Goal: Task Accomplishment & Management: Manage account settings

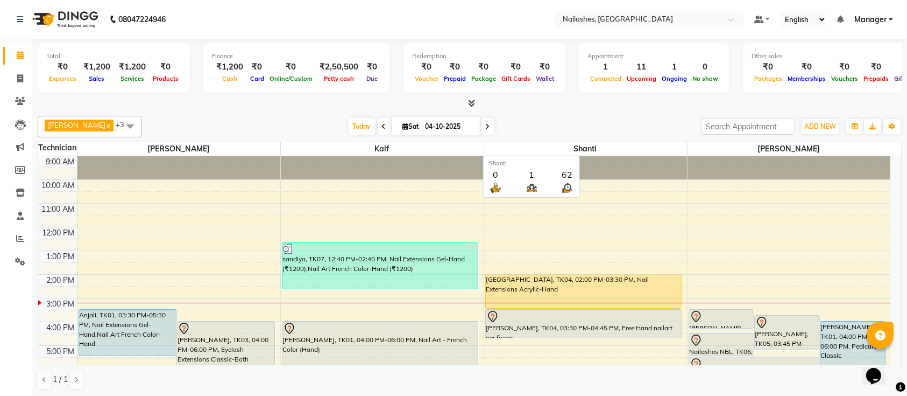
scroll to position [121, 0]
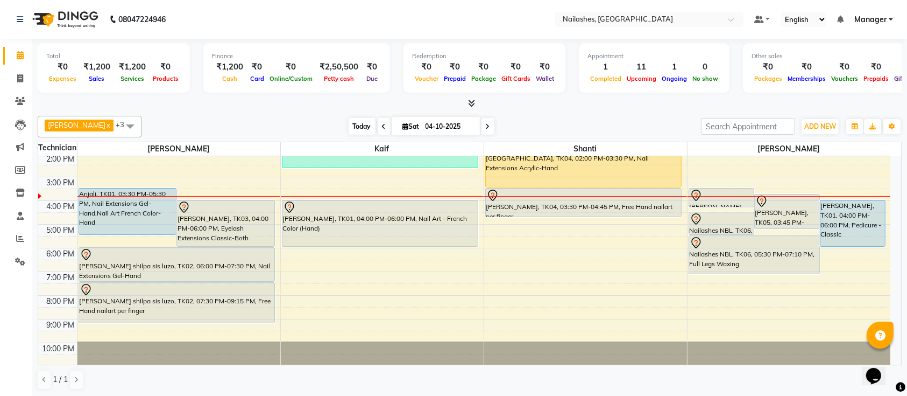
click at [349, 123] on span "Today" at bounding box center [362, 126] width 27 height 17
drag, startPoint x: 285, startPoint y: 122, endPoint x: 243, endPoint y: 118, distance: 42.1
click at [243, 118] on div "[DATE] [DATE]" at bounding box center [421, 126] width 549 height 16
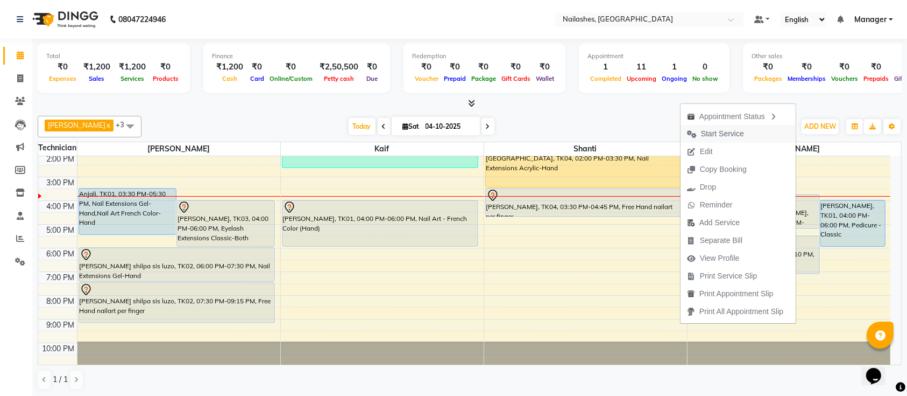
click at [712, 133] on span "Start Service" at bounding box center [722, 133] width 43 height 11
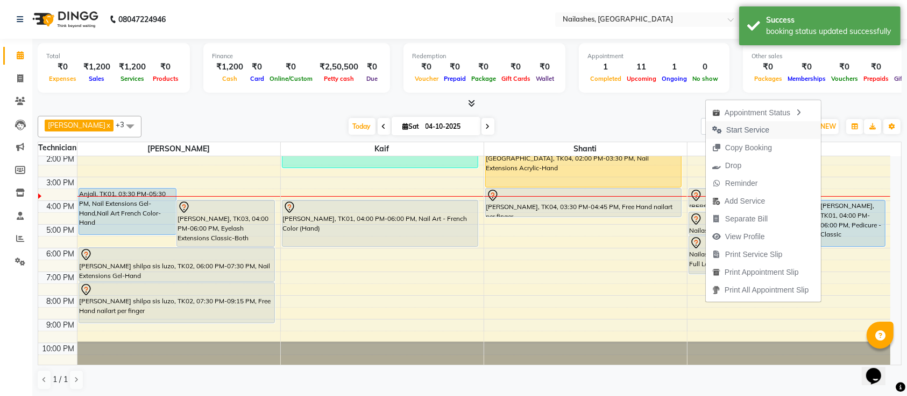
click at [723, 128] on span "Start Service" at bounding box center [741, 130] width 70 height 18
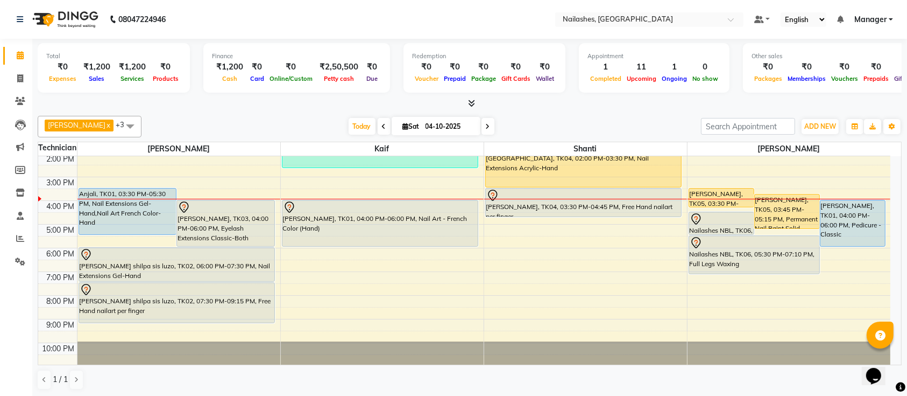
click at [311, 253] on div "9:00 AM 10:00 AM 11:00 AM 12:00 PM 1:00 PM 2:00 PM 3:00 PM 4:00 PM 5:00 PM 6:00…" at bounding box center [464, 200] width 852 height 331
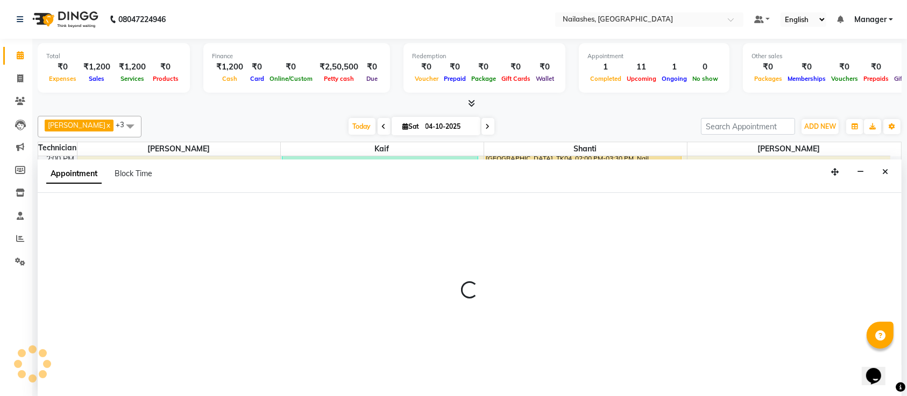
select select "29607"
select select "1080"
select select "tentative"
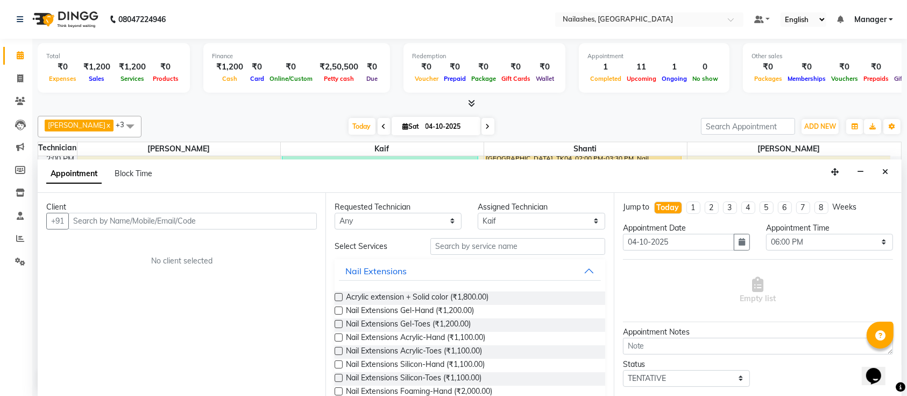
click at [232, 219] on input "text" at bounding box center [192, 221] width 249 height 17
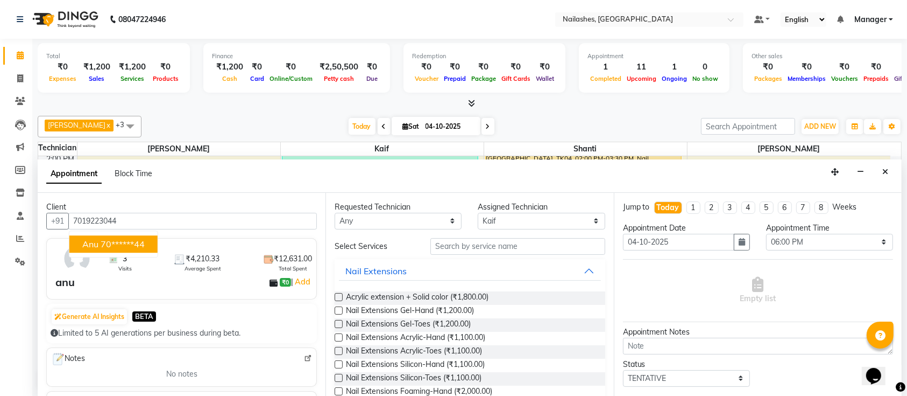
click at [121, 246] on ngb-highlight "70******44" at bounding box center [123, 243] width 44 height 11
type input "70******44"
click at [61, 262] on img at bounding box center [76, 258] width 31 height 31
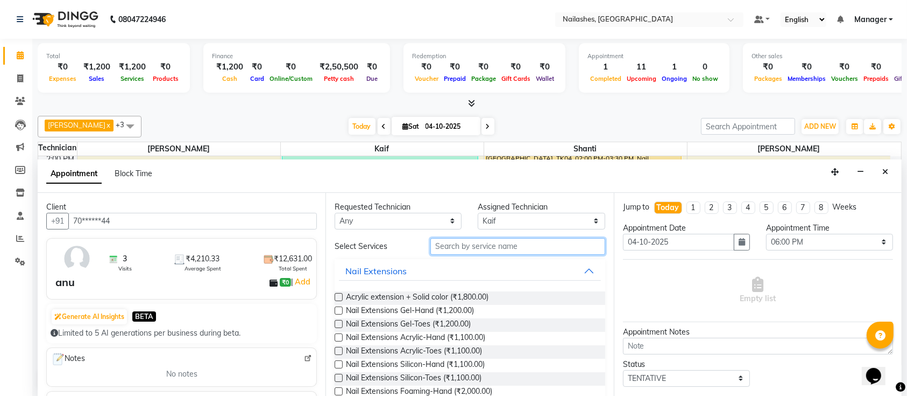
click at [452, 243] on input "text" at bounding box center [518, 246] width 175 height 17
click at [194, 126] on div "[DATE] [DATE]" at bounding box center [421, 126] width 549 height 16
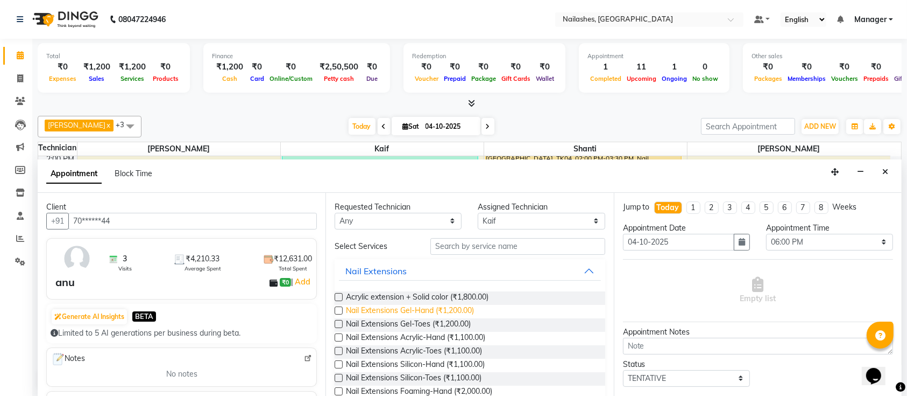
click at [399, 306] on span "Nail Extensions Gel-Hand (₹1,200.00)" at bounding box center [410, 311] width 128 height 13
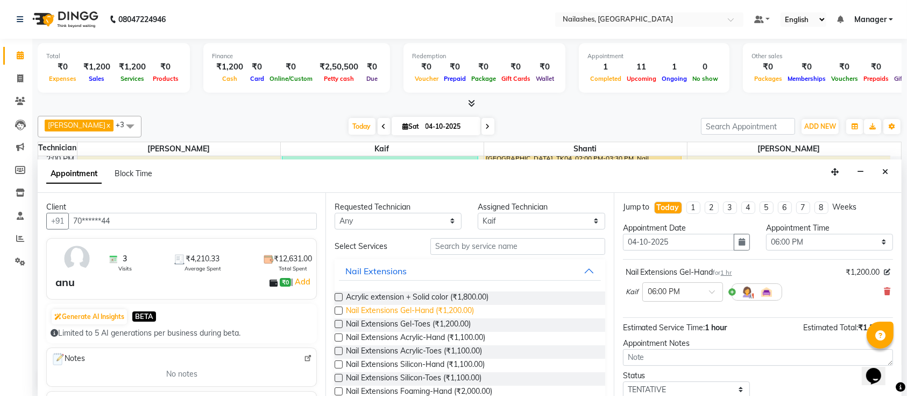
click at [399, 306] on span "Nail Extensions Gel-Hand (₹1,200.00)" at bounding box center [410, 311] width 128 height 13
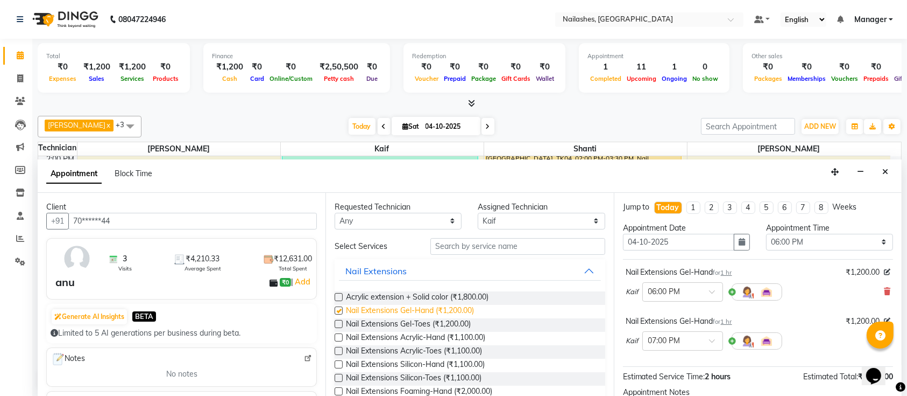
checkbox input "false"
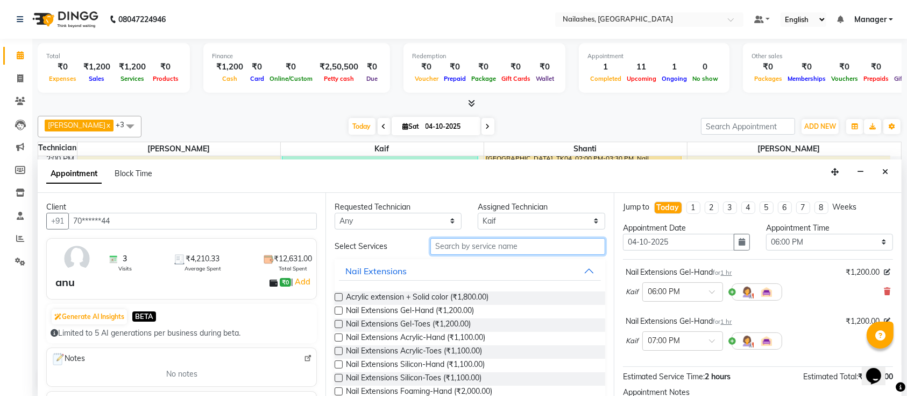
click at [464, 248] on input "text" at bounding box center [518, 246] width 175 height 17
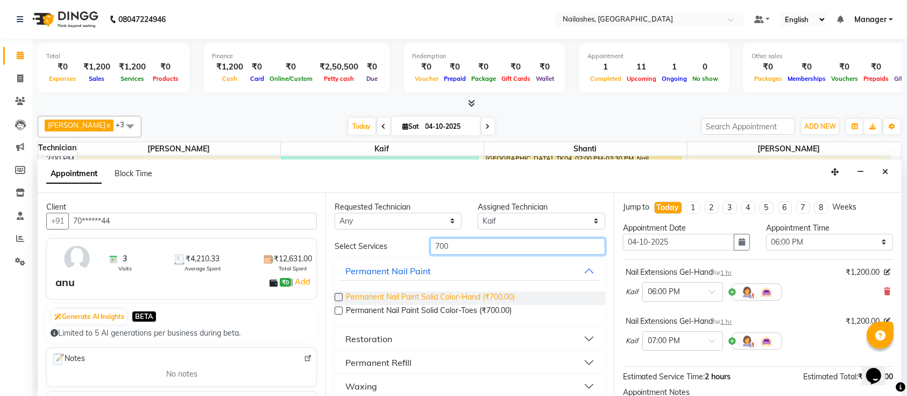
type input "700"
click at [387, 301] on span "Permanent Nail Paint Solid Color-Hand (₹700.00)" at bounding box center [430, 297] width 169 height 13
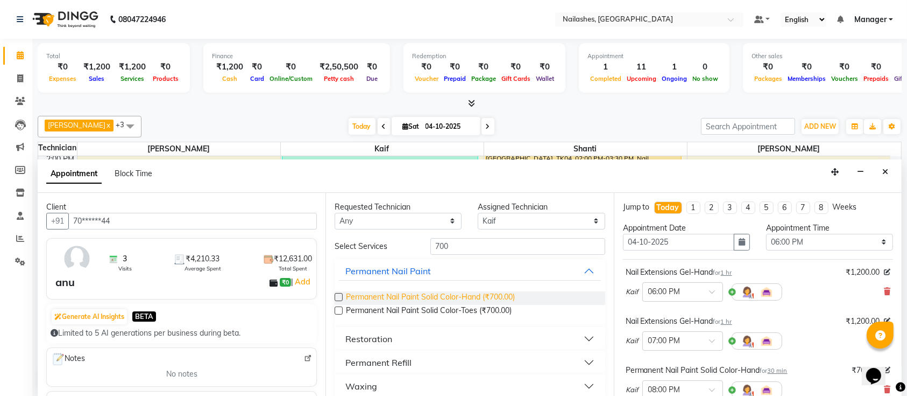
click at [387, 301] on span "Permanent Nail Paint Solid Color-Hand (₹700.00)" at bounding box center [430, 297] width 169 height 13
checkbox input "false"
click at [475, 246] on input "700" at bounding box center [518, 246] width 175 height 17
type input "7"
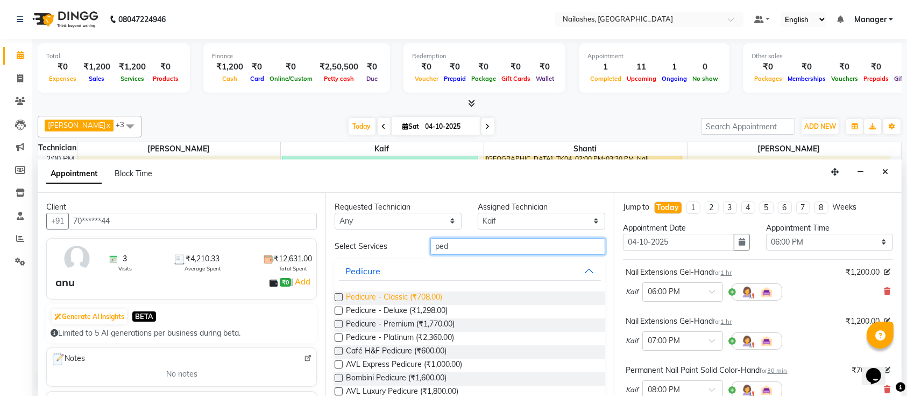
type input "ped"
click at [387, 299] on span "Pedicure - Classic (₹708.00)" at bounding box center [394, 297] width 96 height 13
click at [413, 295] on span "Pedicure - Classic (₹708.00)" at bounding box center [394, 297] width 96 height 13
checkbox input "false"
click at [466, 245] on input "ped" at bounding box center [518, 246] width 175 height 17
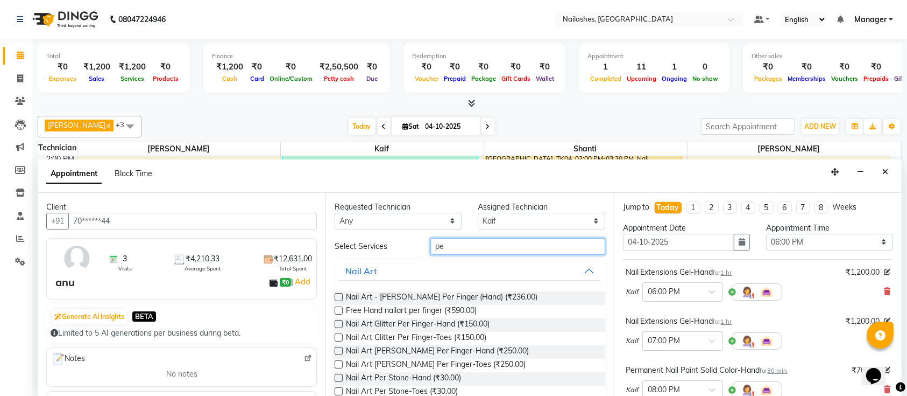
type input "p"
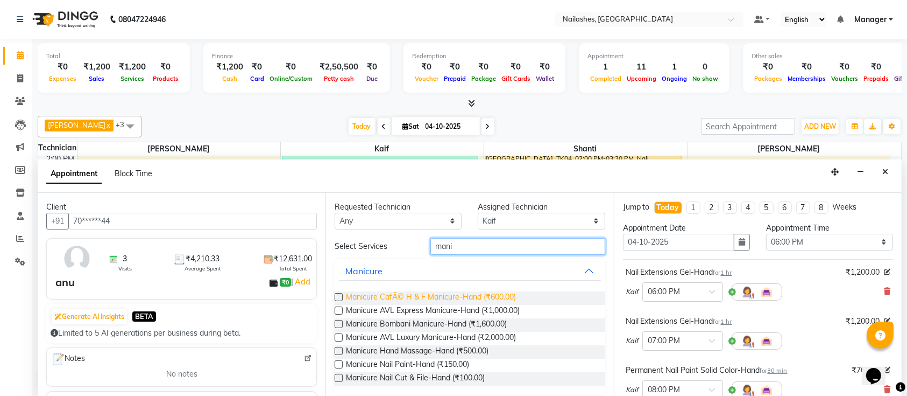
type input "mani"
click at [500, 293] on span "Manicure CafÃ© H & F Manicure-Hand (₹600.00)" at bounding box center [431, 297] width 170 height 13
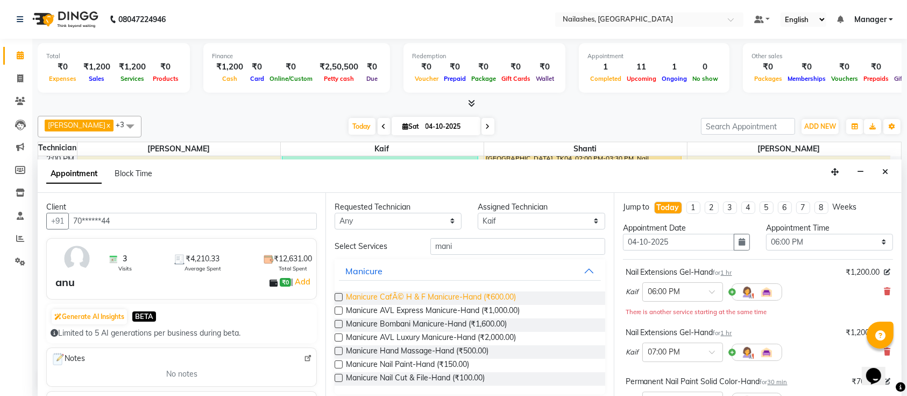
click at [495, 295] on span "Manicure CafÃ© H & F Manicure-Hand (₹600.00)" at bounding box center [431, 297] width 170 height 13
checkbox input "false"
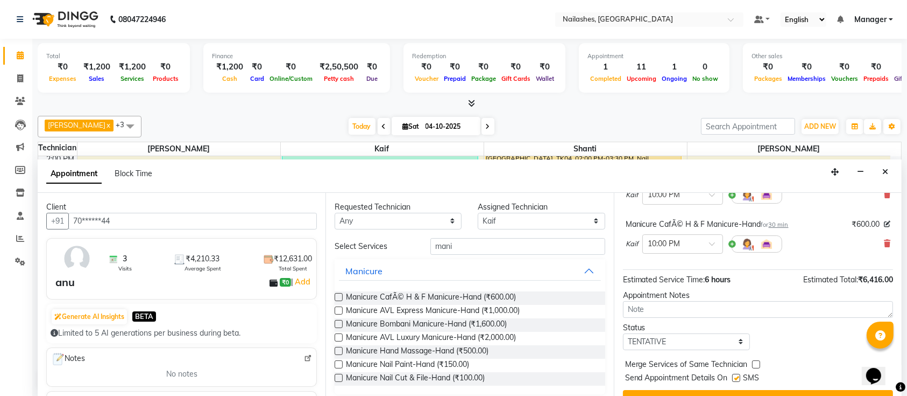
scroll to position [422, 0]
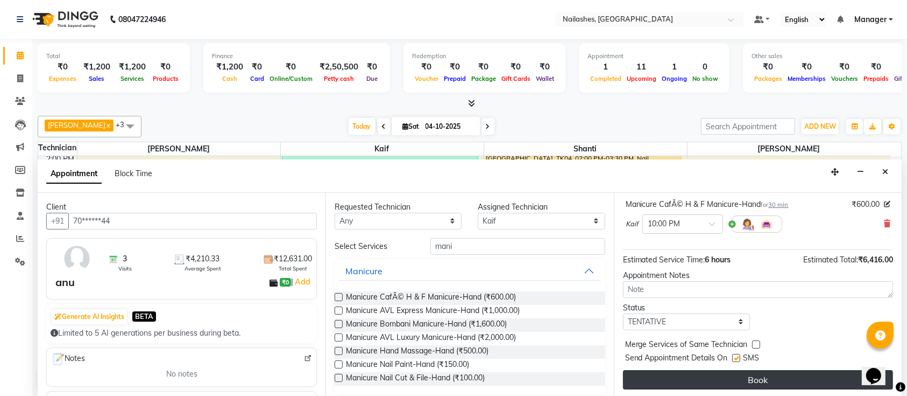
click at [759, 385] on button "Book" at bounding box center [758, 379] width 270 height 19
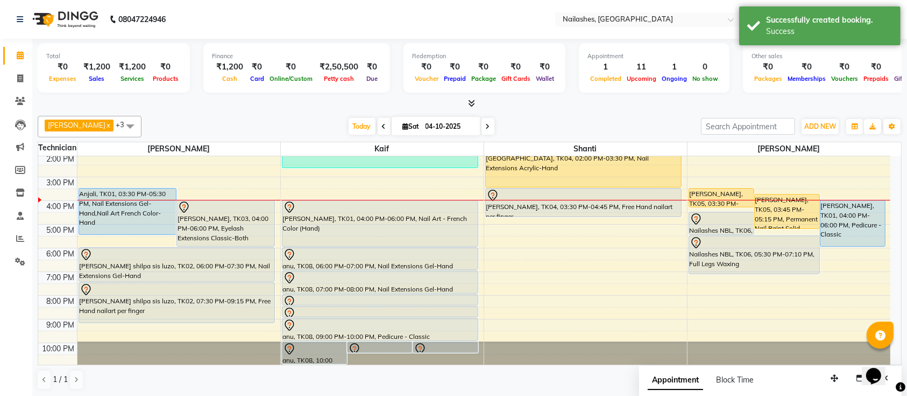
scroll to position [121, 0]
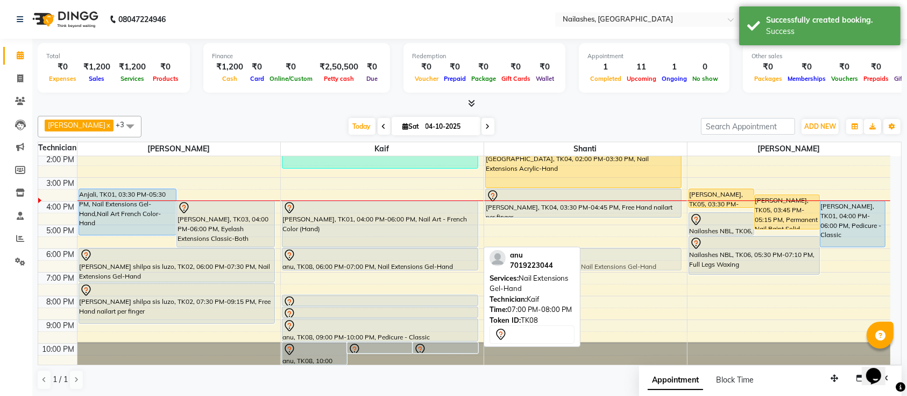
drag, startPoint x: 421, startPoint y: 282, endPoint x: 555, endPoint y: 264, distance: 134.6
click at [555, 264] on div "Ismail x Shanti x Sushma x Kaif x +3 UnSelect All Ismail Kaif Shanti Sushma Tod…" at bounding box center [470, 252] width 864 height 283
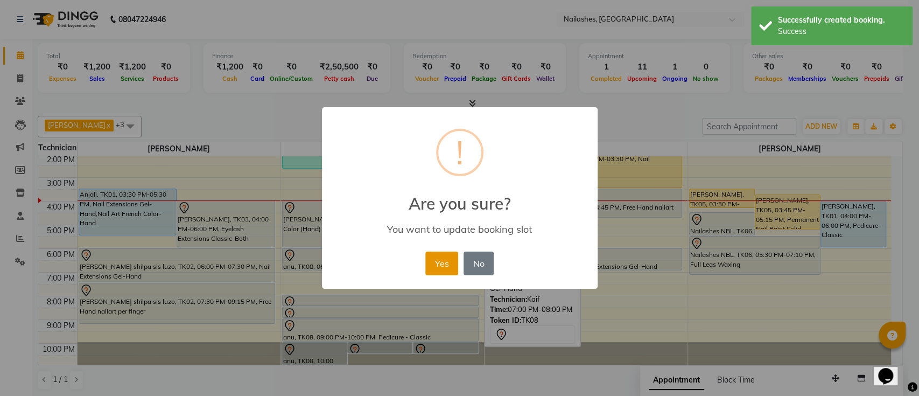
click at [450, 263] on button "Yes" at bounding box center [441, 263] width 33 height 24
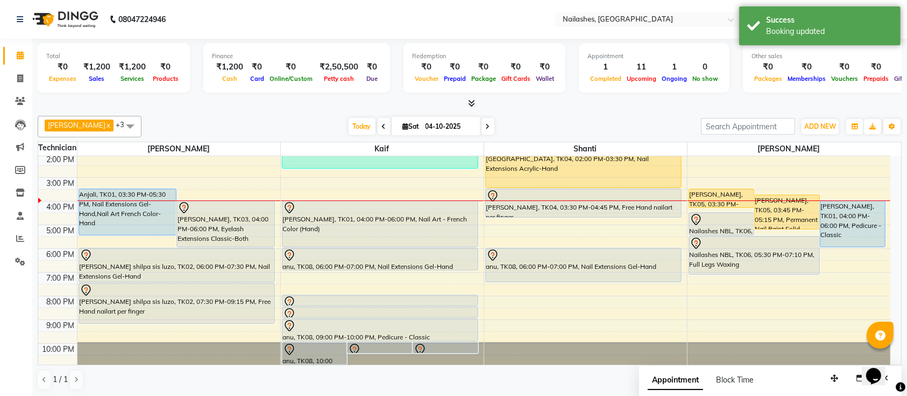
click at [614, 277] on div "Pragya, TK04, 02:00 PM-03:30 PM, Nail Extensions Acrylic-Hand Pragya, TK04, 03:…" at bounding box center [585, 201] width 203 height 331
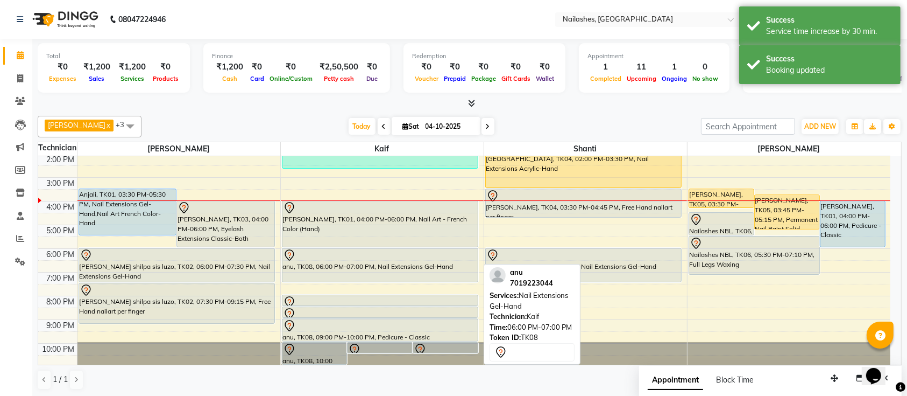
drag, startPoint x: 372, startPoint y: 268, endPoint x: 383, endPoint y: 272, distance: 11.6
click at [383, 272] on div "anu, TK08, 10:00 PM-11:00 PM, Pedicure - Classic anu, TK08, 10:00 PM-10:30 PM, …" at bounding box center [382, 201] width 203 height 331
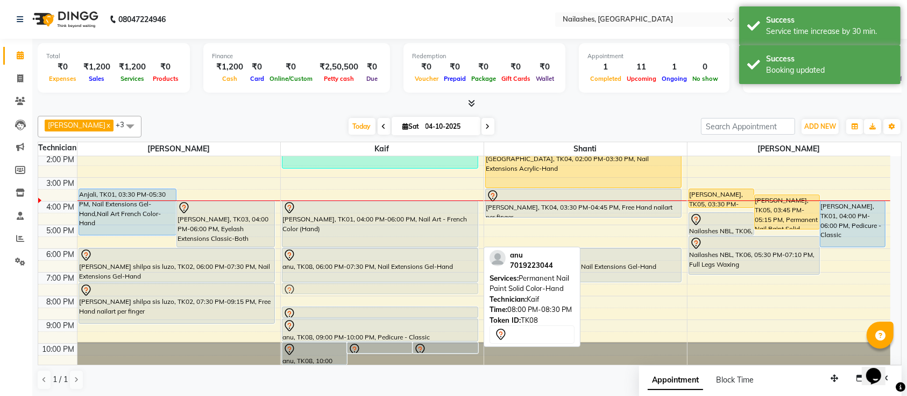
drag, startPoint x: 421, startPoint y: 297, endPoint x: 418, endPoint y: 291, distance: 6.7
click at [417, 288] on div "anu, TK08, 10:00 PM-11:00 PM, Pedicure - Classic anu, TK08, 10:00 PM-10:30 PM, …" at bounding box center [382, 201] width 203 height 331
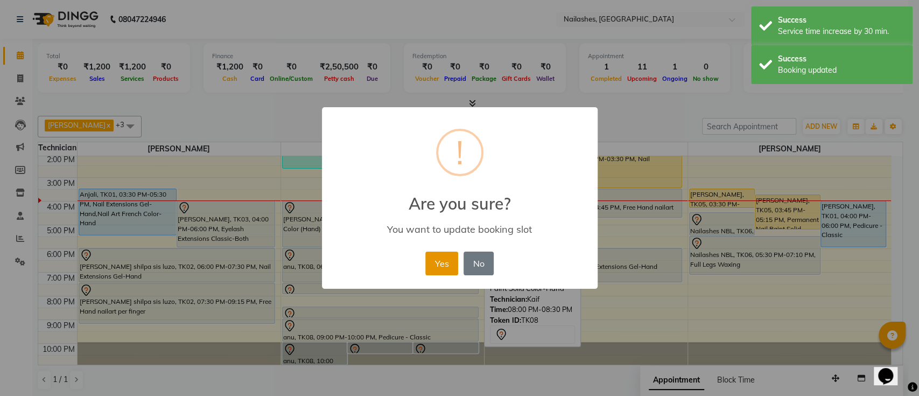
click at [432, 262] on button "Yes" at bounding box center [441, 263] width 33 height 24
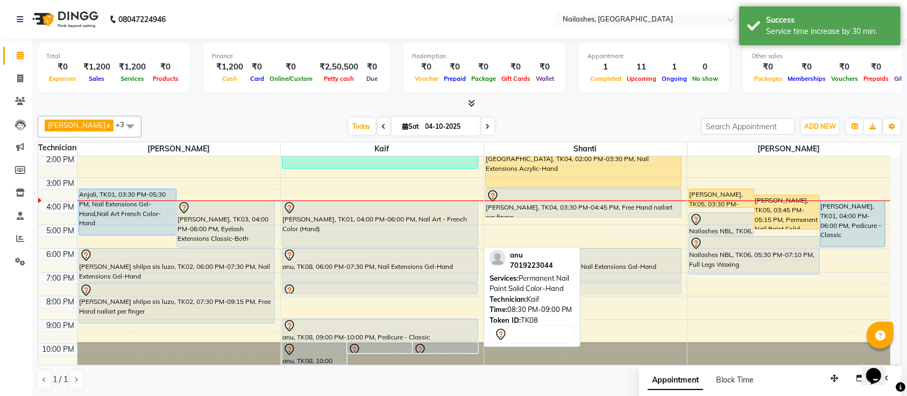
drag, startPoint x: 457, startPoint y: 308, endPoint x: 605, endPoint y: 288, distance: 149.3
click at [605, 288] on tr "Anjali, TK01, 03:30 PM-05:30 PM, Nail Extensions Gel-Hand,Nail Art French Color…" at bounding box center [464, 201] width 852 height 331
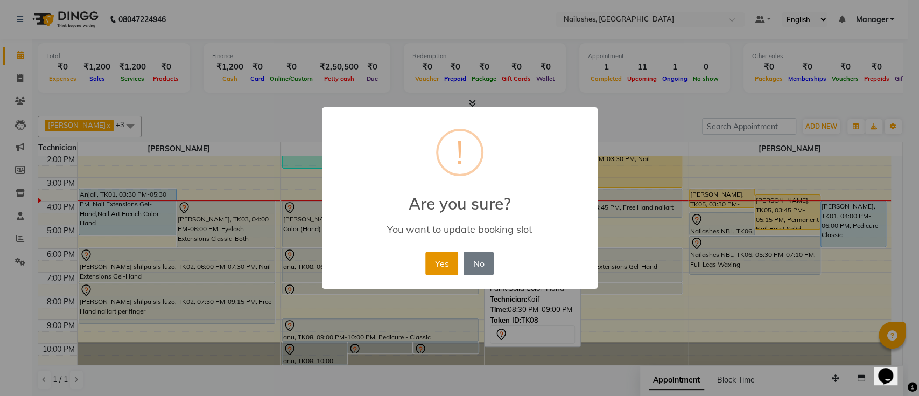
click at [433, 265] on button "Yes" at bounding box center [441, 263] width 33 height 24
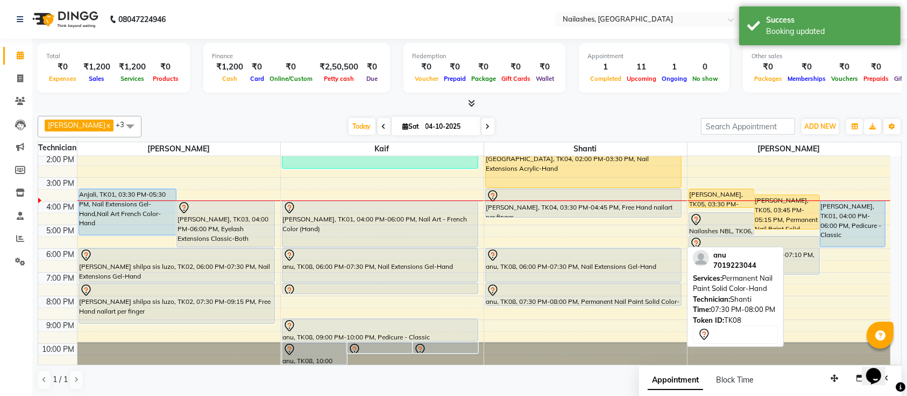
drag, startPoint x: 604, startPoint y: 292, endPoint x: 609, endPoint y: 298, distance: 8.4
click at [609, 298] on div "Pragya, TK04, 02:00 PM-03:30 PM, Nail Extensions Acrylic-Hand Pragya, TK04, 03:…" at bounding box center [585, 201] width 203 height 331
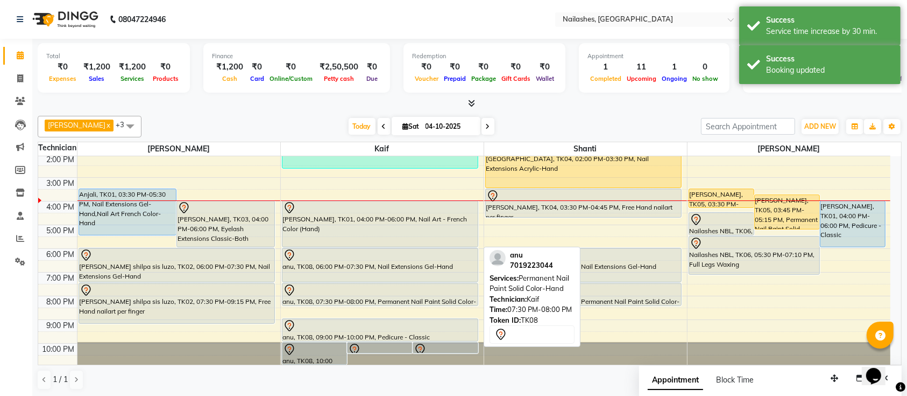
drag, startPoint x: 408, startPoint y: 291, endPoint x: 417, endPoint y: 295, distance: 9.4
click at [417, 295] on div "anu, TK08, 10:00 PM-11:00 PM, Pedicure - Classic anu, TK08, 10:00 PM-10:30 PM, …" at bounding box center [382, 201] width 203 height 331
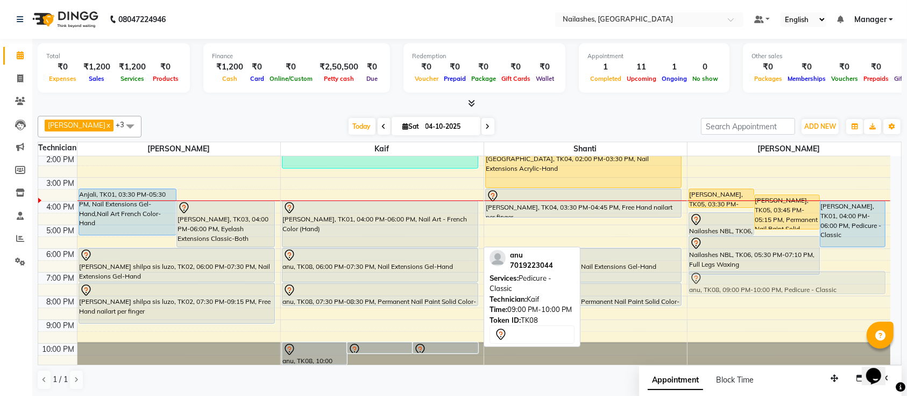
drag, startPoint x: 452, startPoint y: 323, endPoint x: 807, endPoint y: 271, distance: 359.0
click at [807, 271] on tr "Anjali, TK01, 03:30 PM-05:30 PM, Nail Extensions Gel-Hand,Nail Art French Color…" at bounding box center [464, 201] width 852 height 331
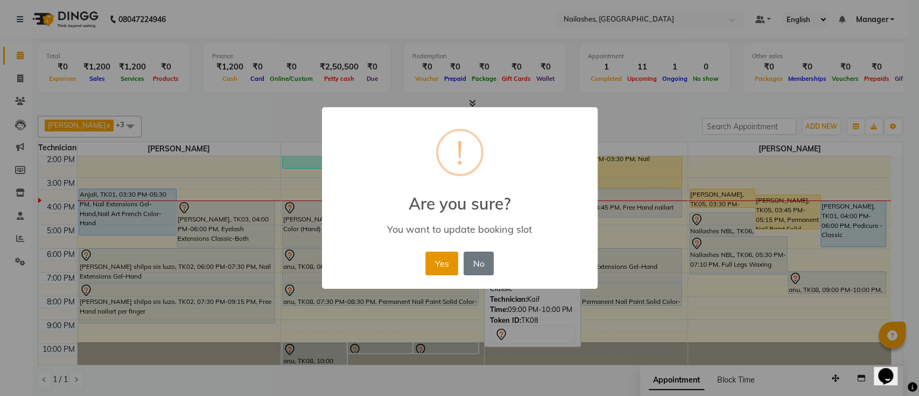
click at [446, 263] on button "Yes" at bounding box center [441, 263] width 33 height 24
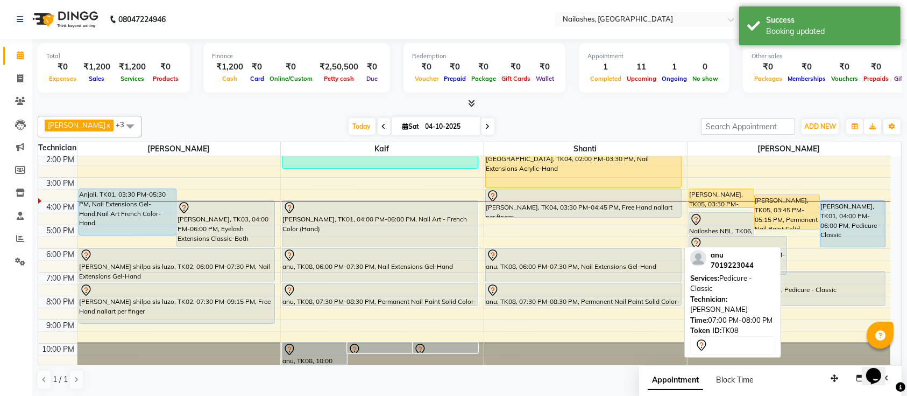
click at [853, 297] on div "riya, TK05, 03:30 PM-04:20 PM, Restoration Removal of Nail Paint-Hand riya, TK0…" at bounding box center [789, 201] width 203 height 331
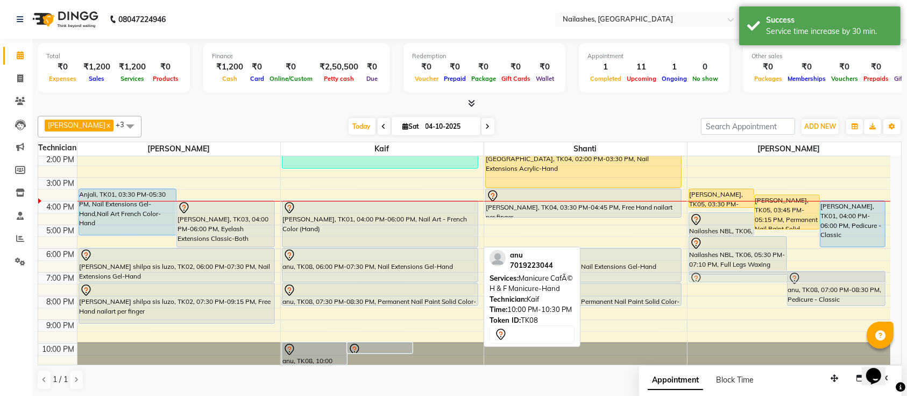
drag, startPoint x: 437, startPoint y: 344, endPoint x: 721, endPoint y: 278, distance: 291.1
click at [721, 278] on tr "Anjali, TK01, 03:30 PM-05:30 PM, Nail Extensions Gel-Hand,Nail Art French Color…" at bounding box center [464, 201] width 852 height 331
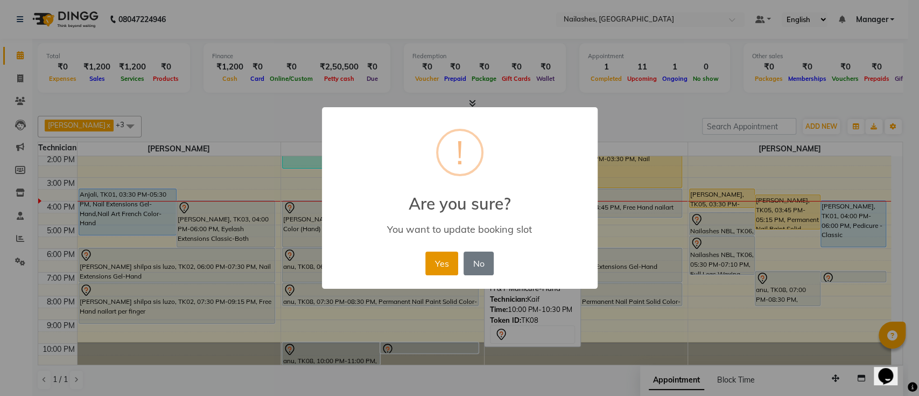
click at [436, 263] on button "Yes" at bounding box center [441, 263] width 33 height 24
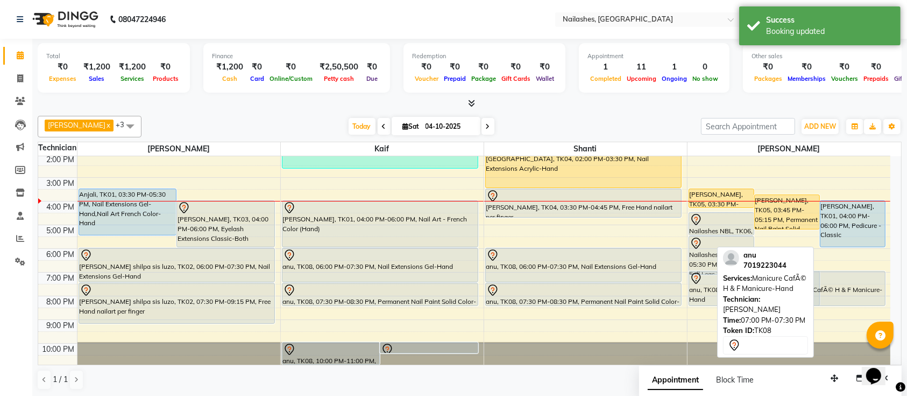
drag, startPoint x: 865, startPoint y: 279, endPoint x: 880, endPoint y: 298, distance: 23.8
click at [880, 298] on div "riya, TK05, 03:30 PM-04:20 PM, Restoration Removal of Nail Paint-Hand riya, TK0…" at bounding box center [789, 201] width 203 height 331
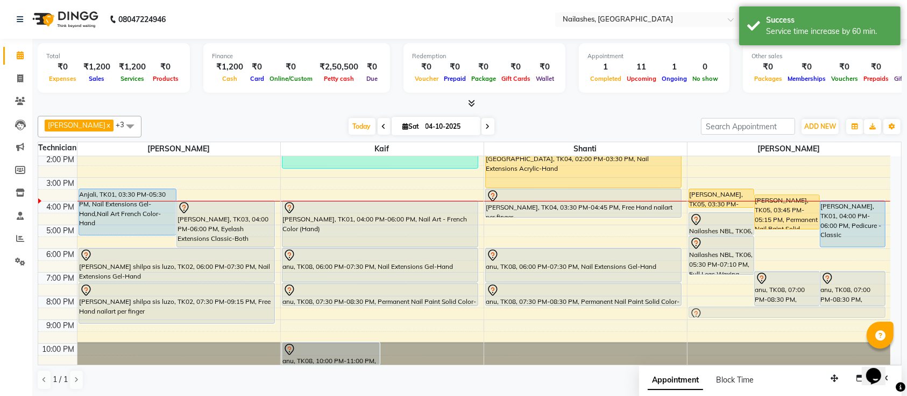
drag, startPoint x: 424, startPoint y: 342, endPoint x: 733, endPoint y: 307, distance: 311.5
click at [733, 307] on tr "Anjali, TK01, 03:30 PM-05:30 PM, Nail Extensions Gel-Hand,Nail Art French Color…" at bounding box center [464, 201] width 852 height 331
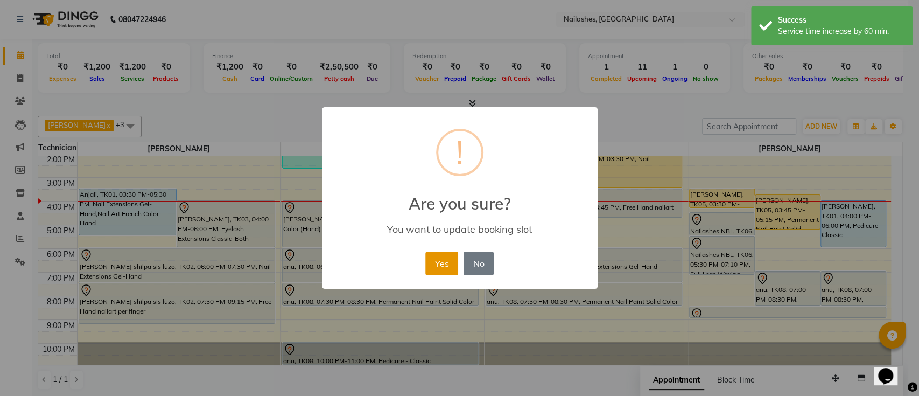
click at [431, 266] on button "Yes" at bounding box center [441, 263] width 33 height 24
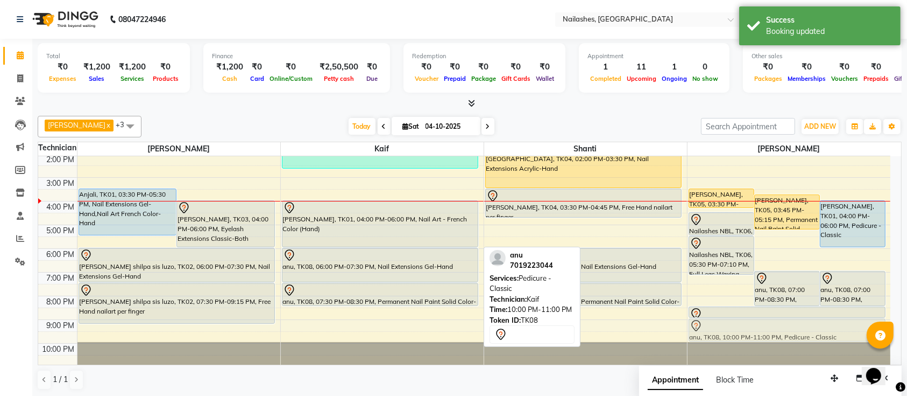
drag, startPoint x: 462, startPoint y: 349, endPoint x: 792, endPoint y: 330, distance: 331.0
click at [792, 330] on tr "Anjali, TK01, 03:30 PM-05:30 PM, Nail Extensions Gel-Hand,Nail Art French Color…" at bounding box center [464, 201] width 852 height 331
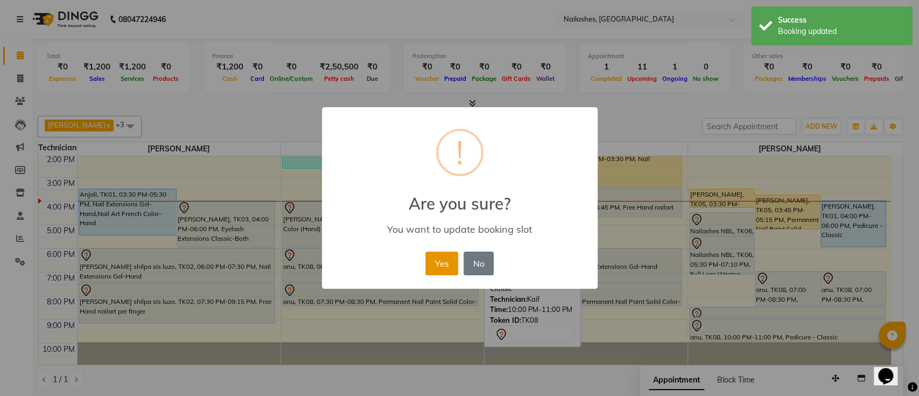
click at [454, 270] on button "Yes" at bounding box center [441, 263] width 33 height 24
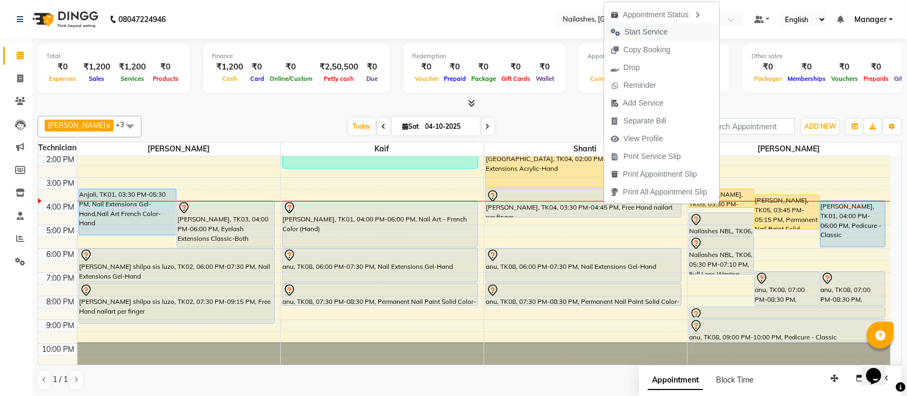
click at [658, 31] on span "Start Service" at bounding box center [646, 31] width 43 height 11
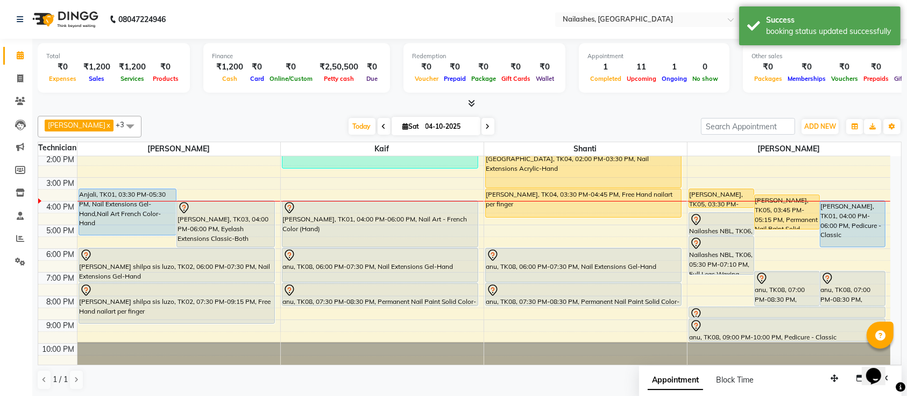
click at [531, 126] on div "[DATE] [DATE]" at bounding box center [421, 126] width 549 height 16
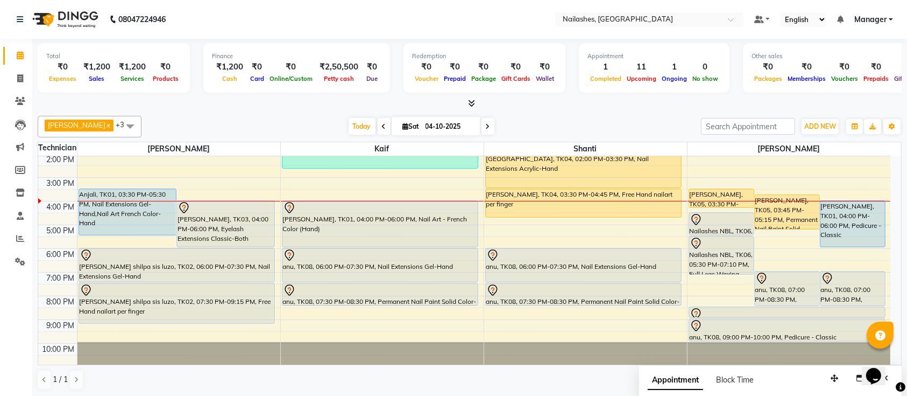
click at [242, 111] on div "Ismail x Shanti x [PERSON_NAME] x Kaif x +3 UnSelect All Ismail Kaif Shanti [PE…" at bounding box center [470, 252] width 864 height 283
click at [359, 135] on div "Ismail x Shanti x Sushma x Kaif x +3 UnSelect All Ismail Kaif Shanti Sushma Tod…" at bounding box center [470, 127] width 864 height 22
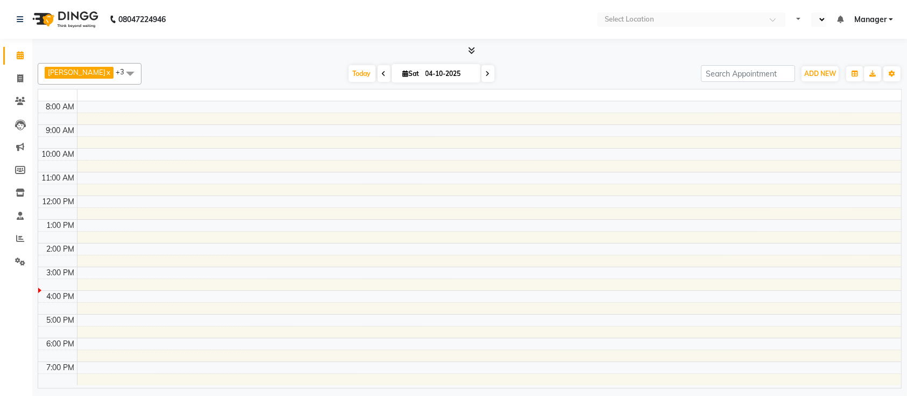
select select "en"
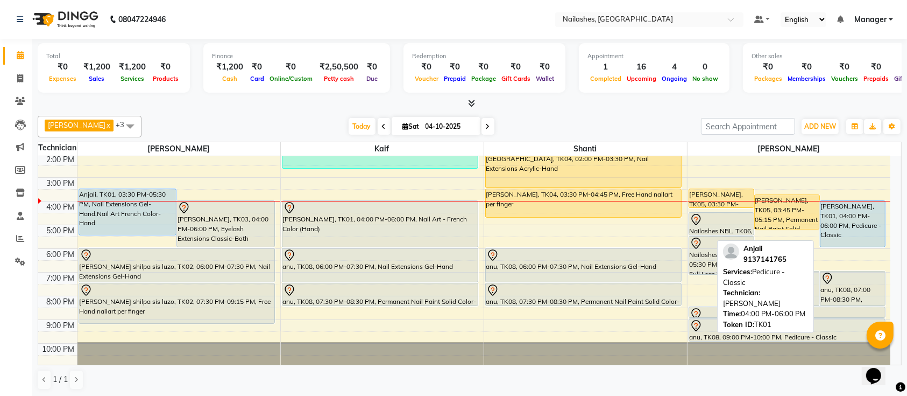
scroll to position [49, 0]
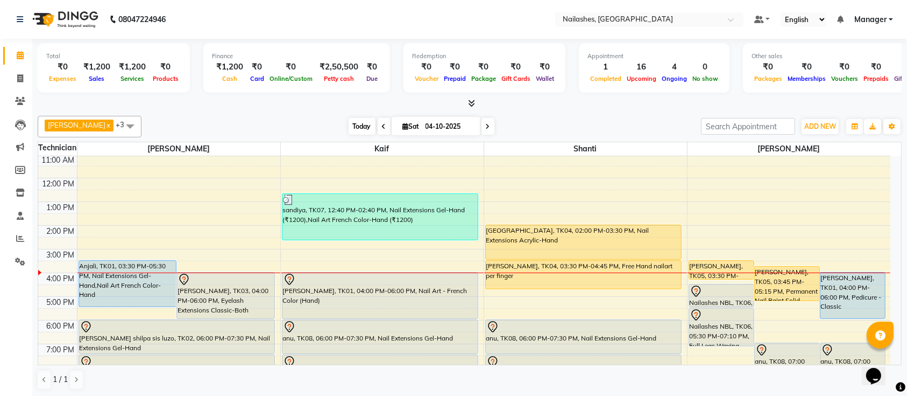
click at [349, 118] on span "Today" at bounding box center [362, 126] width 27 height 17
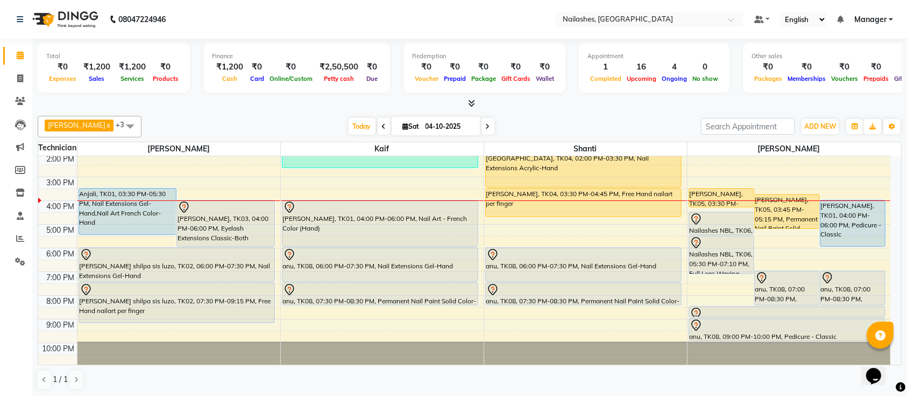
drag, startPoint x: 251, startPoint y: 122, endPoint x: 232, endPoint y: 126, distance: 19.2
click at [232, 126] on div "[DATE] [DATE]" at bounding box center [421, 126] width 549 height 16
drag, startPoint x: 232, startPoint y: 126, endPoint x: 213, endPoint y: 124, distance: 20.0
click at [213, 124] on div "[DATE] [DATE]" at bounding box center [421, 126] width 549 height 16
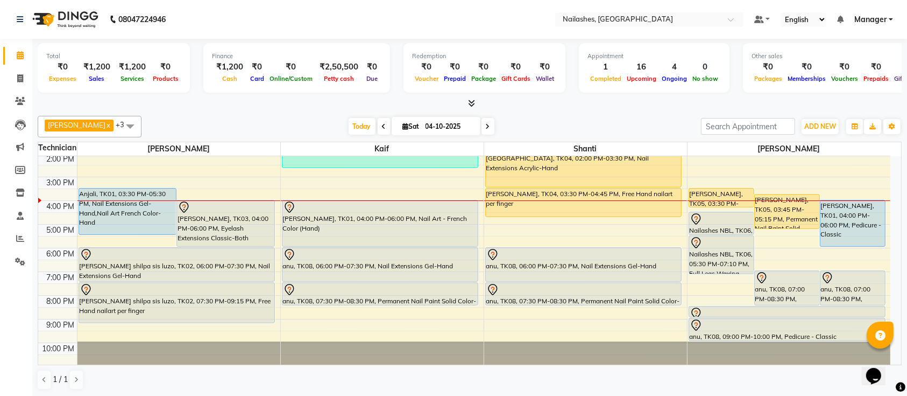
drag, startPoint x: 213, startPoint y: 124, endPoint x: 176, endPoint y: 125, distance: 36.6
click at [176, 125] on div "[DATE] [DATE]" at bounding box center [421, 126] width 549 height 16
click at [352, 128] on span "Today" at bounding box center [362, 126] width 27 height 17
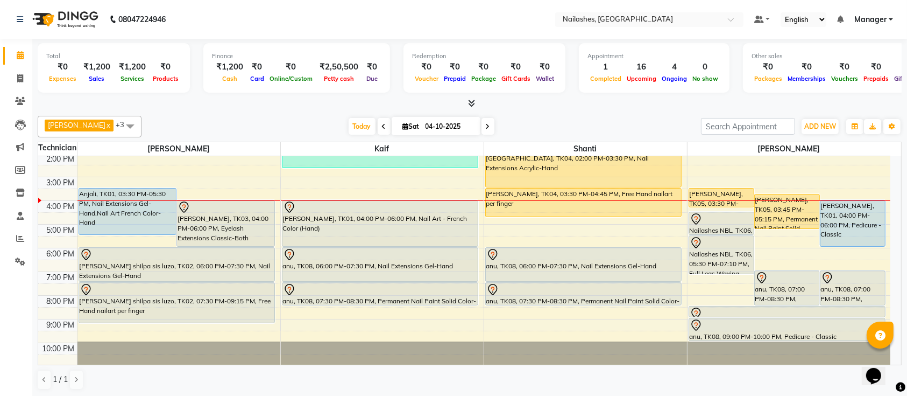
click at [308, 111] on div "Ismail x Shanti x [PERSON_NAME] x Kaif x +3 UnSelect All Ismail Kaif Shanti [PE…" at bounding box center [470, 252] width 864 height 283
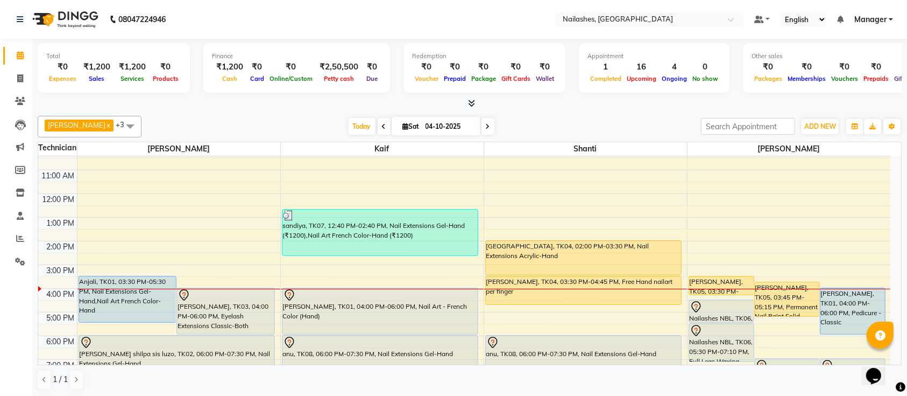
scroll to position [32, 0]
click at [813, 124] on span "ADD NEW" at bounding box center [821, 126] width 32 height 8
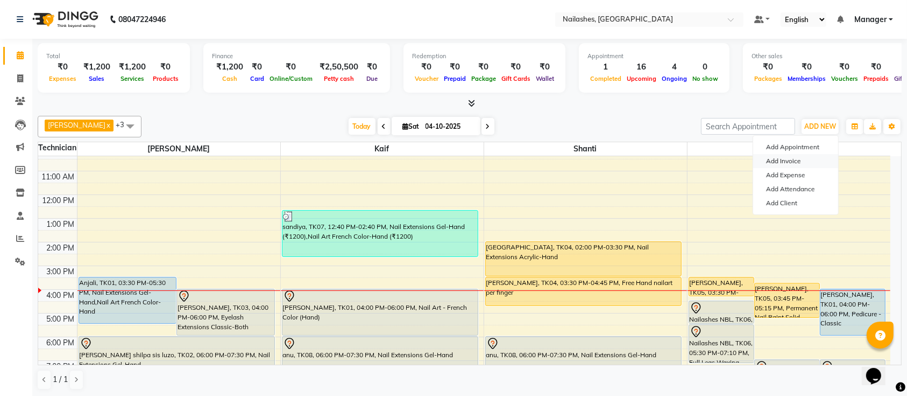
click at [798, 160] on link "Add Invoice" at bounding box center [795, 161] width 85 height 14
select select "service"
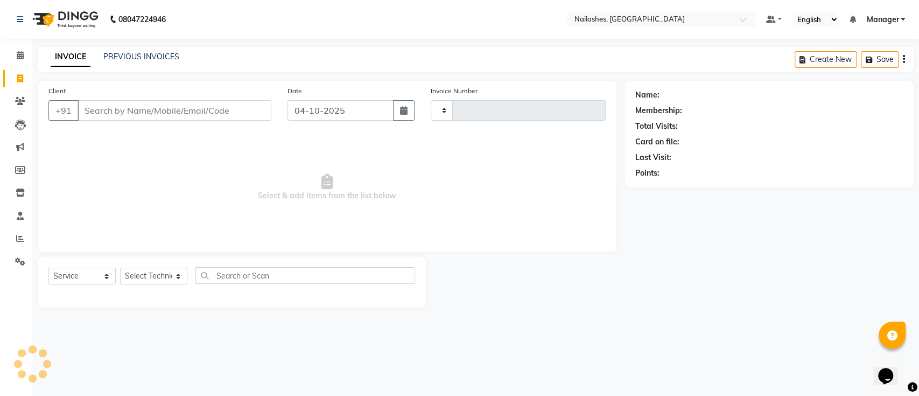
type input "0784"
select select "4407"
click at [28, 58] on span at bounding box center [20, 56] width 19 height 12
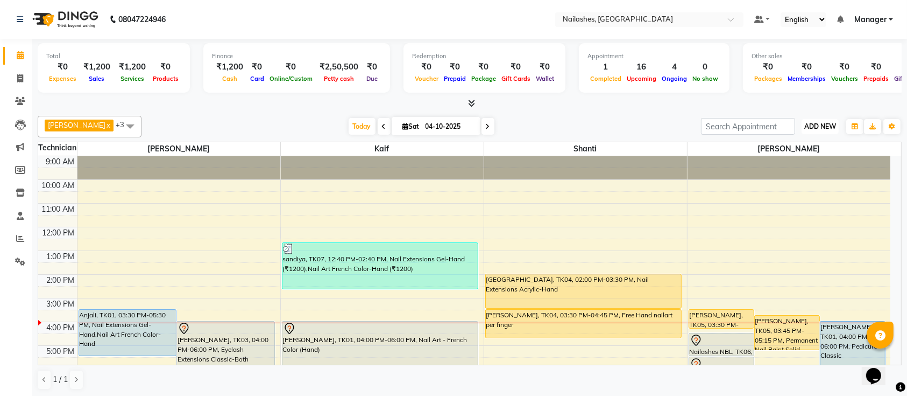
click at [812, 124] on span "ADD NEW" at bounding box center [821, 126] width 32 height 8
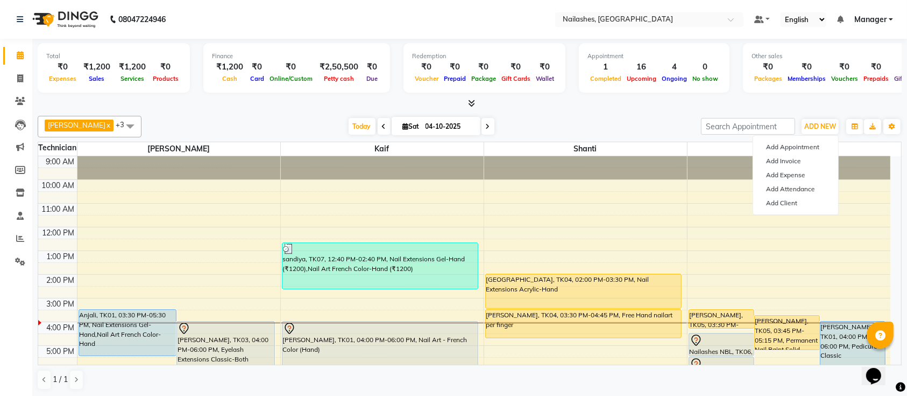
click at [630, 105] on div at bounding box center [470, 103] width 864 height 11
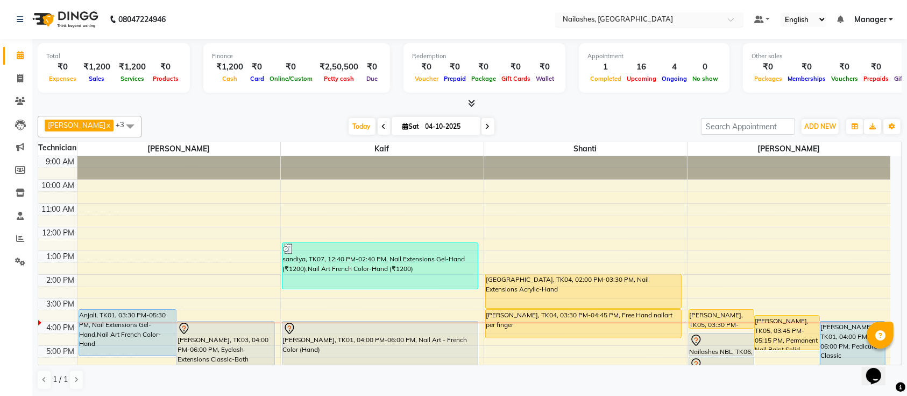
click at [685, 17] on input "text" at bounding box center [639, 20] width 156 height 11
click at [685, 45] on div "Nailashes, [GEOGRAPHIC_DATA]" at bounding box center [649, 36] width 187 height 19
click at [651, 104] on div at bounding box center [470, 103] width 864 height 11
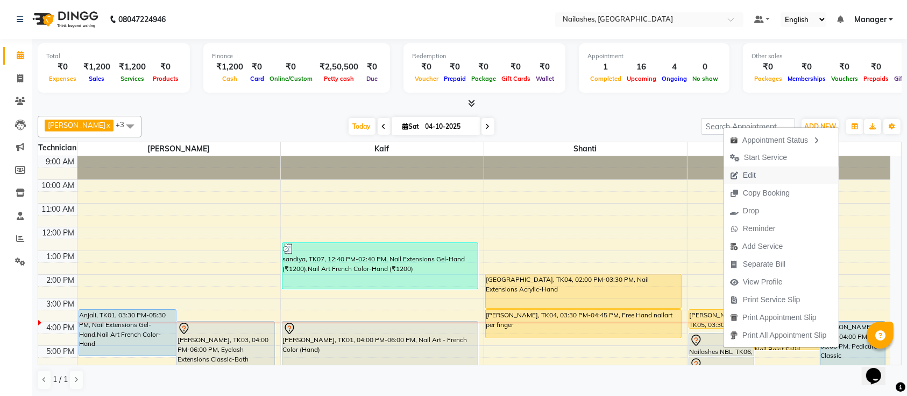
click at [762, 180] on span "Edit" at bounding box center [743, 175] width 39 height 18
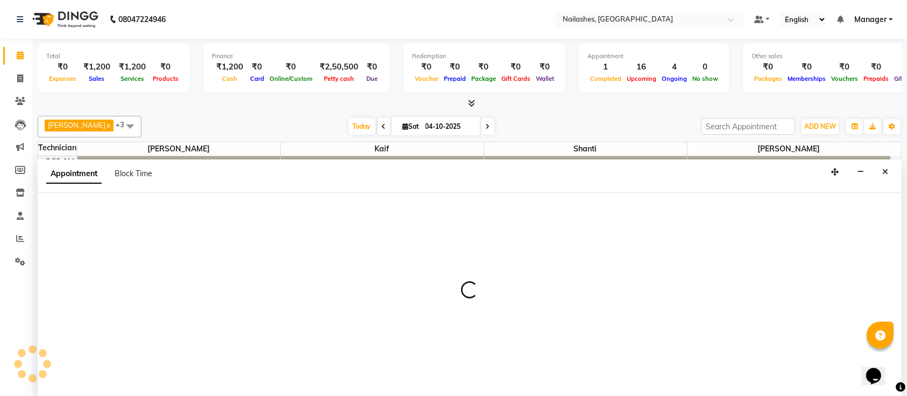
select select "tentative"
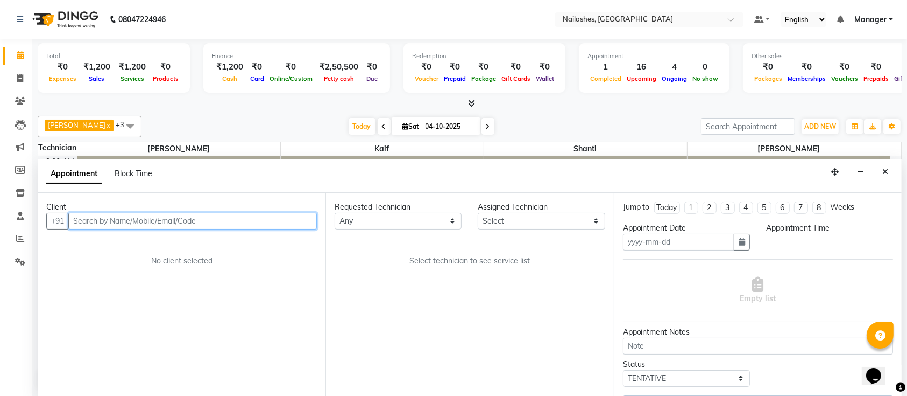
type input "04-10-2025"
type textarea "sudha maam mother [PERSON_NAME]"
select select "33291"
select select "990"
select select "1891"
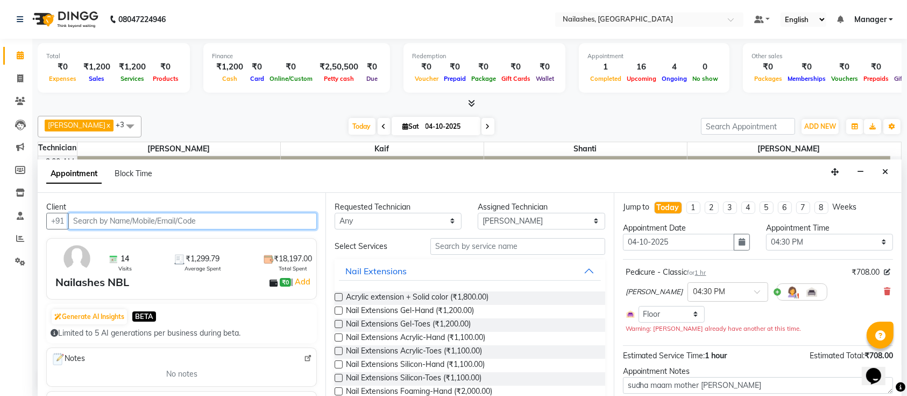
scroll to position [121, 0]
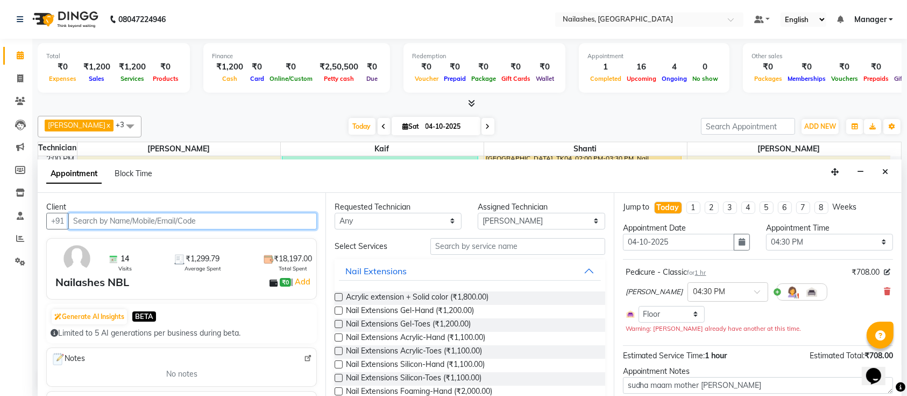
select select "1891"
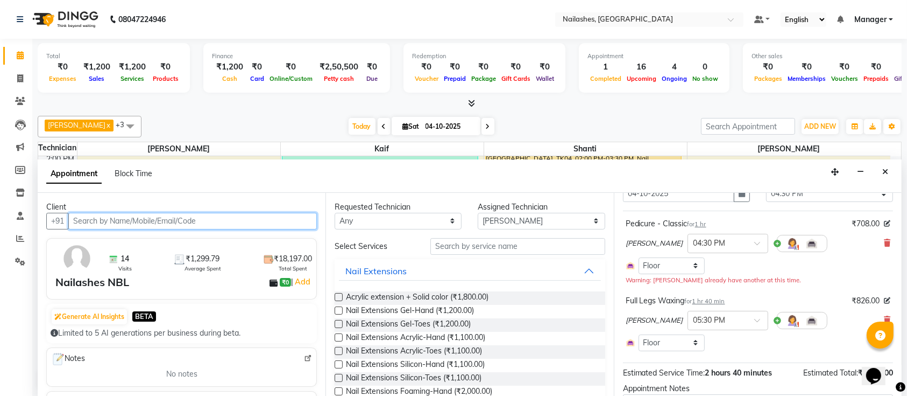
scroll to position [130, 0]
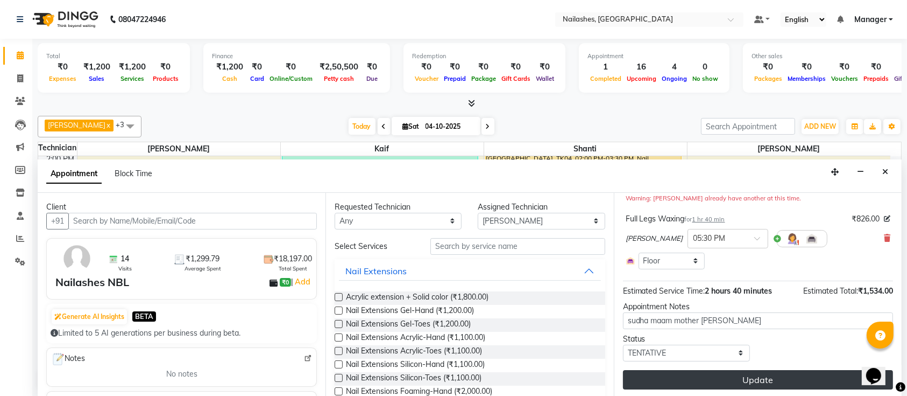
click at [790, 370] on button "Update" at bounding box center [758, 379] width 270 height 19
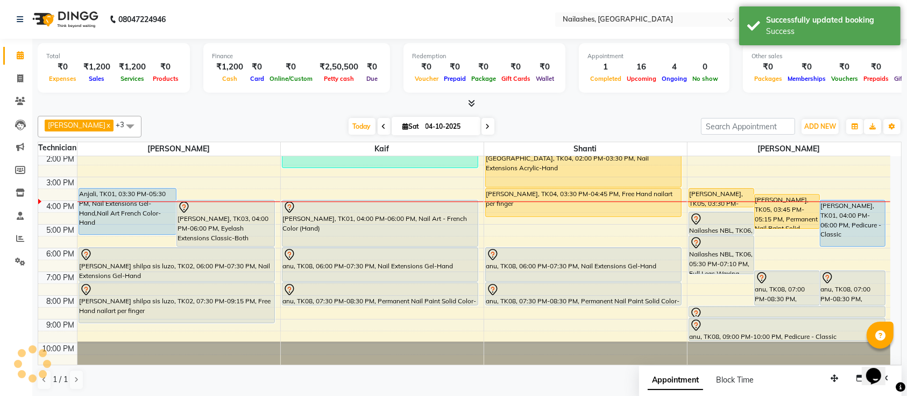
scroll to position [0, 0]
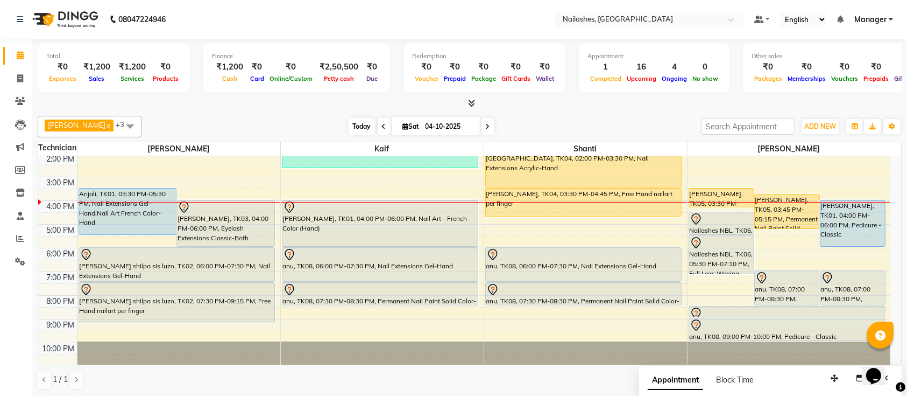
click at [349, 128] on span "Today" at bounding box center [362, 126] width 27 height 17
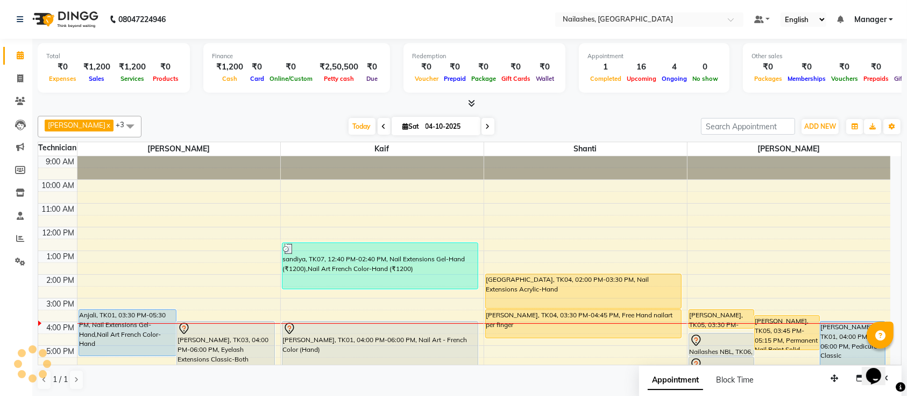
scroll to position [121, 0]
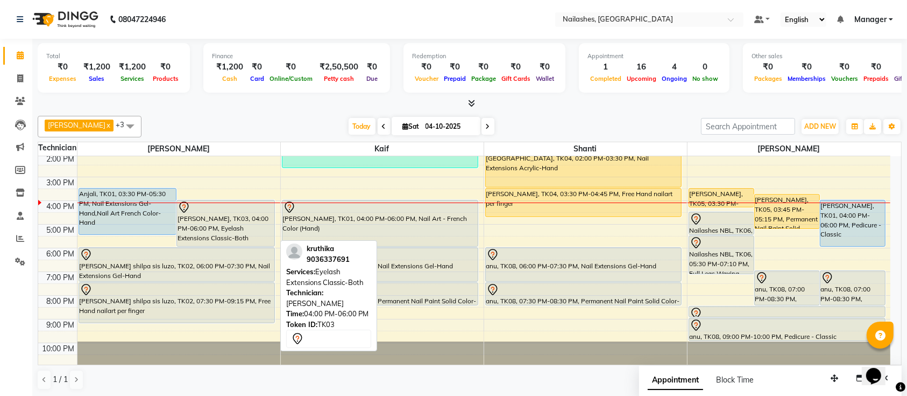
click at [221, 210] on div at bounding box center [226, 207] width 96 height 13
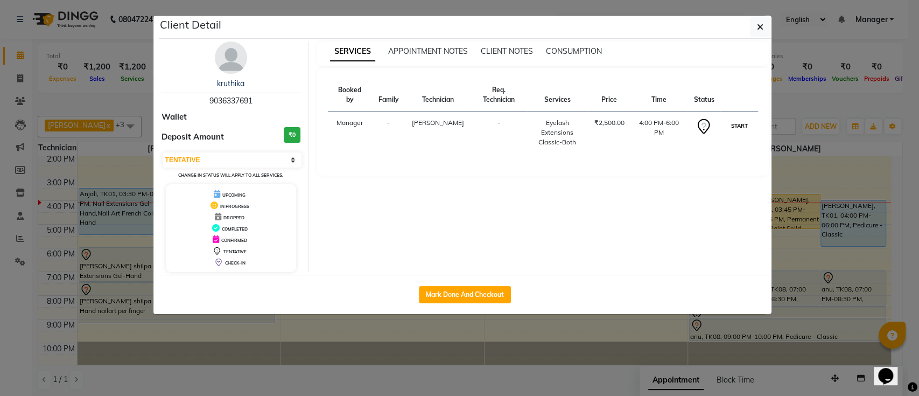
click at [731, 119] on button "START" at bounding box center [739, 125] width 22 height 13
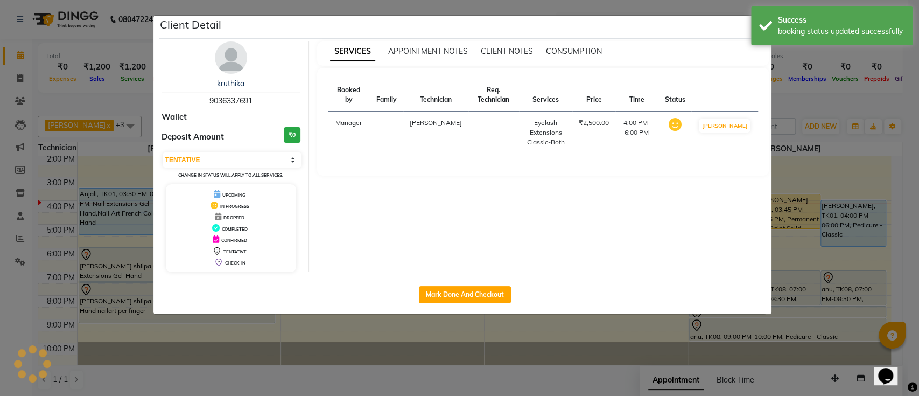
select select "1"
click at [784, 101] on ngb-modal-window "Client Detail kruthika 9036337691 Wallet Deposit Amount ₹0 Select IN SERVICE CO…" at bounding box center [459, 198] width 919 height 396
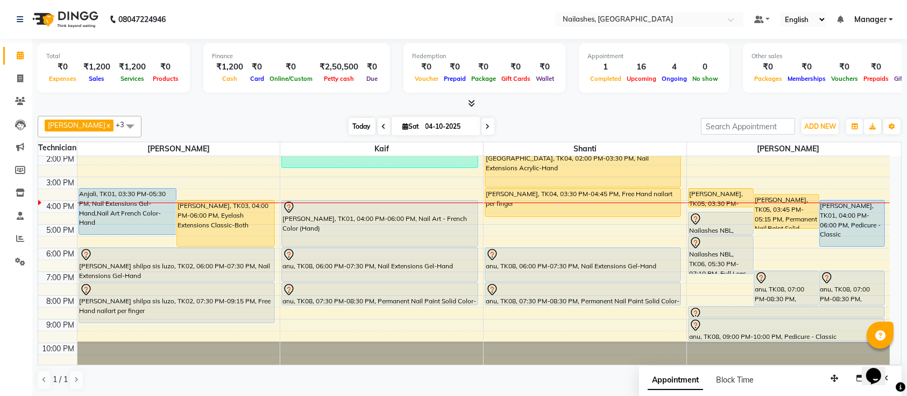
click at [349, 123] on span "Today" at bounding box center [362, 126] width 27 height 17
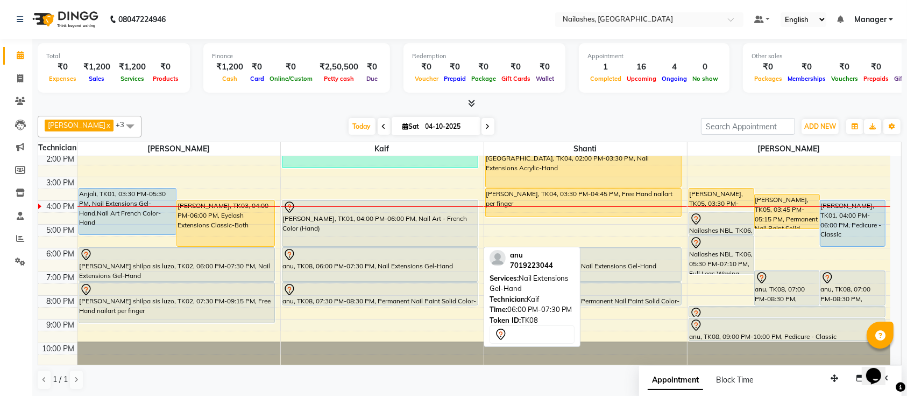
click at [323, 260] on div "anu, TK08, 06:00 PM-07:30 PM, Nail Extensions Gel-Hand" at bounding box center [381, 264] width 196 height 33
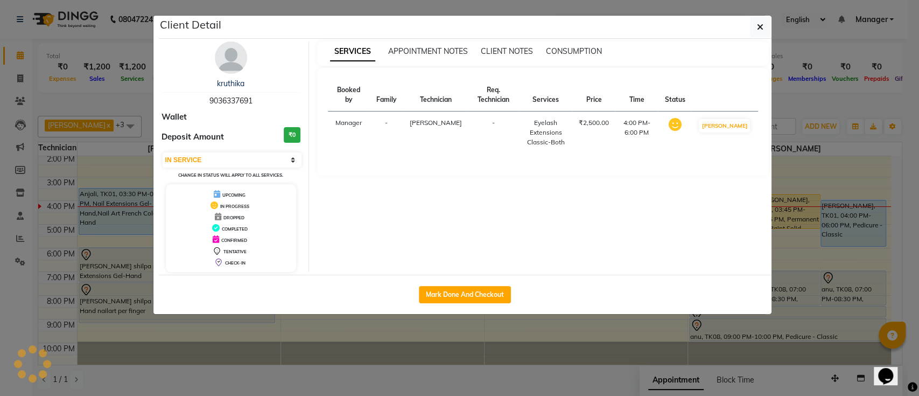
select select "7"
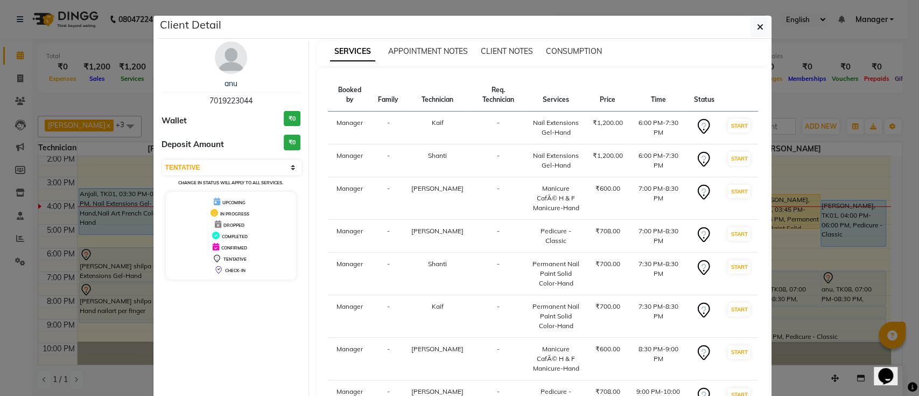
click at [229, 50] on img at bounding box center [231, 57] width 32 height 32
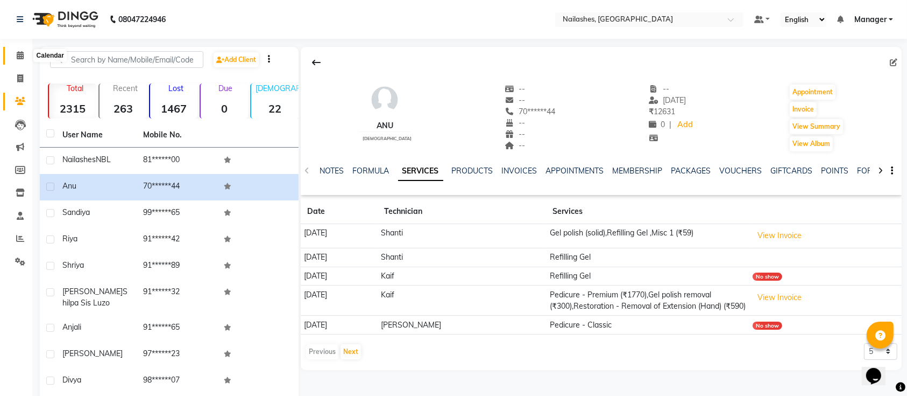
click at [20, 55] on icon at bounding box center [20, 55] width 7 height 8
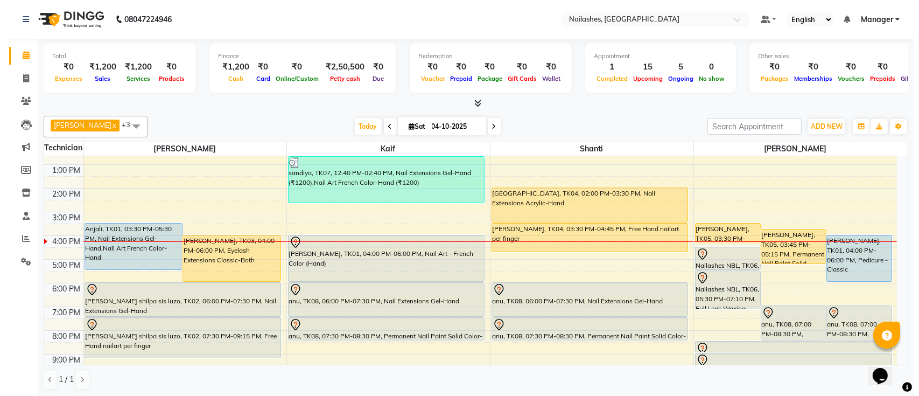
scroll to position [121, 0]
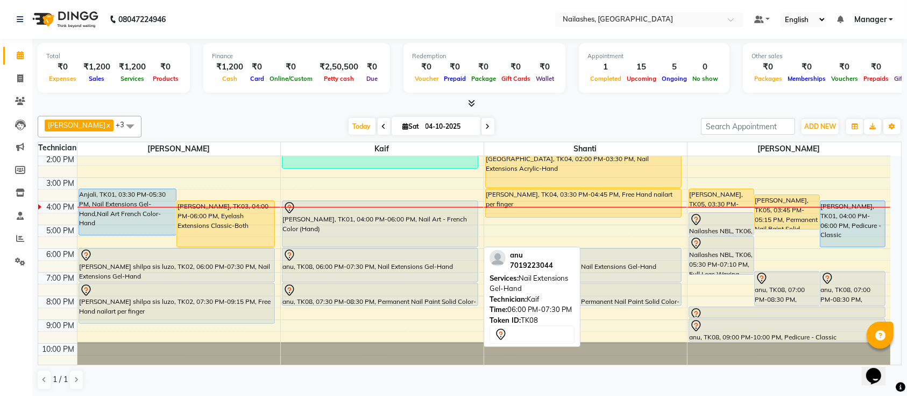
click at [309, 265] on div "anu, TK08, 06:00 PM-07:30 PM, Nail Extensions Gel-Hand" at bounding box center [381, 264] width 196 height 33
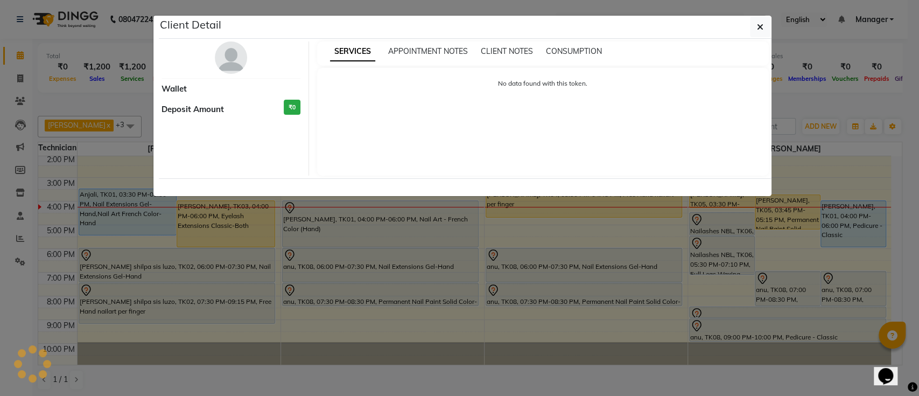
select select "7"
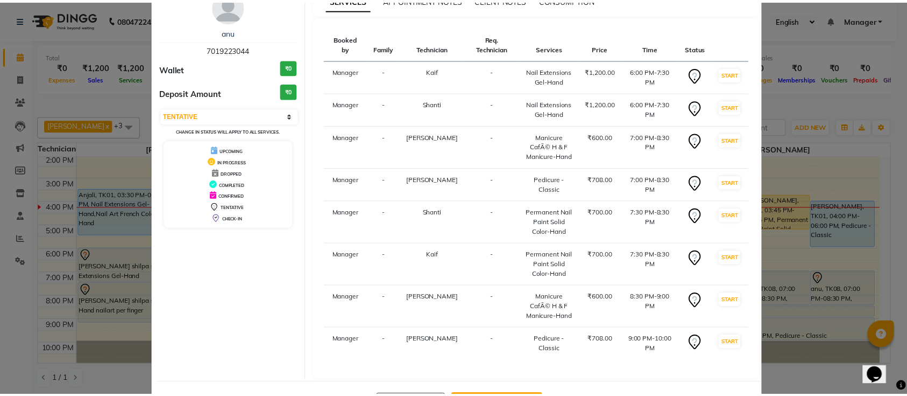
scroll to position [93, 0]
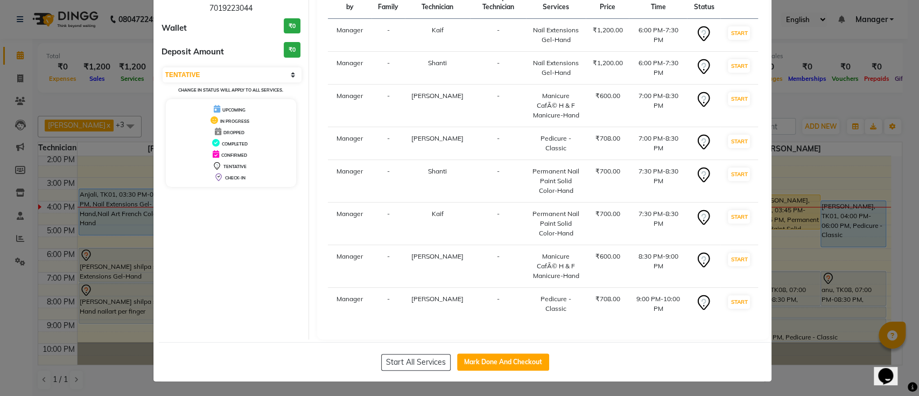
click at [137, 126] on ngb-modal-window "Client Detail anu 7019223044 Wallet ₹0 Deposit Amount ₹0 Select IN SERVICE CONF…" at bounding box center [459, 198] width 919 height 396
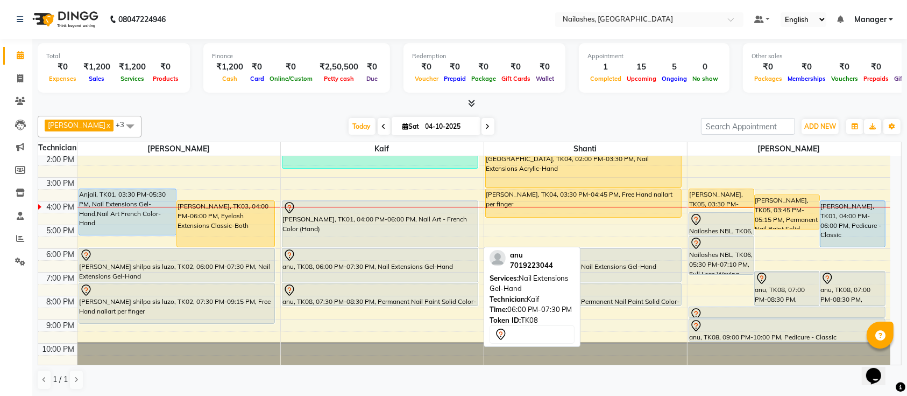
click at [348, 278] on div "anu, TK08, 06:00 PM-07:30 PM, Nail Extensions Gel-Hand" at bounding box center [381, 264] width 196 height 33
select select "7"
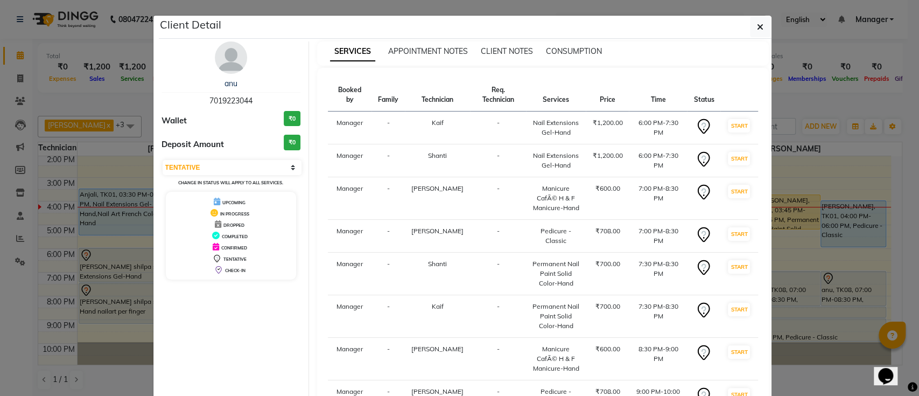
click at [225, 57] on img at bounding box center [231, 57] width 32 height 32
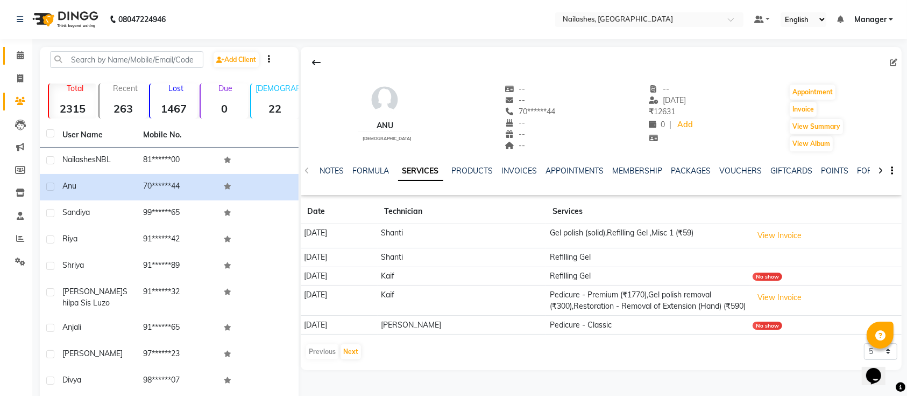
scroll to position [70, 0]
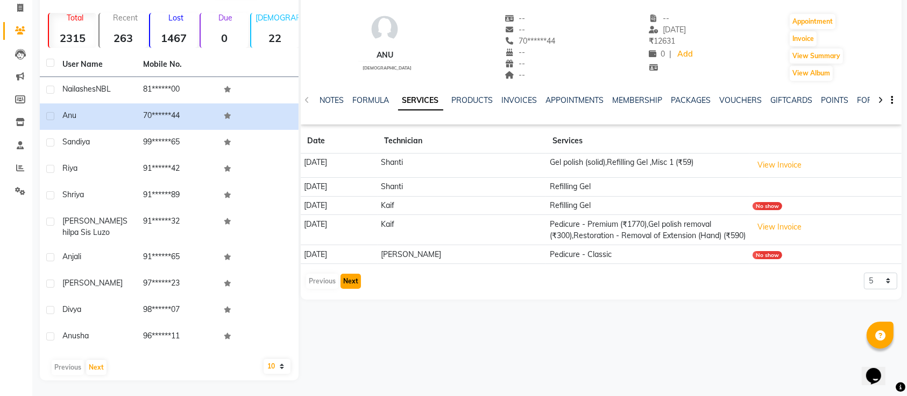
click at [342, 288] on button "Next" at bounding box center [351, 280] width 20 height 15
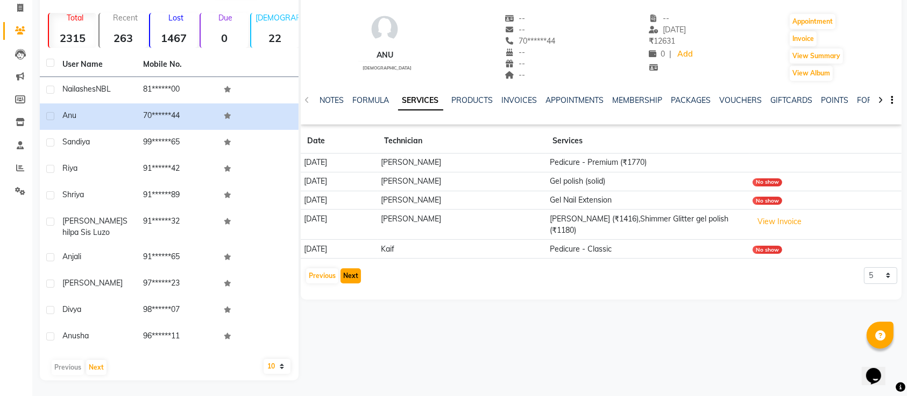
click at [349, 270] on button "Next" at bounding box center [351, 275] width 20 height 15
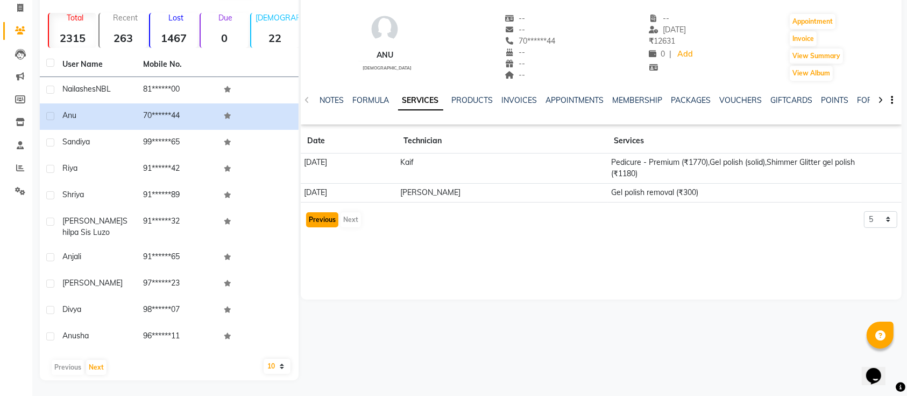
click at [326, 214] on button "Previous" at bounding box center [322, 219] width 32 height 15
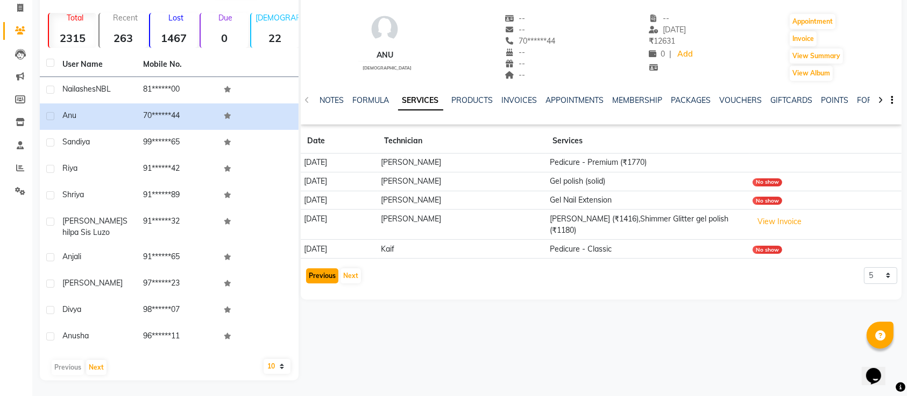
click at [316, 269] on button "Previous" at bounding box center [322, 275] width 32 height 15
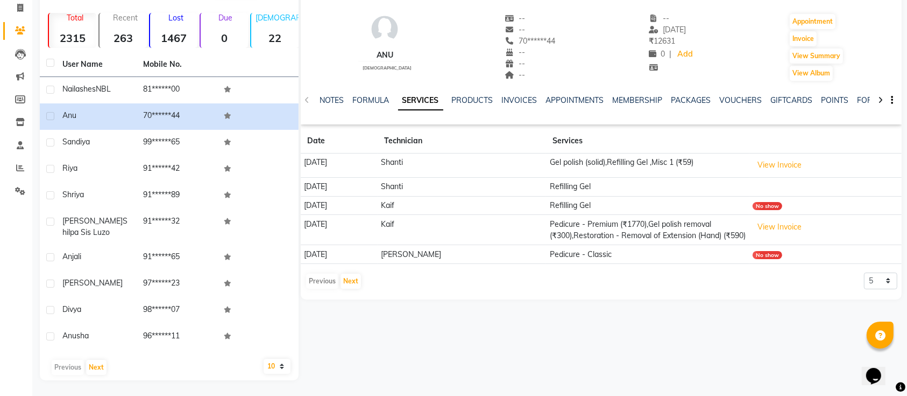
scroll to position [0, 0]
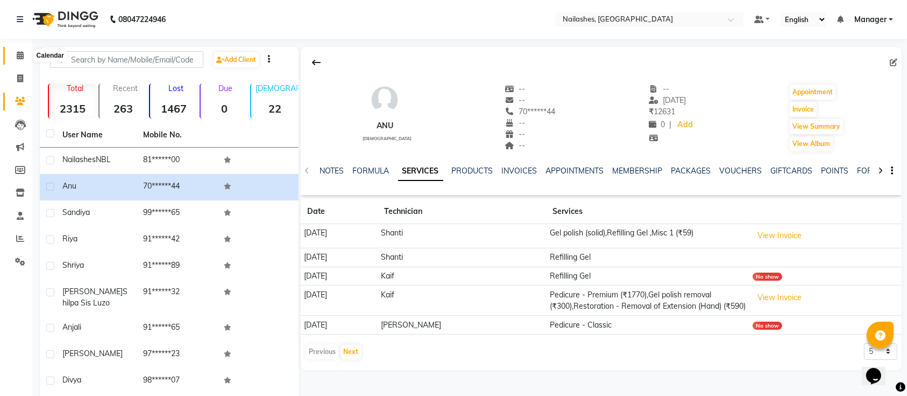
click at [17, 54] on icon at bounding box center [20, 55] width 7 height 8
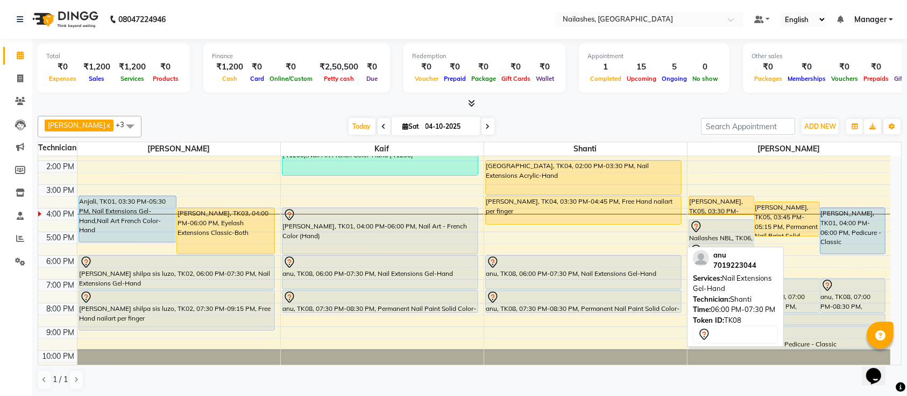
scroll to position [121, 0]
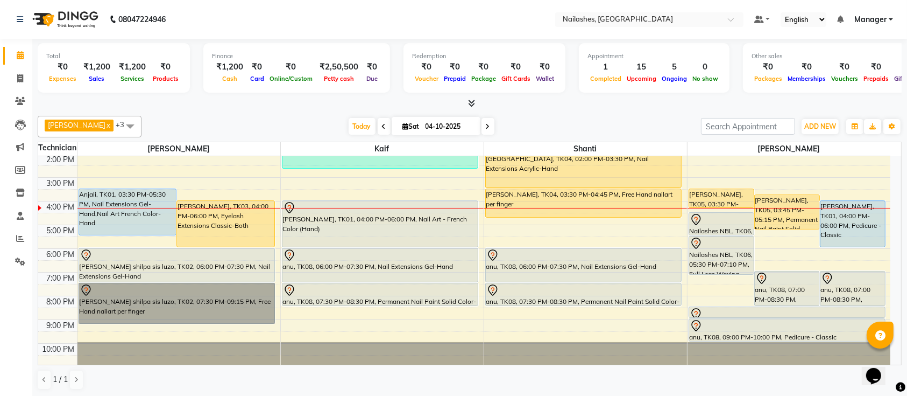
drag, startPoint x: 197, startPoint y: 283, endPoint x: 249, endPoint y: 307, distance: 57.1
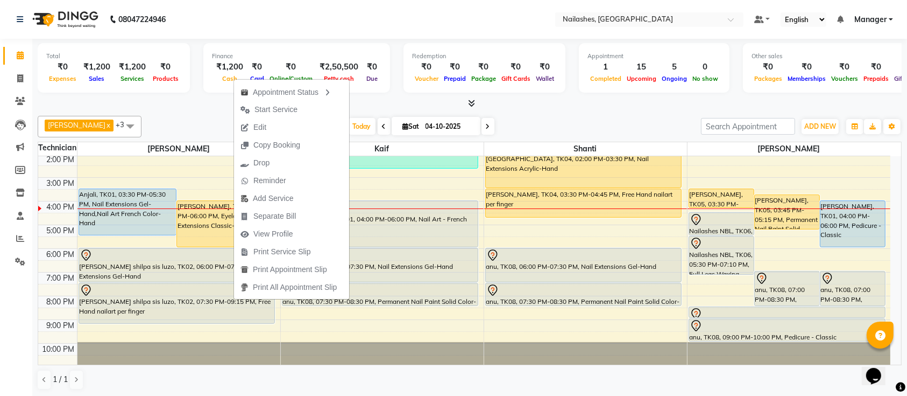
click at [193, 104] on div at bounding box center [470, 103] width 864 height 11
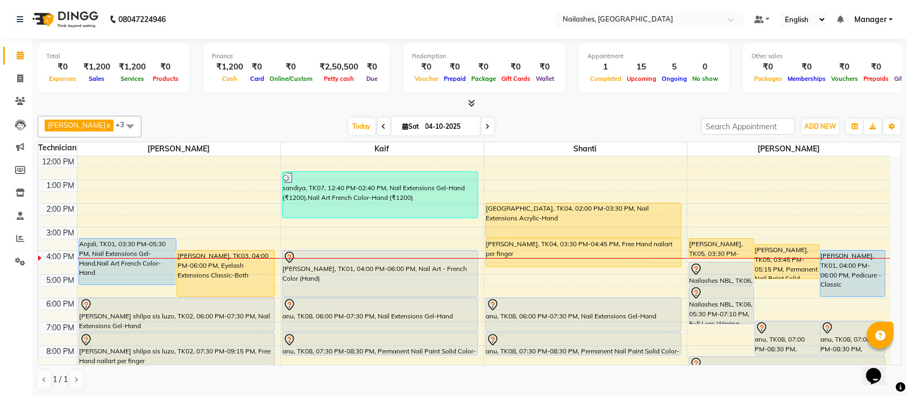
scroll to position [49, 0]
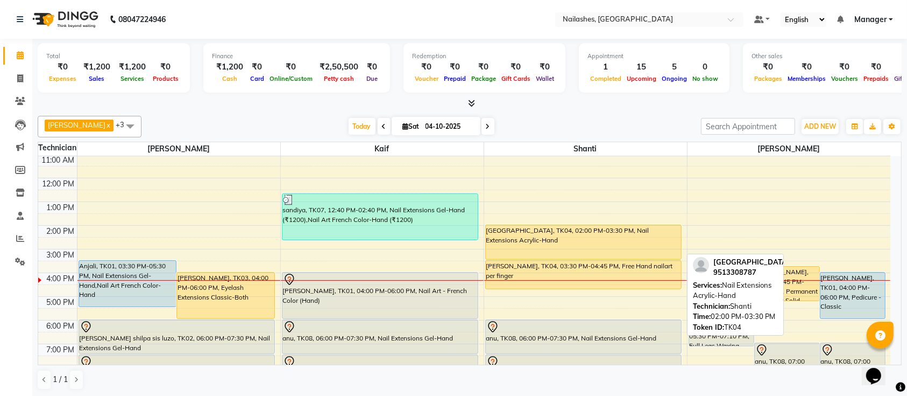
click at [619, 237] on div "[GEOGRAPHIC_DATA], TK04, 02:00 PM-03:30 PM, Nail Extensions Acrylic-Hand" at bounding box center [584, 242] width 196 height 34
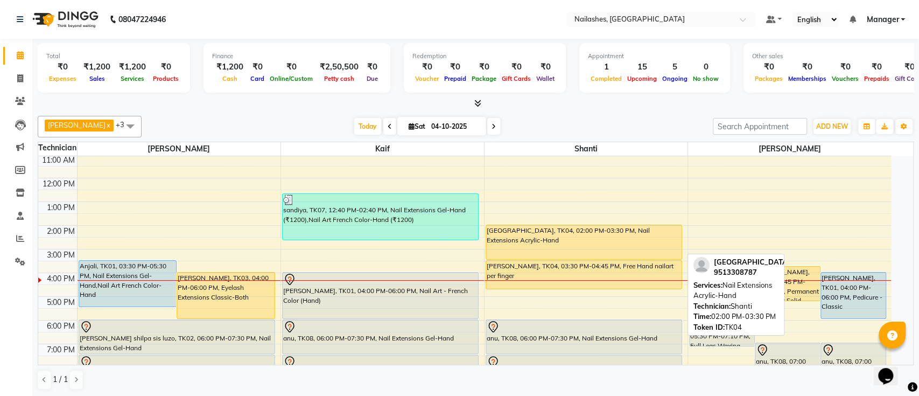
select select "1"
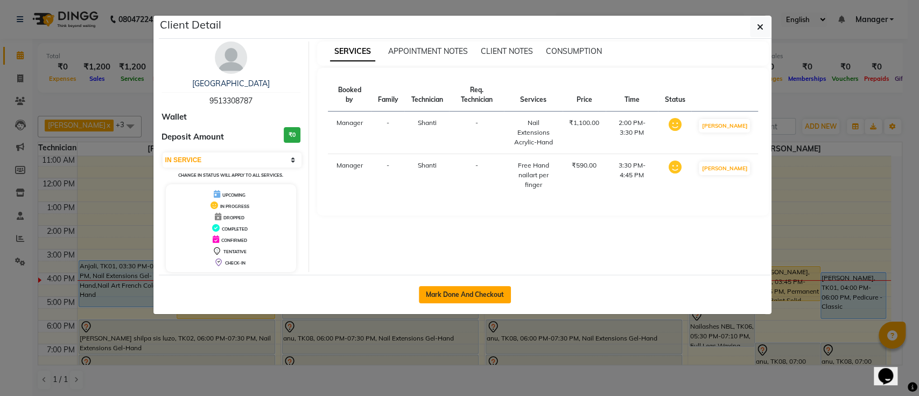
click at [461, 292] on button "Mark Done And Checkout" at bounding box center [465, 294] width 92 height 17
select select "service"
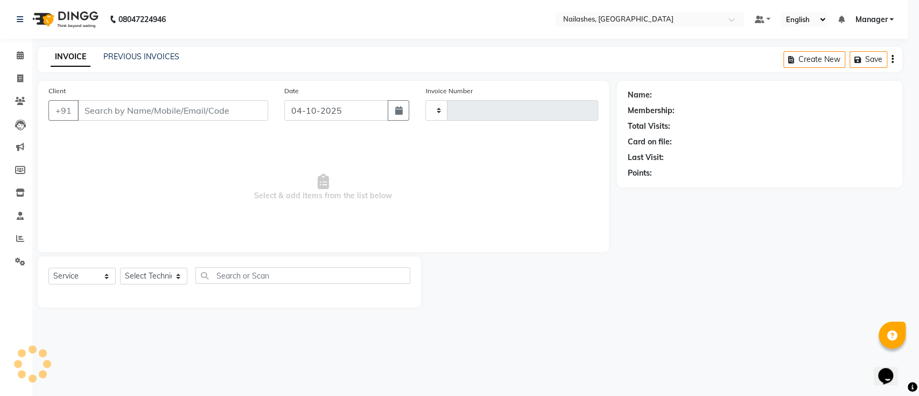
type input "0784"
select select "4407"
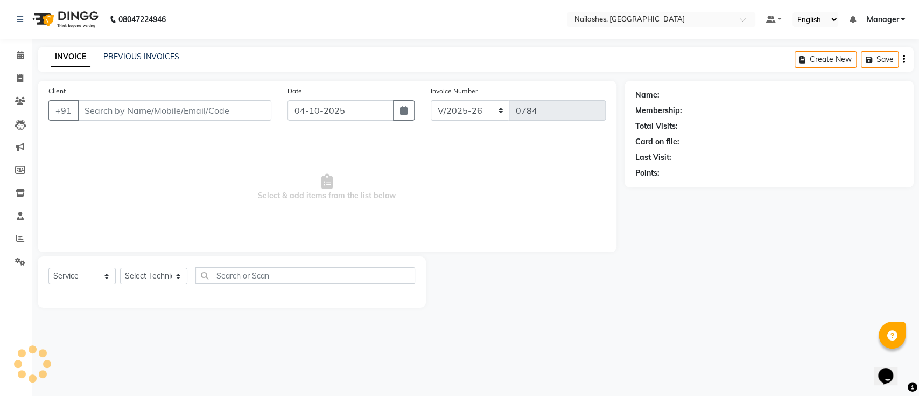
type input "95******87"
select select "82822"
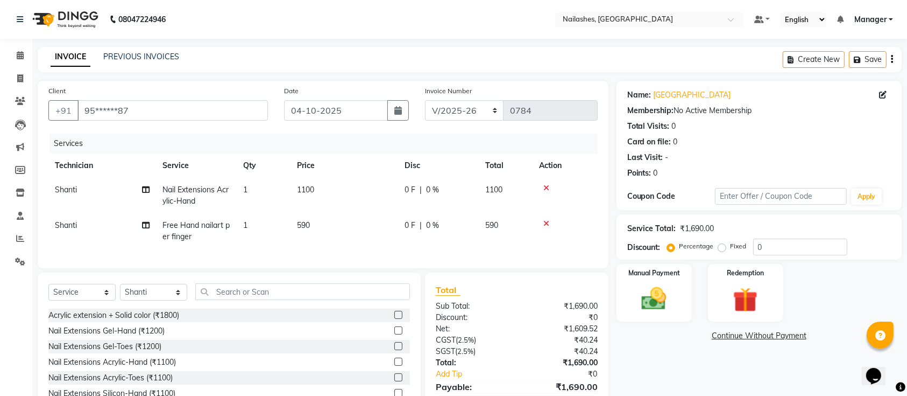
click at [214, 188] on span "Nail Extensions Acrylic-Hand" at bounding box center [196, 195] width 66 height 21
select select "82822"
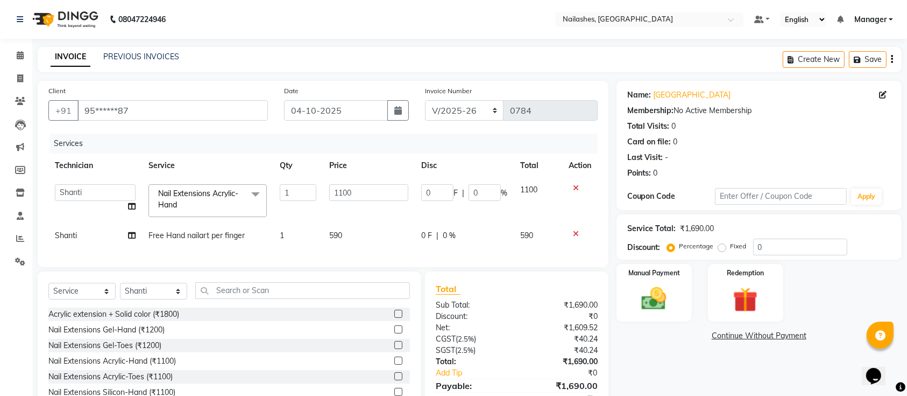
click at [235, 196] on span "Nail Extensions Acrylic-Hand" at bounding box center [198, 198] width 80 height 21
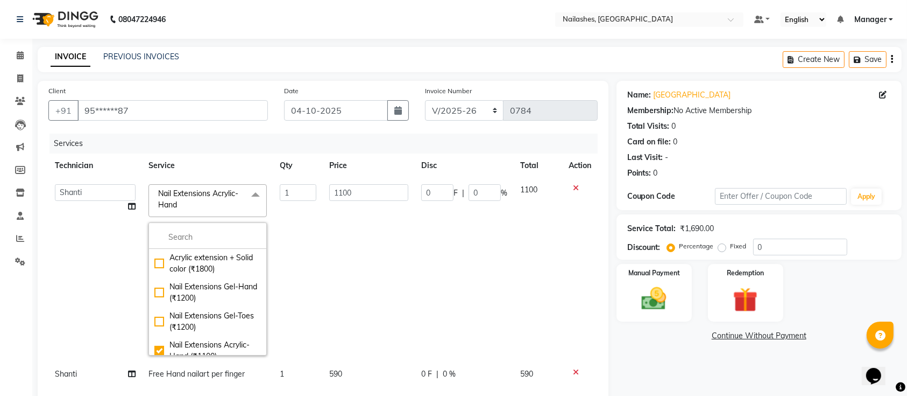
click at [689, 363] on div "Name: [PERSON_NAME] Membership: No Active Membership Total Visits: 0 Card on fi…" at bounding box center [763, 325] width 293 height 488
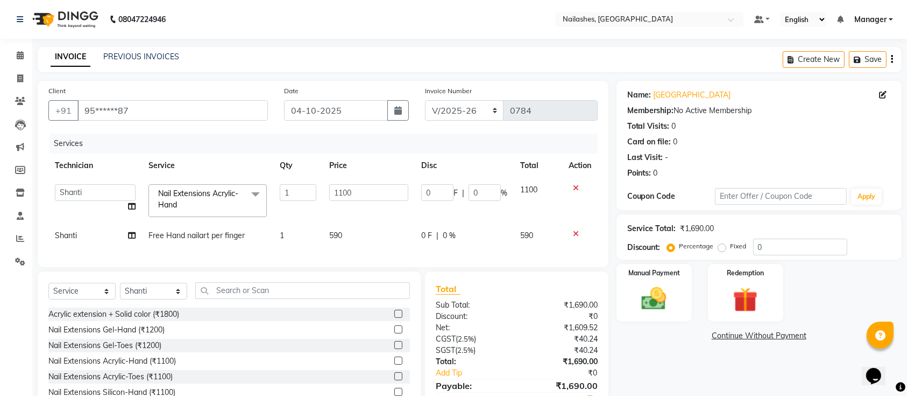
click at [577, 232] on icon at bounding box center [576, 234] width 6 height 8
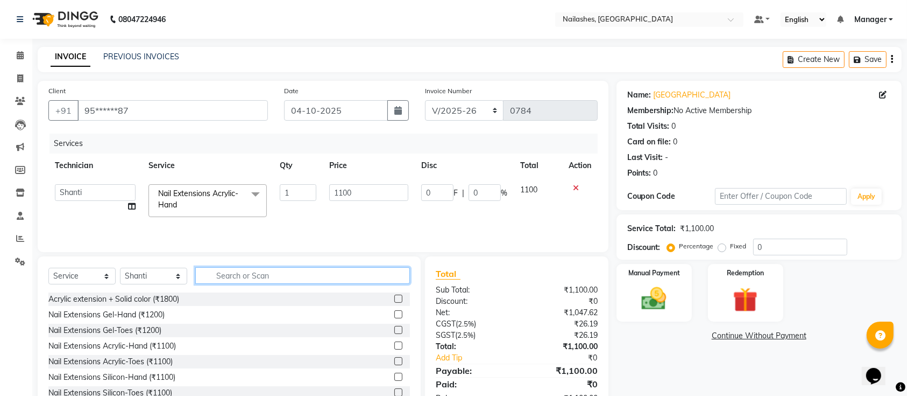
click at [259, 273] on input "text" at bounding box center [302, 275] width 215 height 17
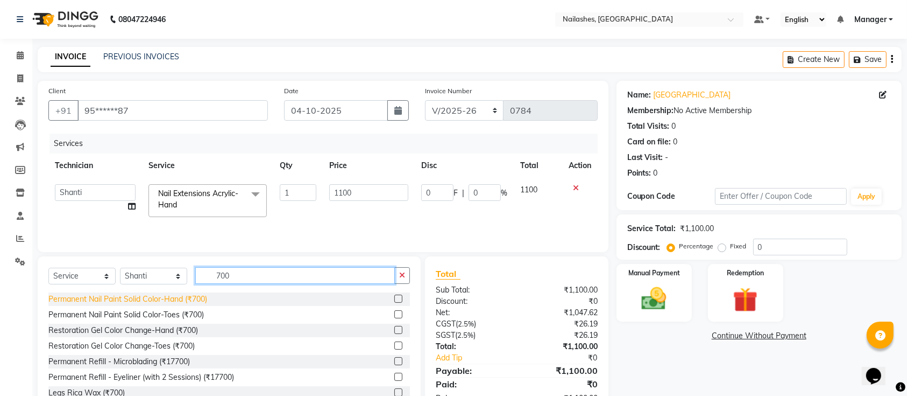
type input "700"
click at [199, 296] on div "Permanent Nail Paint Solid Color-Hand (₹700)" at bounding box center [127, 298] width 159 height 11
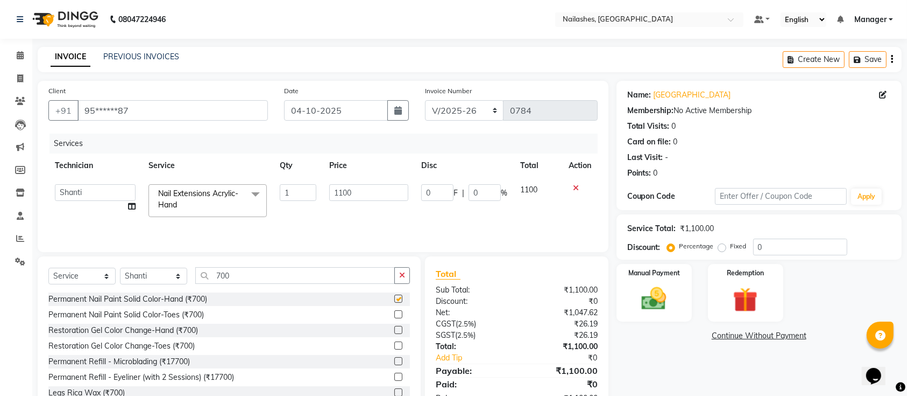
checkbox input "false"
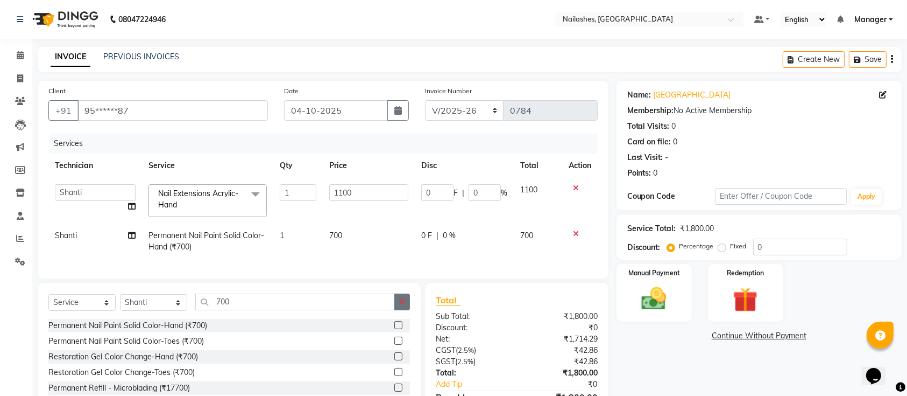
click at [408, 309] on button "button" at bounding box center [402, 301] width 16 height 17
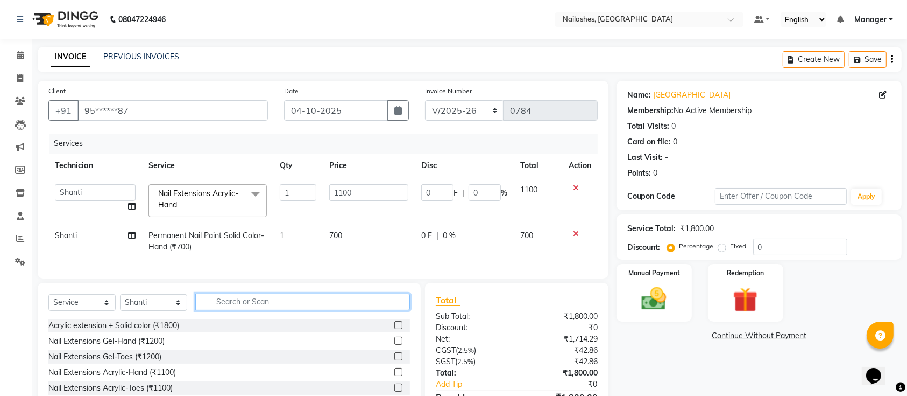
click at [288, 310] on input "text" at bounding box center [302, 301] width 215 height 17
type input "nail art"
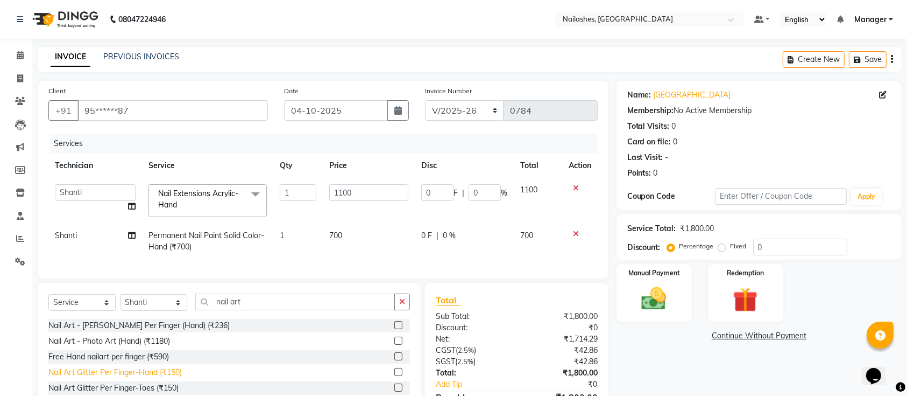
click at [137, 378] on div "Nail Art Glitter Per Finger-Hand (₹150)" at bounding box center [114, 371] width 133 height 11
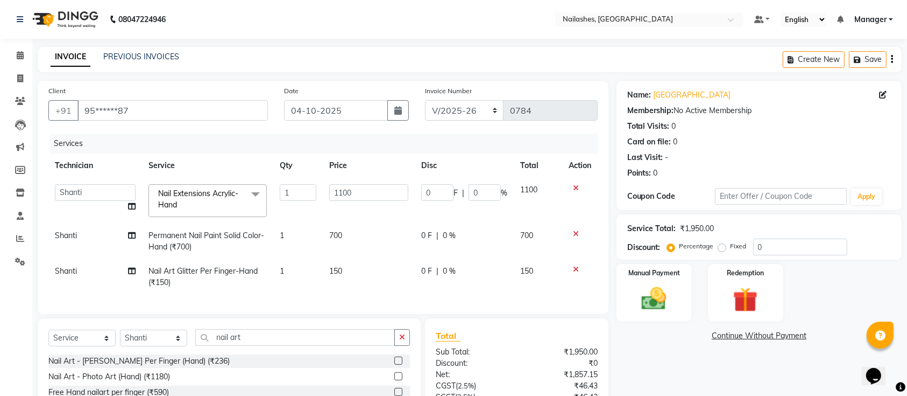
checkbox input "false"
click at [642, 371] on div "Name: [PERSON_NAME] Membership: No Active Membership Total Visits: 0 Card on fi…" at bounding box center [763, 279] width 293 height 396
click at [285, 269] on td "1" at bounding box center [298, 277] width 50 height 36
select select "82822"
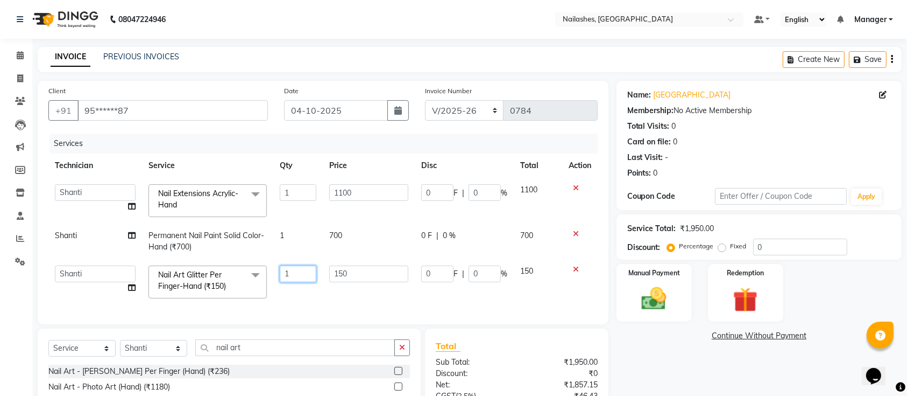
click at [302, 273] on input "1" at bounding box center [298, 273] width 37 height 17
type input "10"
click at [715, 359] on div "Name: [PERSON_NAME] Membership: No Active Membership Total Visits: 0 Card on fi…" at bounding box center [763, 284] width 293 height 406
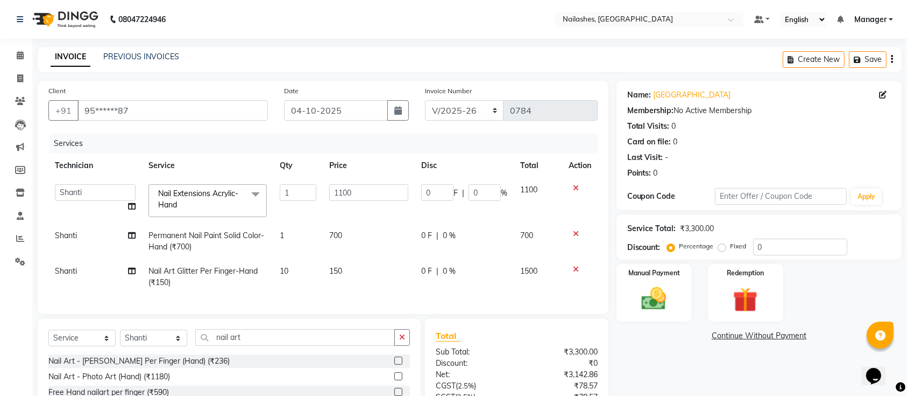
click at [344, 276] on td "150" at bounding box center [369, 277] width 92 height 36
select select "82822"
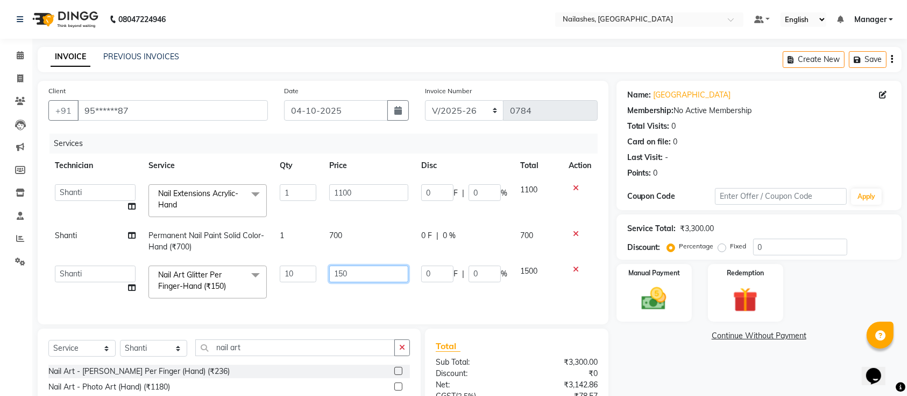
click at [355, 273] on input "150" at bounding box center [368, 273] width 79 height 17
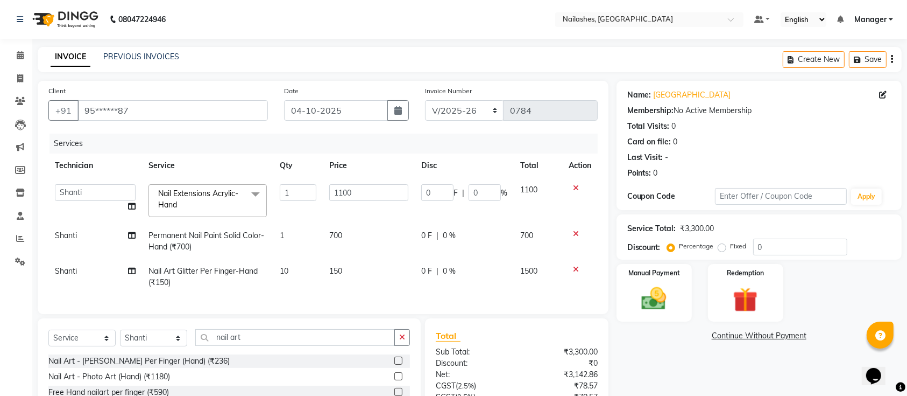
click at [298, 273] on td "10" at bounding box center [298, 277] width 50 height 36
select select "82822"
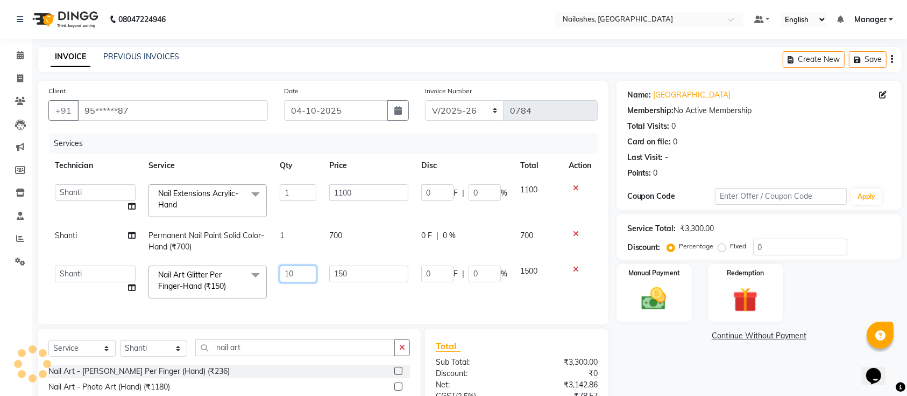
click at [304, 271] on input "10" at bounding box center [298, 273] width 37 height 17
type input "1"
type input "8"
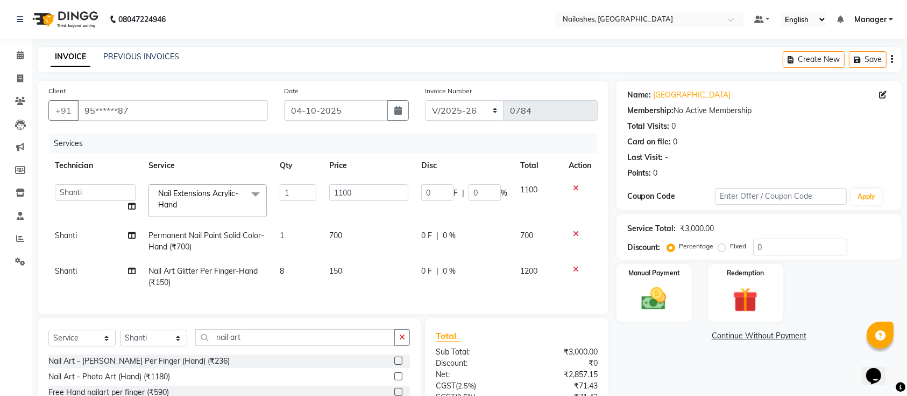
click at [745, 373] on div "Name: [PERSON_NAME] Membership: No Active Membership Total Visits: 0 Card on fi…" at bounding box center [763, 279] width 293 height 396
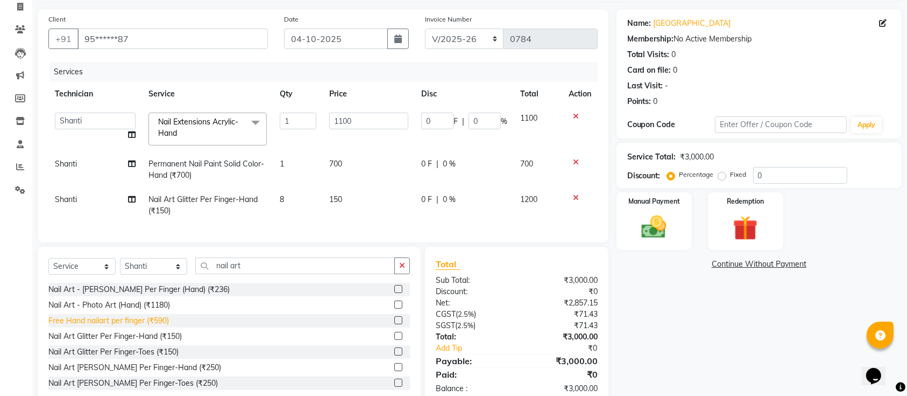
click at [139, 326] on div "Free Hand nailart per finger (₹590)" at bounding box center [108, 320] width 121 height 11
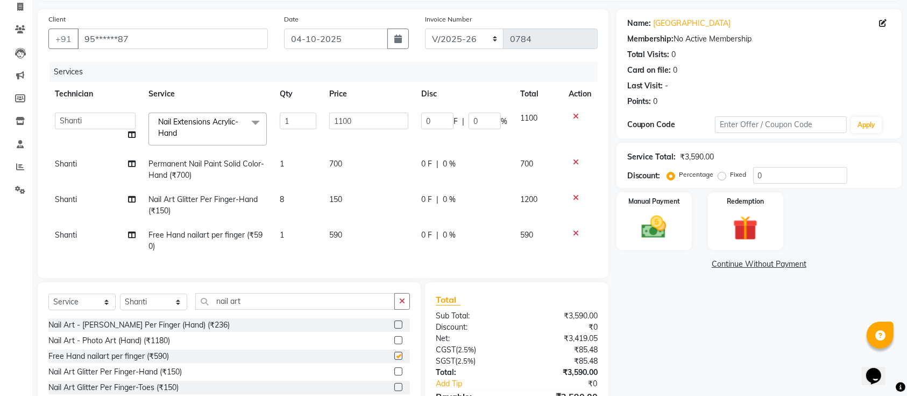
checkbox input "false"
click at [574, 232] on icon at bounding box center [576, 233] width 6 height 8
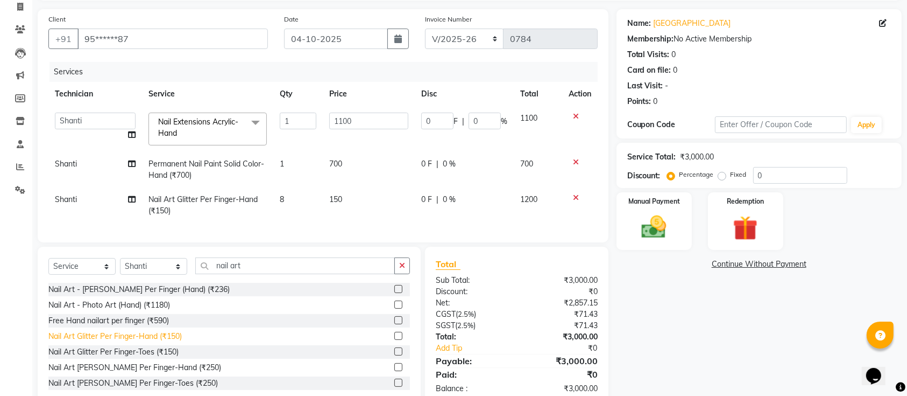
click at [163, 342] on div "Nail Art Glitter Per Finger-Hand (₹150)" at bounding box center [114, 335] width 133 height 11
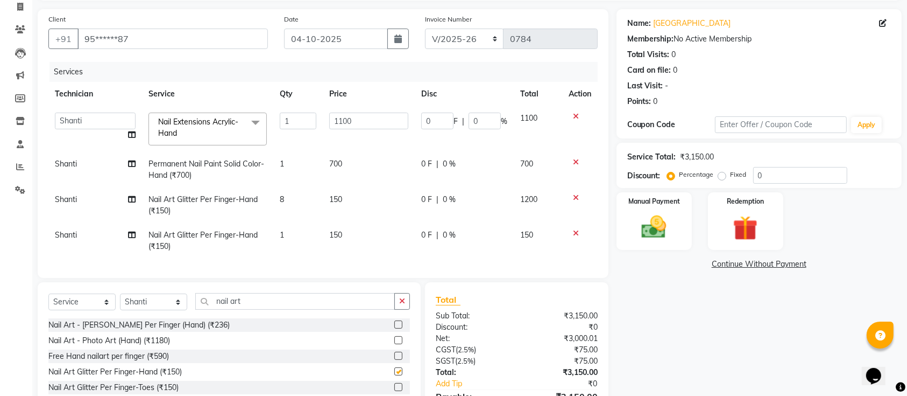
checkbox input "false"
click at [328, 234] on td "150" at bounding box center [369, 241] width 92 height 36
select select "82822"
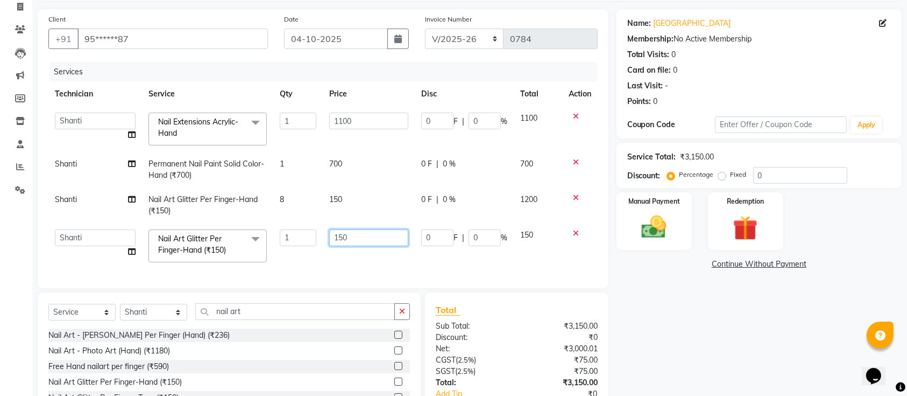
click at [361, 231] on input "150" at bounding box center [368, 237] width 79 height 17
type input "1"
type input "55"
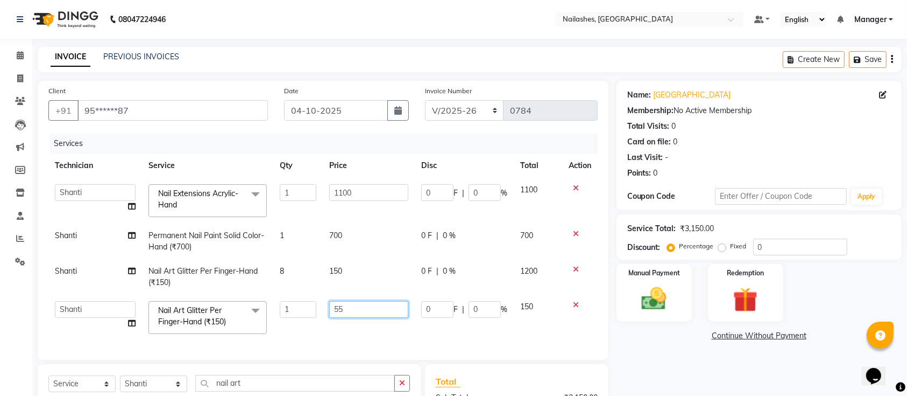
scroll to position [143, 0]
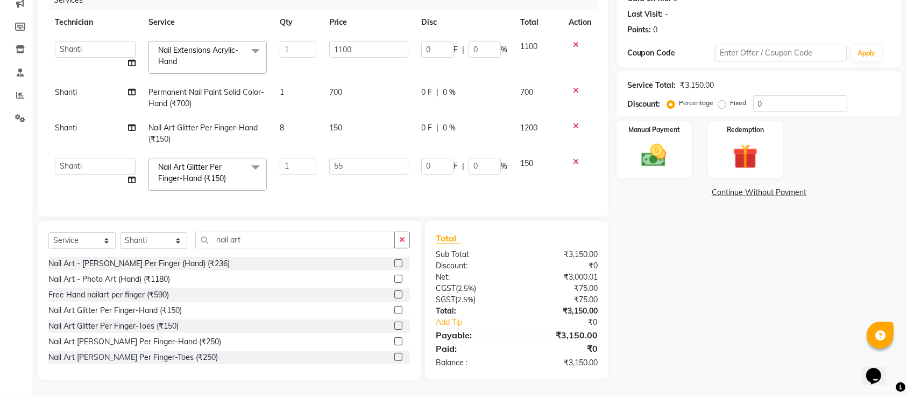
click at [688, 370] on div "Name: [PERSON_NAME] Membership: No Active Membership Total Visits: 0 Card on fi…" at bounding box center [763, 159] width 293 height 442
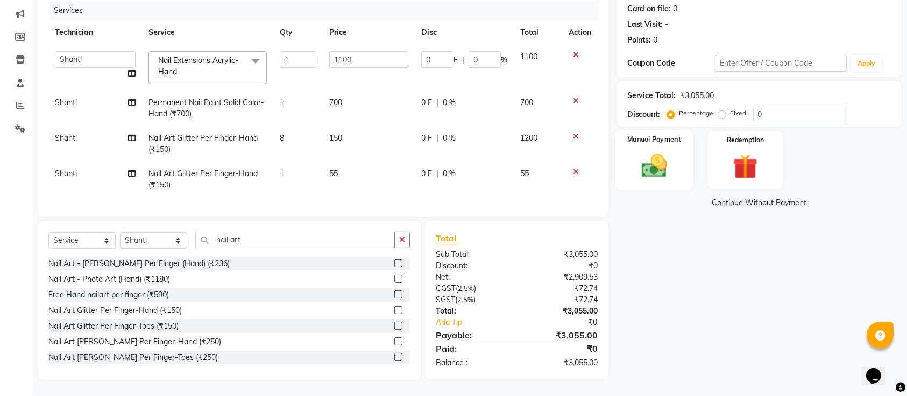
click at [663, 151] on img at bounding box center [654, 166] width 42 height 30
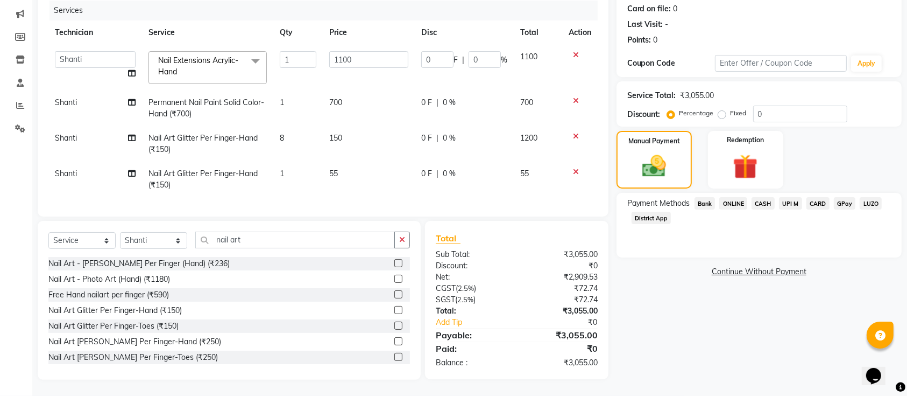
click at [818, 197] on span "CARD" at bounding box center [818, 203] width 23 height 12
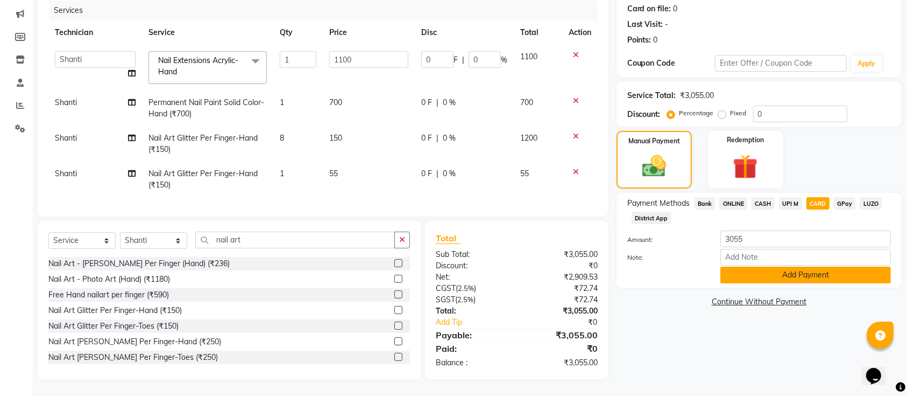
click at [806, 266] on button "Add Payment" at bounding box center [806, 274] width 171 height 17
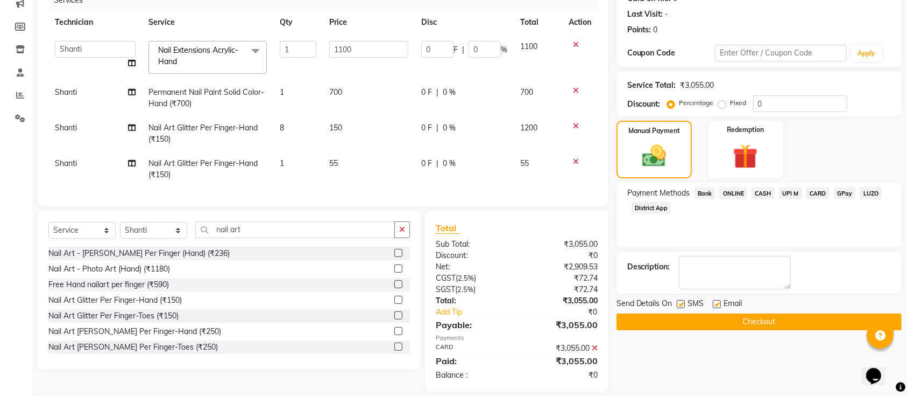
click at [782, 315] on button "Checkout" at bounding box center [759, 321] width 285 height 17
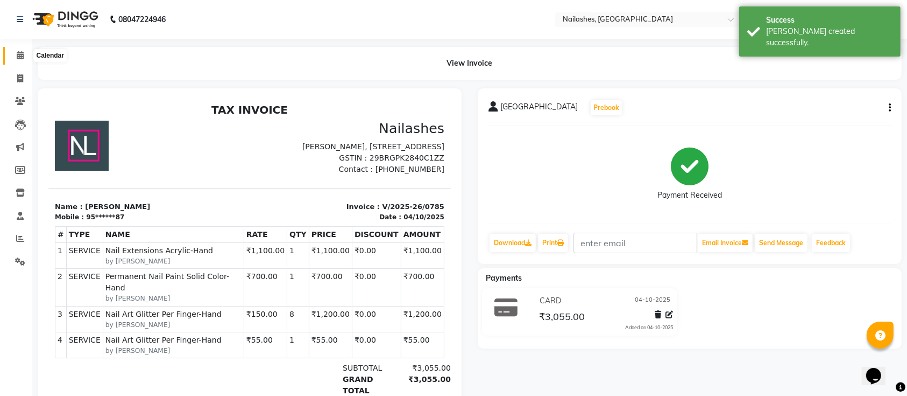
click at [18, 59] on icon at bounding box center [20, 55] width 7 height 8
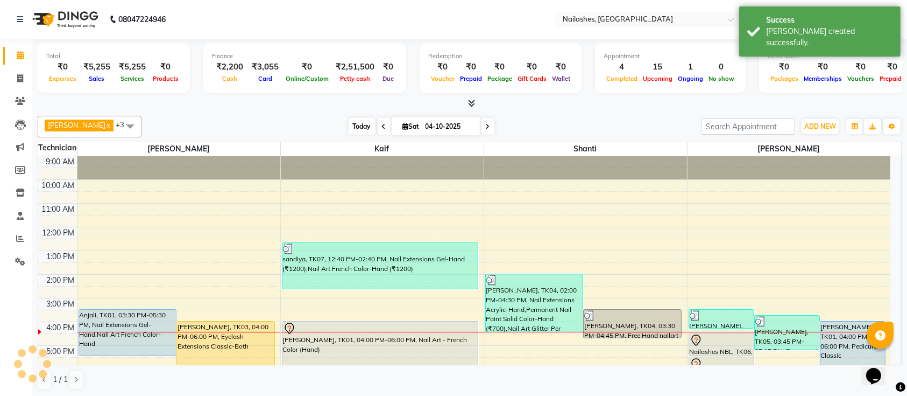
click at [349, 119] on span "Today" at bounding box center [362, 126] width 27 height 17
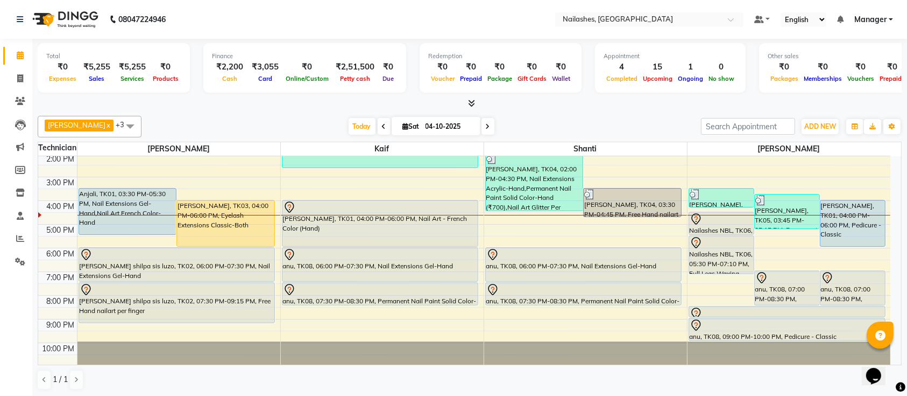
drag, startPoint x: 651, startPoint y: 321, endPoint x: 652, endPoint y: 349, distance: 28.5
click at [652, 349] on div "9:00 AM 10:00 AM 11:00 AM 12:00 PM 1:00 PM 2:00 PM 3:00 PM 4:00 PM 5:00 PM 6:00…" at bounding box center [464, 200] width 852 height 331
click at [349, 121] on span "Today" at bounding box center [362, 126] width 27 height 17
drag, startPoint x: 298, startPoint y: 117, endPoint x: 198, endPoint y: 127, distance: 100.6
click at [198, 127] on div "[DATE] [DATE]" at bounding box center [421, 126] width 549 height 16
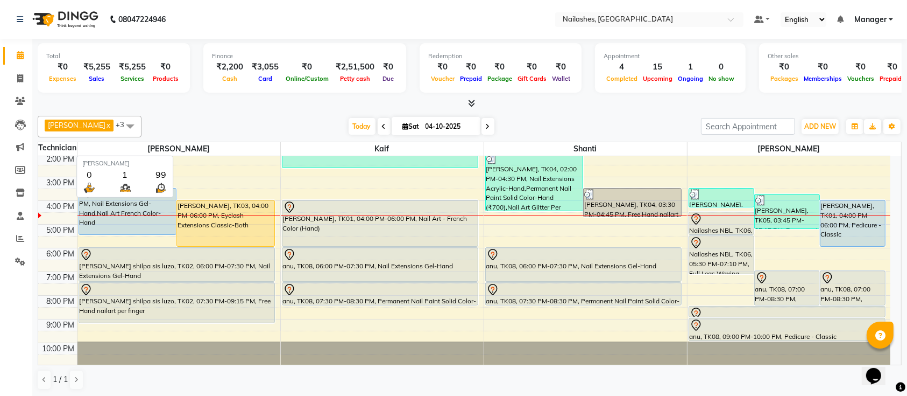
click at [258, 143] on span "[PERSON_NAME]" at bounding box center [178, 148] width 203 height 13
drag, startPoint x: 258, startPoint y: 143, endPoint x: 238, endPoint y: 124, distance: 27.0
click at [238, 124] on div "[DATE] [DATE]" at bounding box center [421, 126] width 549 height 16
drag, startPoint x: 238, startPoint y: 124, endPoint x: 181, endPoint y: 129, distance: 57.7
click at [181, 129] on div "[DATE] [DATE]" at bounding box center [421, 126] width 549 height 16
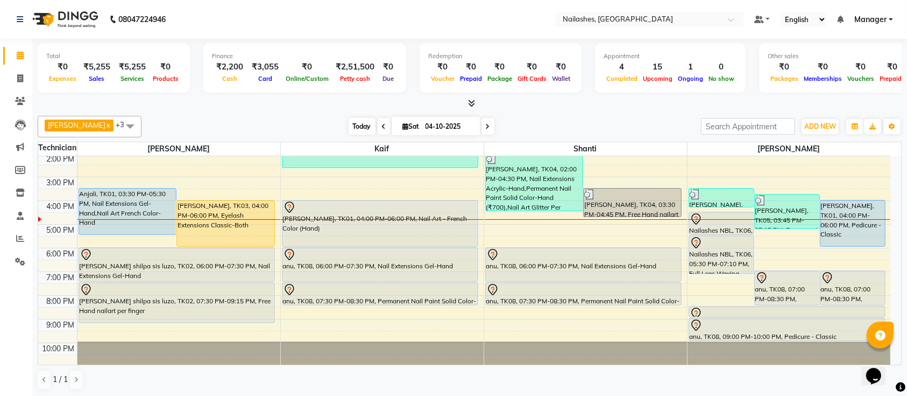
click at [349, 121] on span "Today" at bounding box center [362, 126] width 27 height 17
drag, startPoint x: 260, startPoint y: 118, endPoint x: 269, endPoint y: 123, distance: 9.9
click at [236, 114] on div "Ismail x Shanti x [PERSON_NAME] x Kaif x +3 UnSelect All Ismail Kaif Shanti [PE…" at bounding box center [470, 252] width 864 height 283
click at [349, 127] on span "Today" at bounding box center [362, 126] width 27 height 17
drag, startPoint x: 267, startPoint y: 115, endPoint x: 229, endPoint y: 106, distance: 39.3
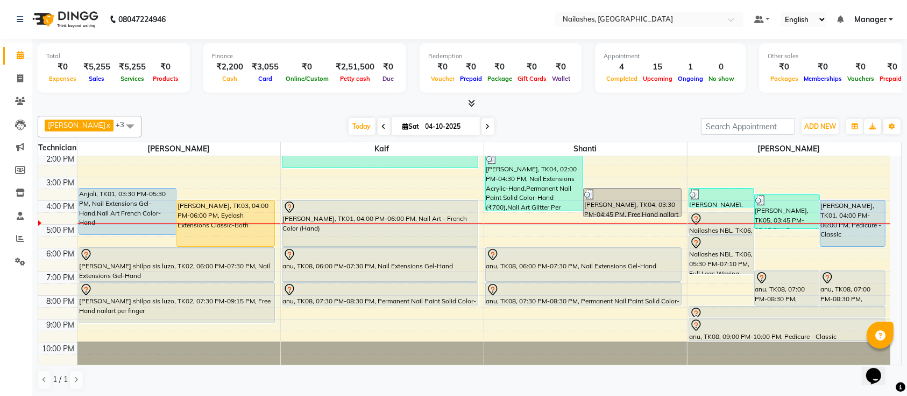
click at [229, 106] on div at bounding box center [470, 103] width 864 height 11
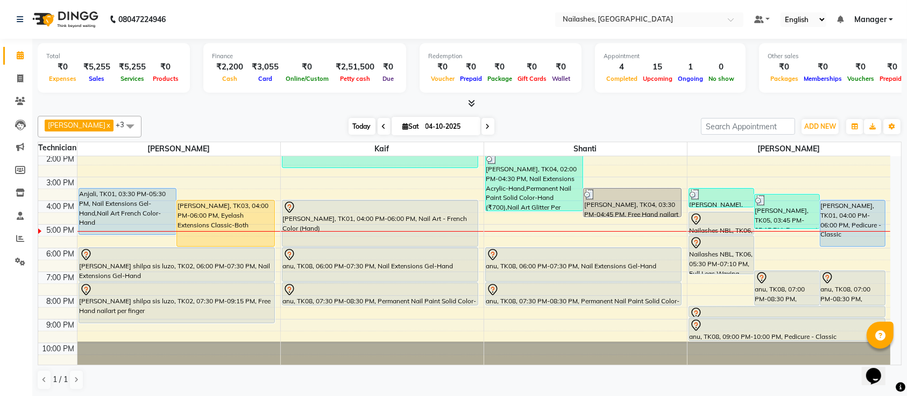
click at [349, 129] on span "Today" at bounding box center [362, 126] width 27 height 17
click at [351, 127] on span "Today" at bounding box center [362, 126] width 27 height 17
click at [349, 127] on span "Today" at bounding box center [362, 126] width 27 height 17
click at [486, 126] on icon at bounding box center [488, 126] width 4 height 6
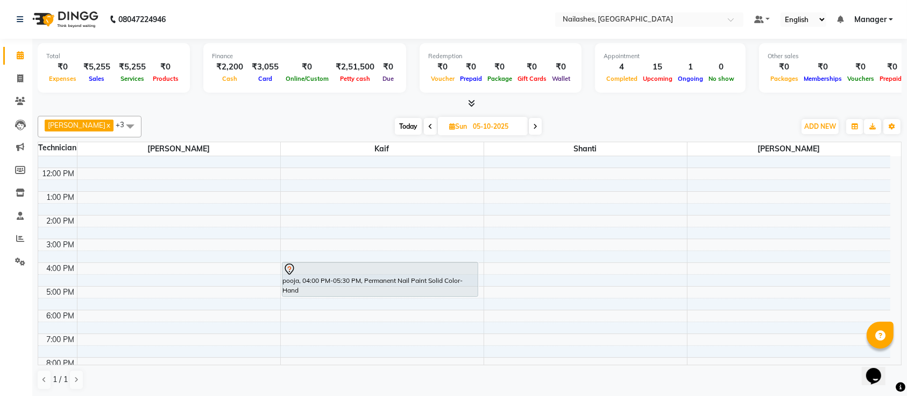
scroll to position [69, 0]
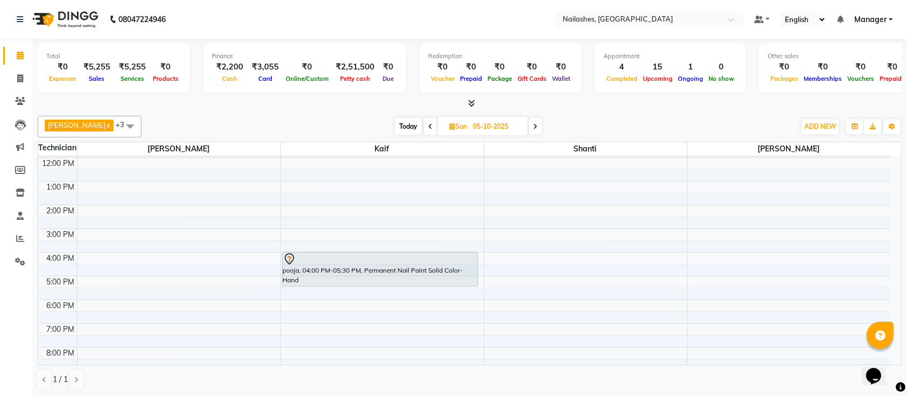
drag, startPoint x: 392, startPoint y: 125, endPoint x: 383, endPoint y: 126, distance: 9.7
click at [395, 125] on span "Today" at bounding box center [408, 126] width 27 height 17
type input "04-10-2025"
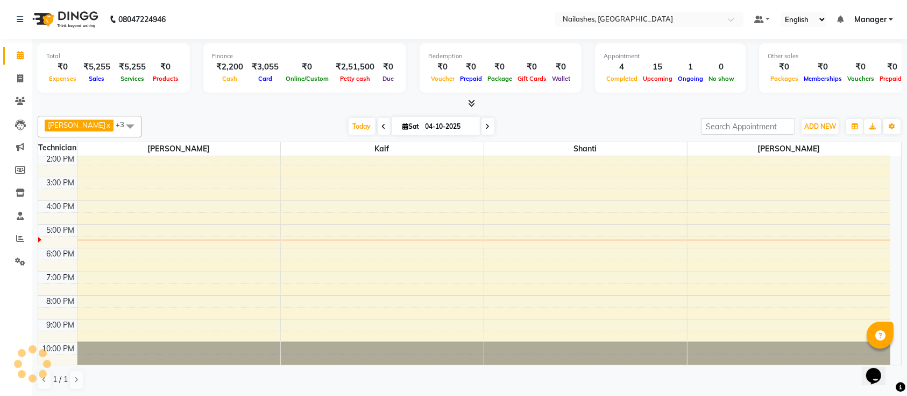
drag, startPoint x: 345, startPoint y: 124, endPoint x: 297, endPoint y: 117, distance: 48.3
click at [349, 124] on span "Today" at bounding box center [362, 126] width 27 height 17
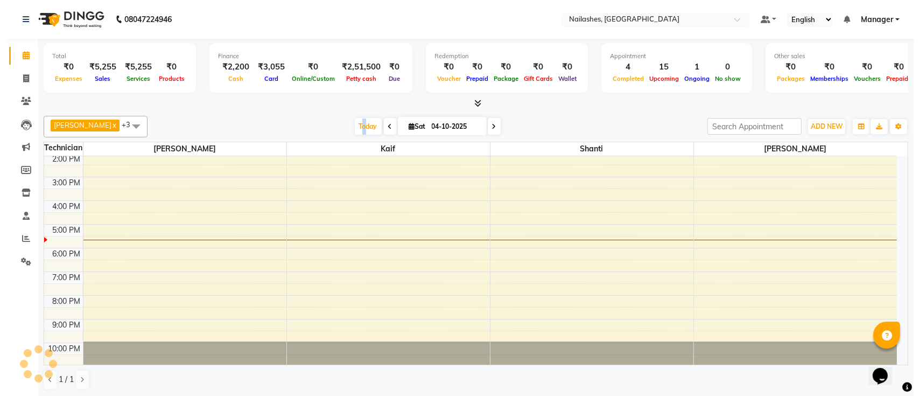
scroll to position [121, 0]
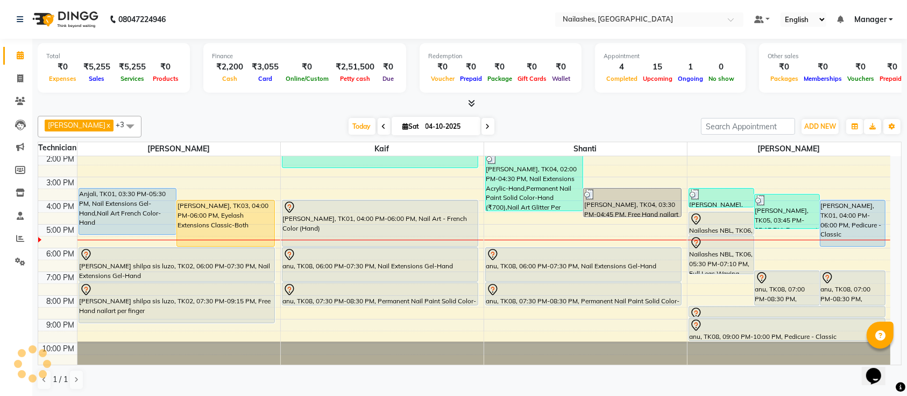
click at [278, 110] on div "Total ₹0 Expenses ₹5,255 Sales ₹5,255 Services ₹0 Products Finance ₹2,200 Cash …" at bounding box center [469, 218] width 875 height 358
click at [18, 82] on icon at bounding box center [20, 78] width 6 height 8
select select "service"
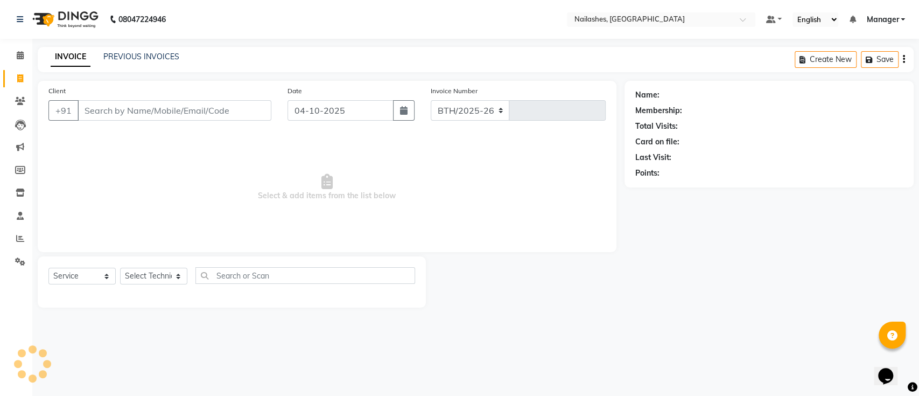
select select "4407"
type input "0786"
drag, startPoint x: 131, startPoint y: 104, endPoint x: 142, endPoint y: 108, distance: 11.2
click at [134, 106] on input "Client" at bounding box center [174, 110] width 194 height 20
type input "7760721878"
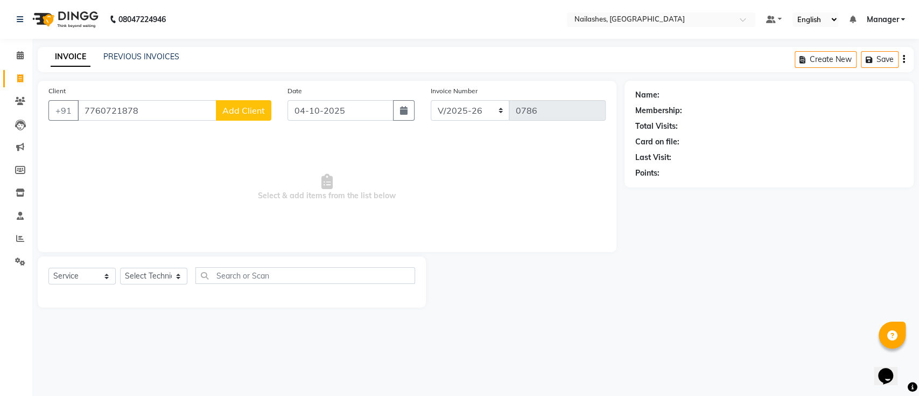
click at [233, 110] on span "Add Client" at bounding box center [243, 110] width 43 height 11
select select "21"
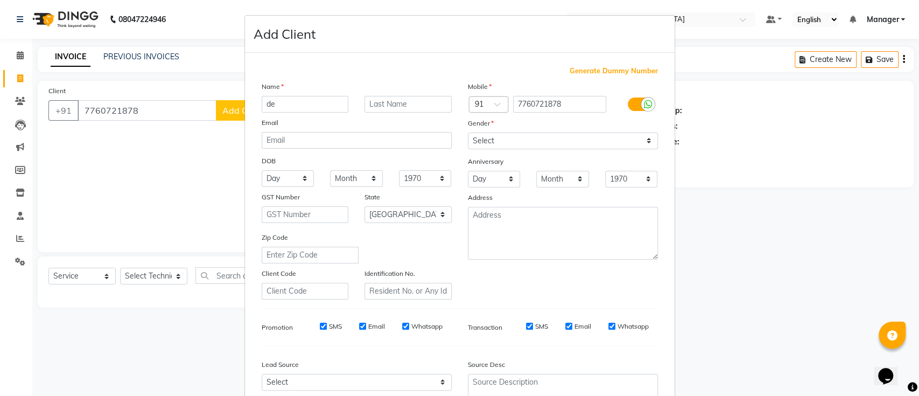
type input "d"
type input "edel"
click at [490, 139] on select "Select [DEMOGRAPHIC_DATA] [DEMOGRAPHIC_DATA] Other Prefer Not To Say" at bounding box center [563, 140] width 190 height 17
select select "[DEMOGRAPHIC_DATA]"
click at [468, 132] on select "Select [DEMOGRAPHIC_DATA] [DEMOGRAPHIC_DATA] Other Prefer Not To Say" at bounding box center [563, 140] width 190 height 17
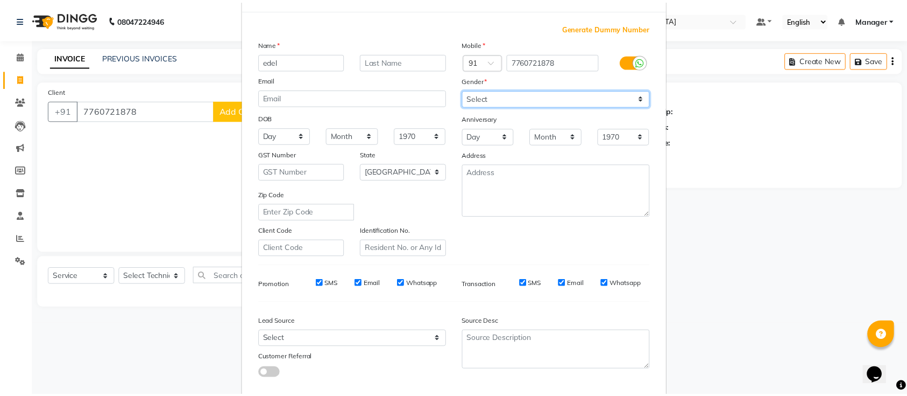
scroll to position [99, 0]
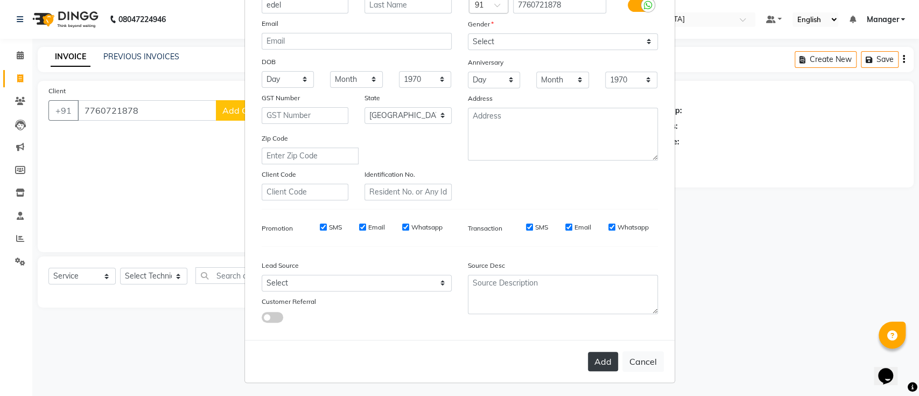
click at [590, 355] on button "Add" at bounding box center [603, 360] width 30 height 19
type input "77******78"
select select
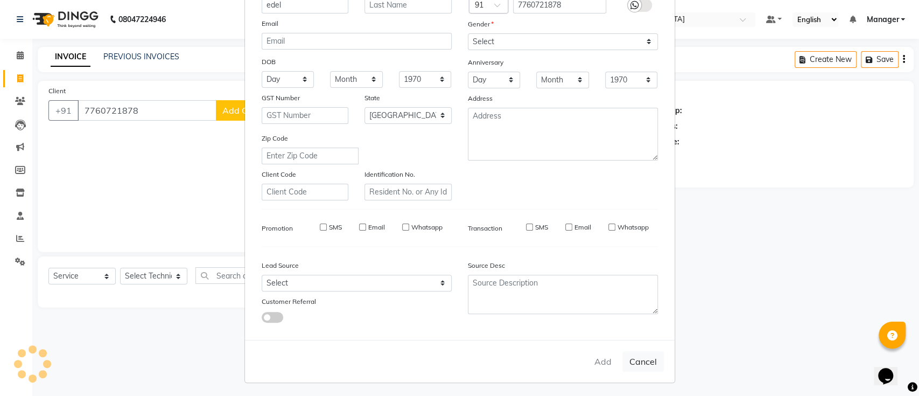
select select "null"
select select
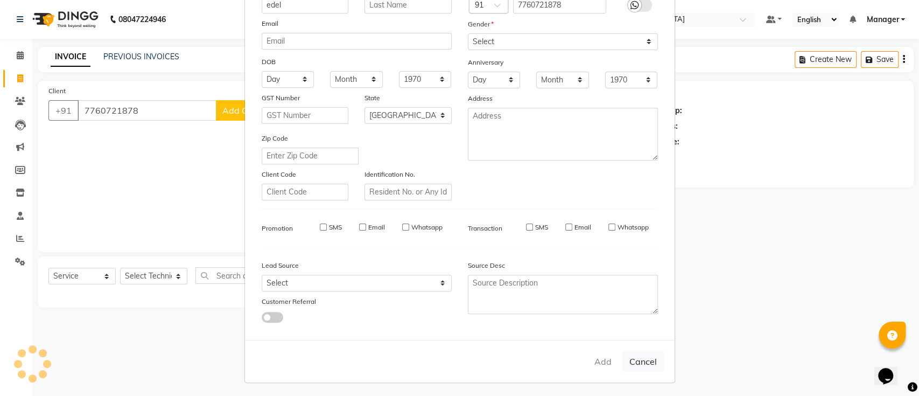
checkbox input "false"
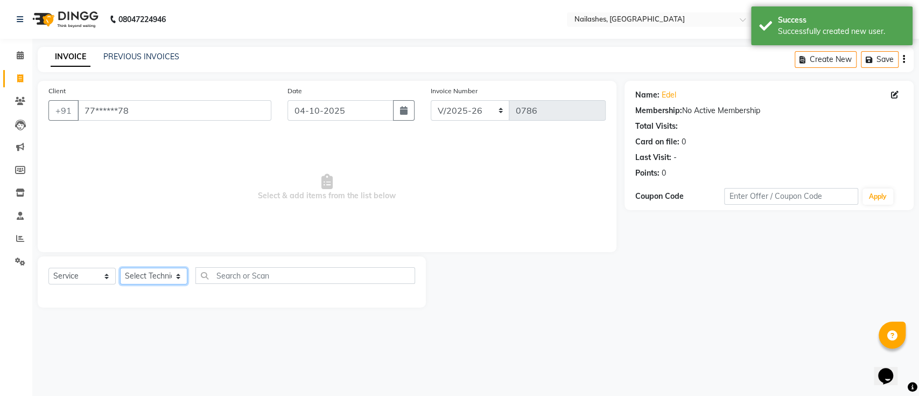
click at [177, 279] on select "Select Technician [PERSON_NAME] Manager Owner [PERSON_NAME]" at bounding box center [153, 275] width 67 height 17
select select "29607"
click at [120, 267] on select "Select Technician [PERSON_NAME] Manager Owner [PERSON_NAME]" at bounding box center [153, 275] width 67 height 17
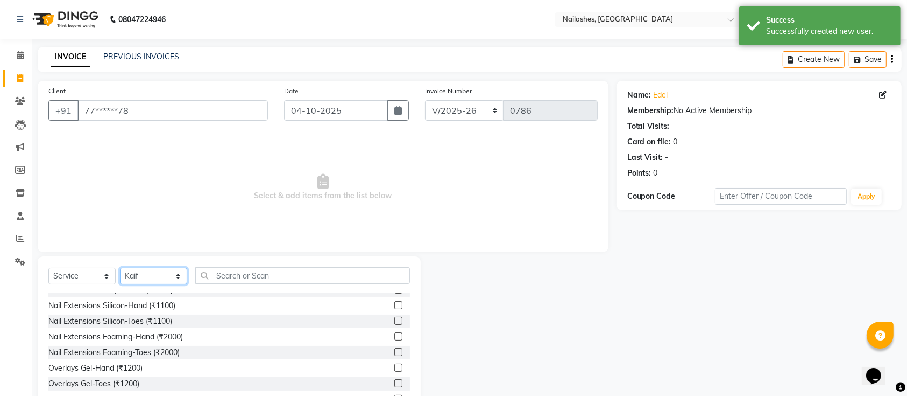
scroll to position [0, 0]
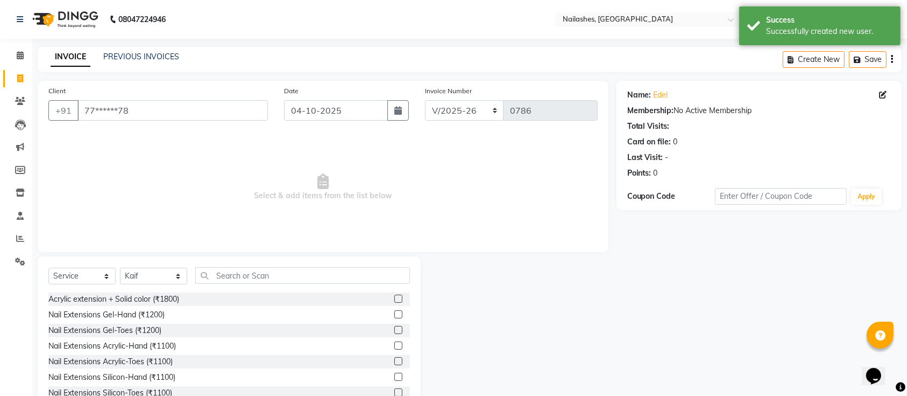
click at [245, 266] on div "Select Service Product Membership Package Voucher Prepaid Gift Card Select Tech…" at bounding box center [229, 335] width 383 height 159
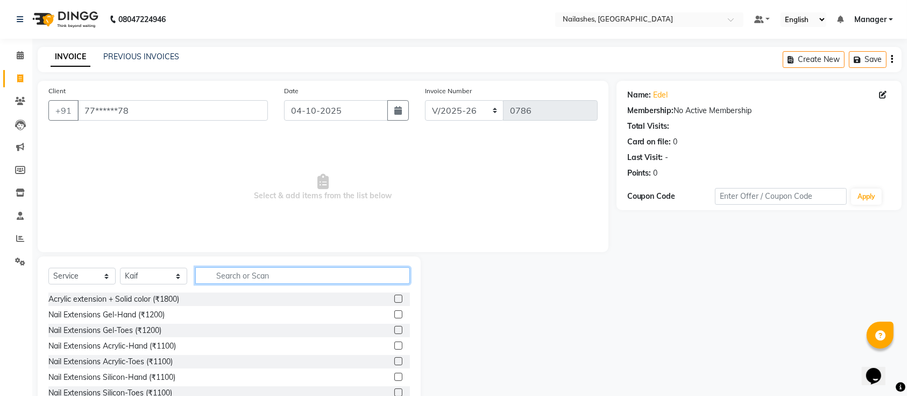
click at [254, 276] on input "text" at bounding box center [302, 275] width 215 height 17
type input "500"
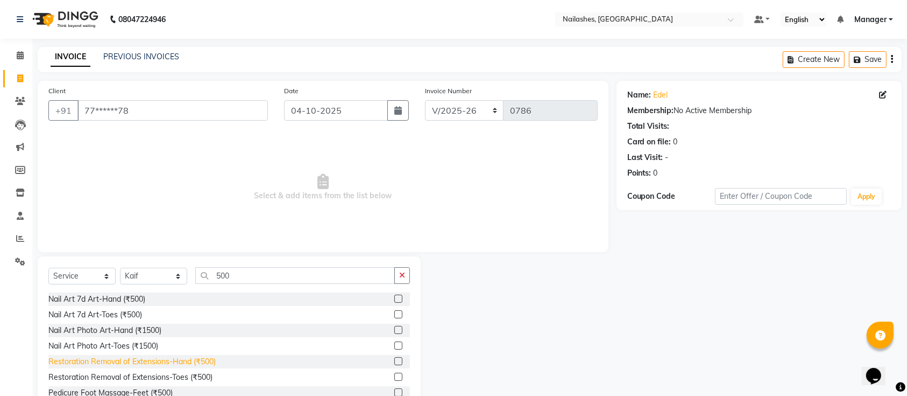
click at [103, 361] on div "Restoration Removal of Extensions-Hand (₹500)" at bounding box center [131, 361] width 167 height 11
checkbox input "false"
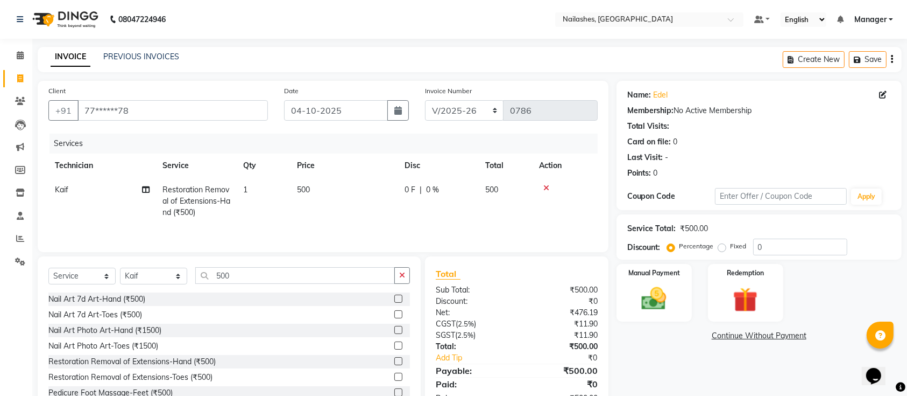
click at [293, 188] on td "500" at bounding box center [345, 201] width 108 height 47
select select "29607"
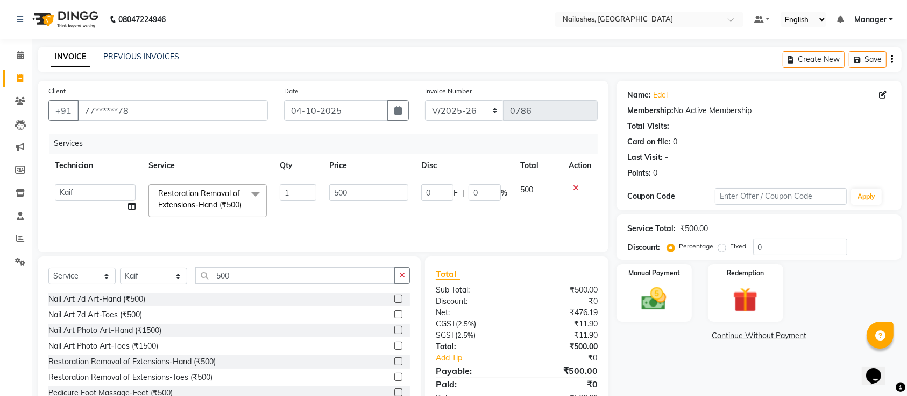
drag, startPoint x: 358, startPoint y: 177, endPoint x: 364, endPoint y: 186, distance: 10.9
click at [361, 178] on table "Technician Service Qty Price Disc Total Action [PERSON_NAME] Manager Owner Shan…" at bounding box center [322, 188] width 549 height 70
click at [366, 189] on input "500" at bounding box center [368, 192] width 79 height 17
type input "5"
type input "350"
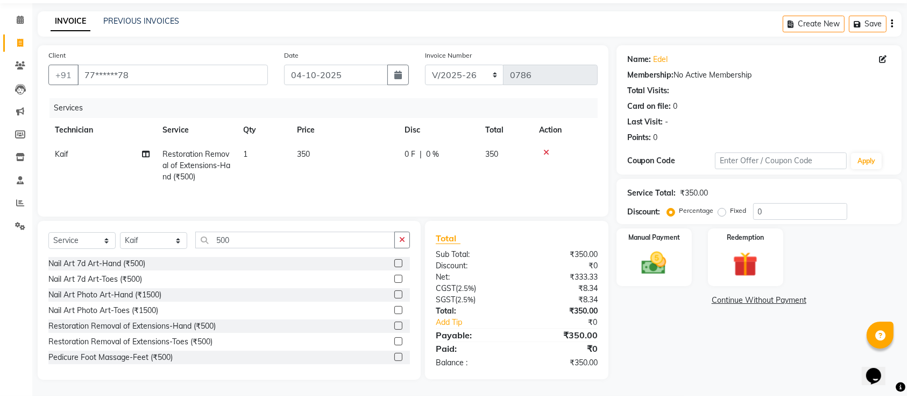
scroll to position [38, 0]
click at [728, 308] on div "Name: Edel Membership: No Active Membership Total Visits: Card on file: 0 Last …" at bounding box center [763, 212] width 293 height 334
click at [641, 262] on img at bounding box center [654, 263] width 42 height 30
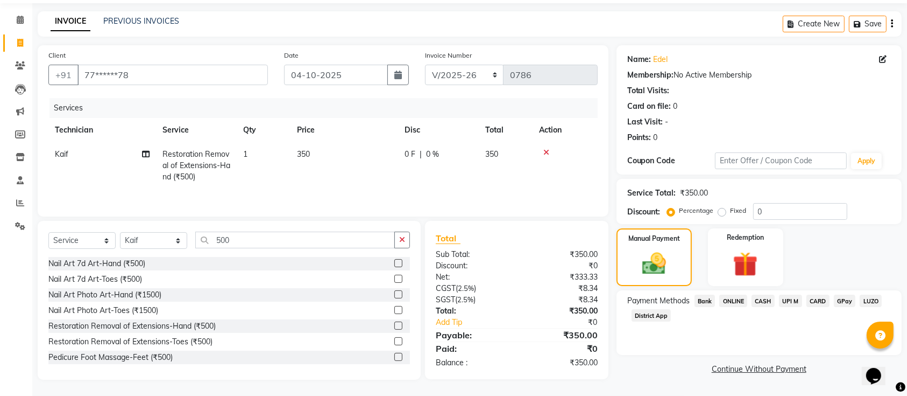
click at [736, 304] on div "ONLINE" at bounding box center [731, 301] width 32 height 15
click at [736, 300] on span "ONLINE" at bounding box center [733, 300] width 28 height 12
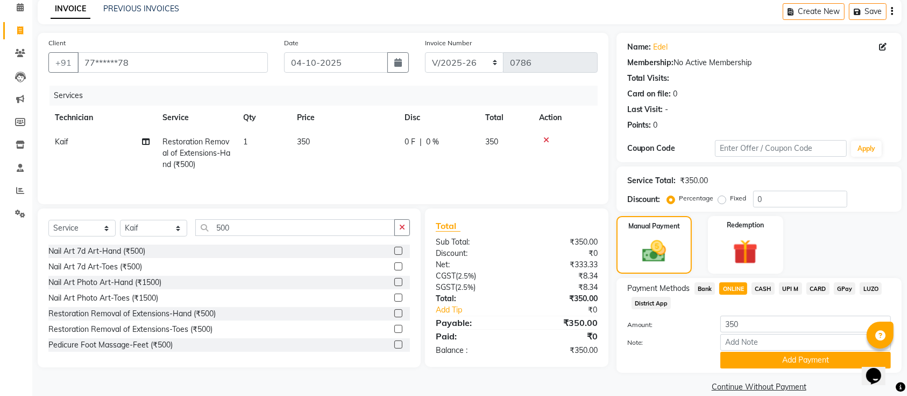
scroll to position [62, 0]
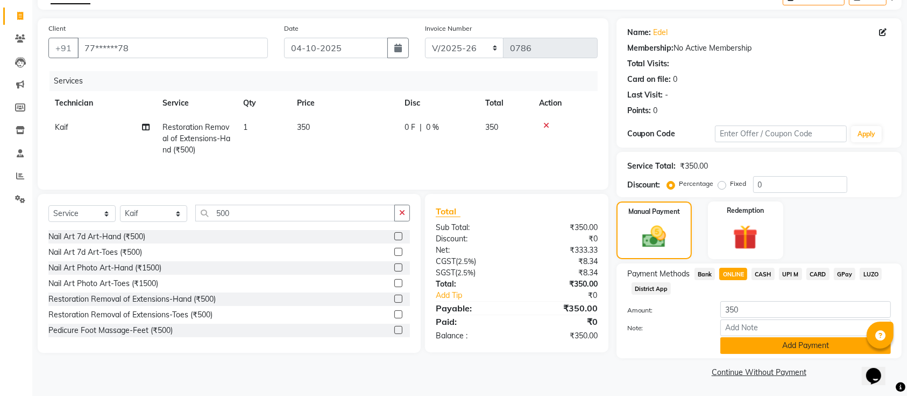
click at [751, 347] on button "Add Payment" at bounding box center [806, 345] width 171 height 17
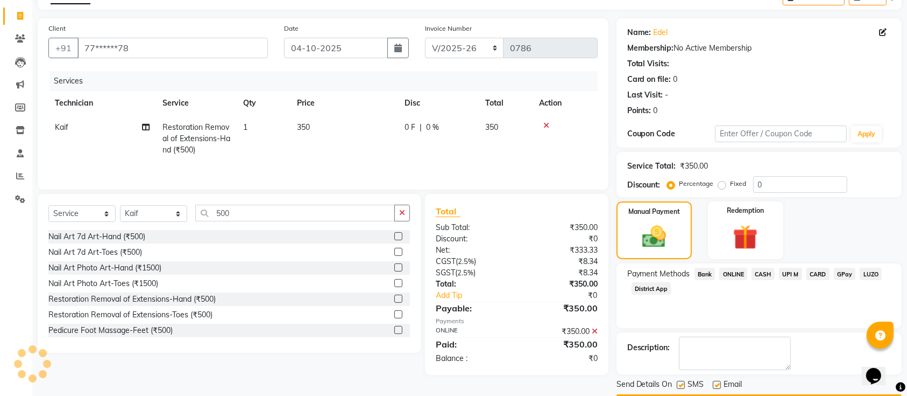
scroll to position [93, 0]
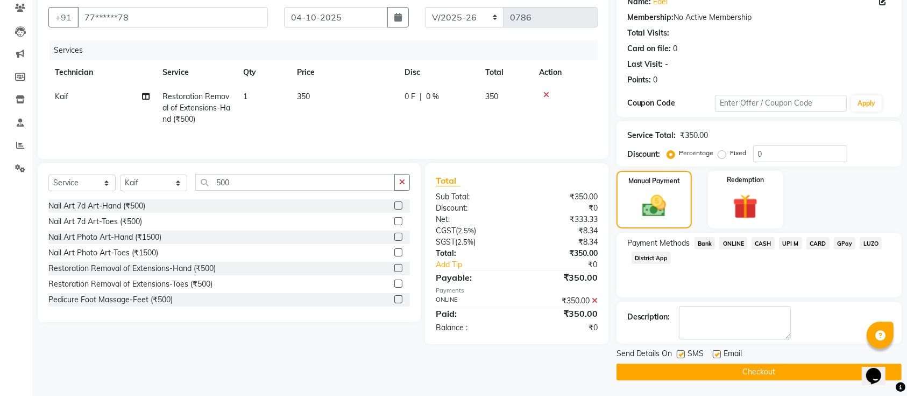
click at [743, 372] on button "Checkout" at bounding box center [759, 371] width 285 height 17
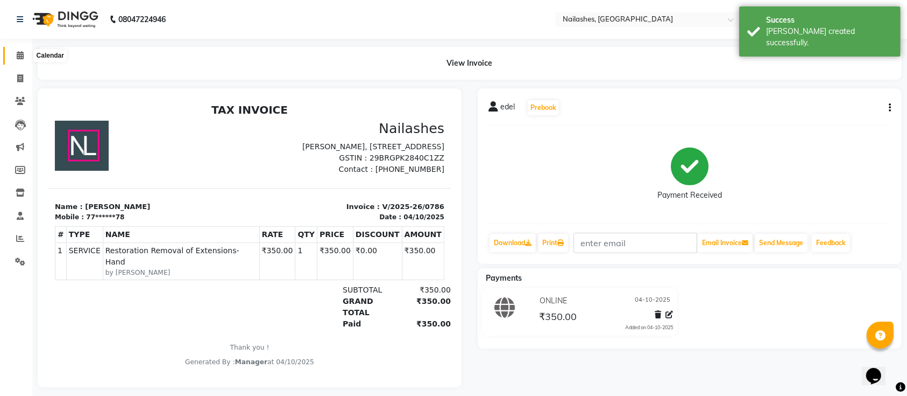
click at [19, 58] on icon at bounding box center [20, 55] width 7 height 8
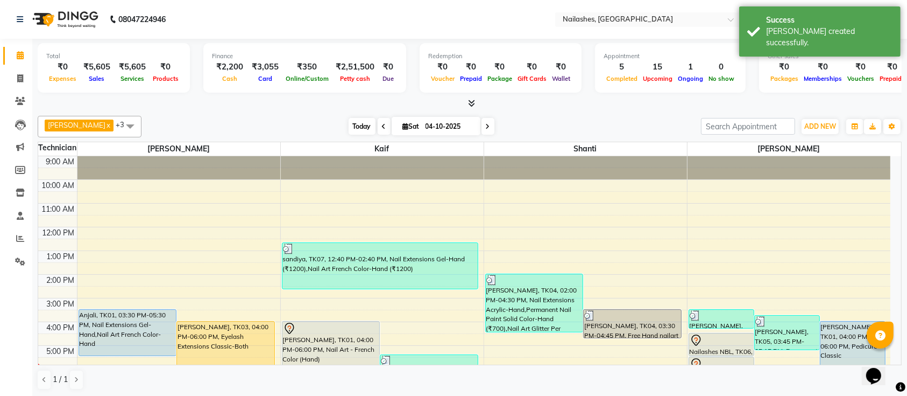
click at [354, 124] on span "Today" at bounding box center [362, 126] width 27 height 17
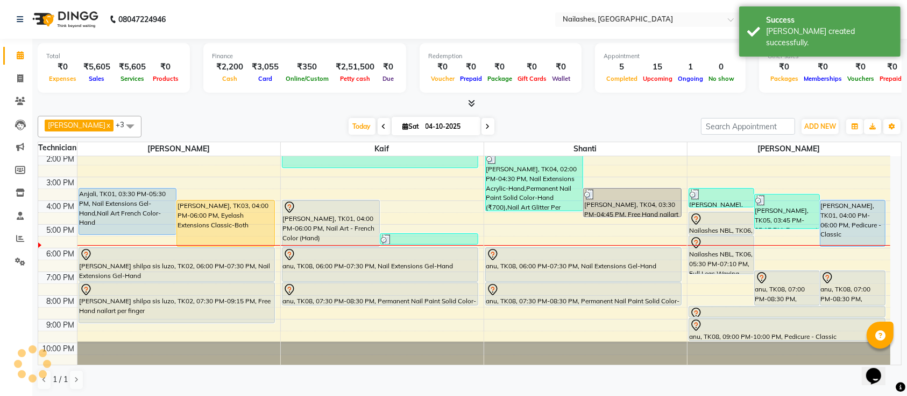
click at [251, 110] on div "Total ₹0 Expenses ₹5,605 Sales ₹5,605 Services ₹0 Products Finance ₹2,200 Cash …" at bounding box center [469, 218] width 875 height 358
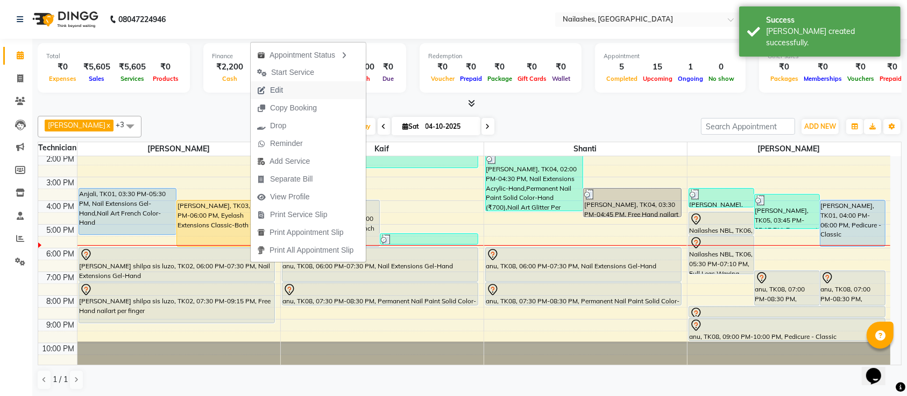
click at [275, 86] on span "Edit" at bounding box center [276, 89] width 13 height 11
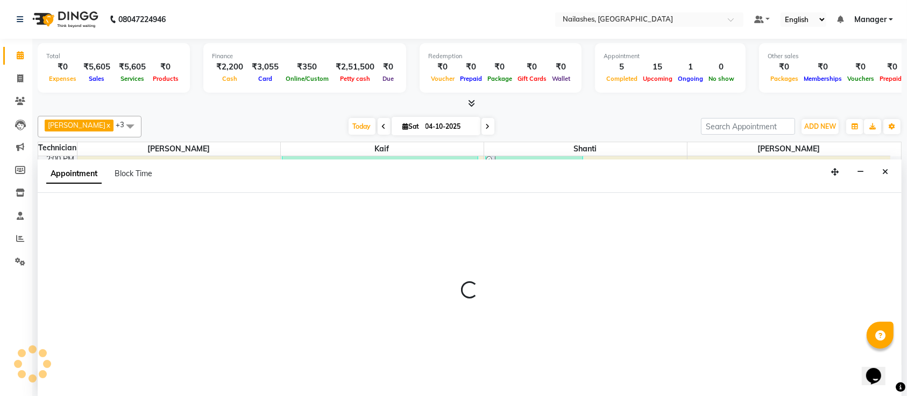
scroll to position [0, 0]
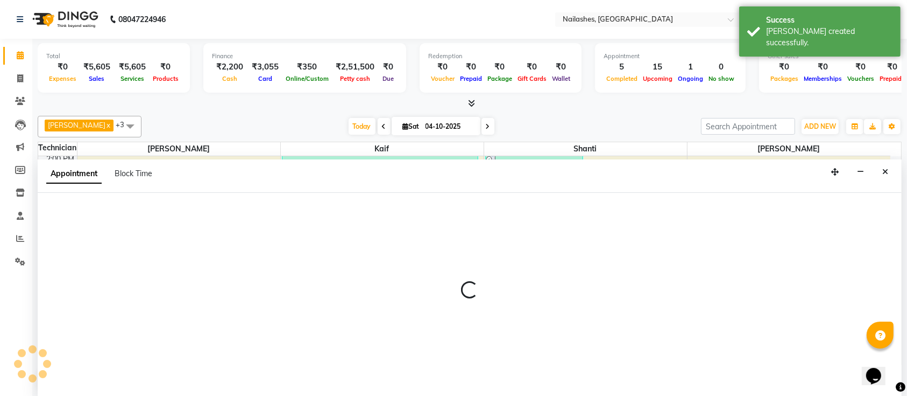
select select "tentative"
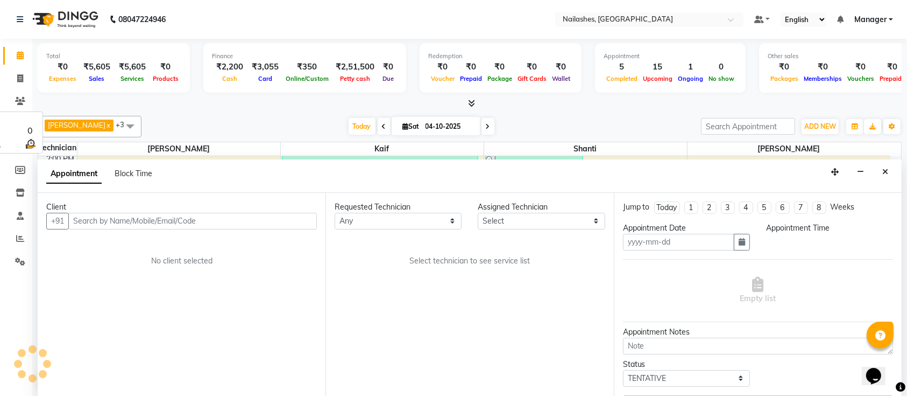
type input "04-10-2025"
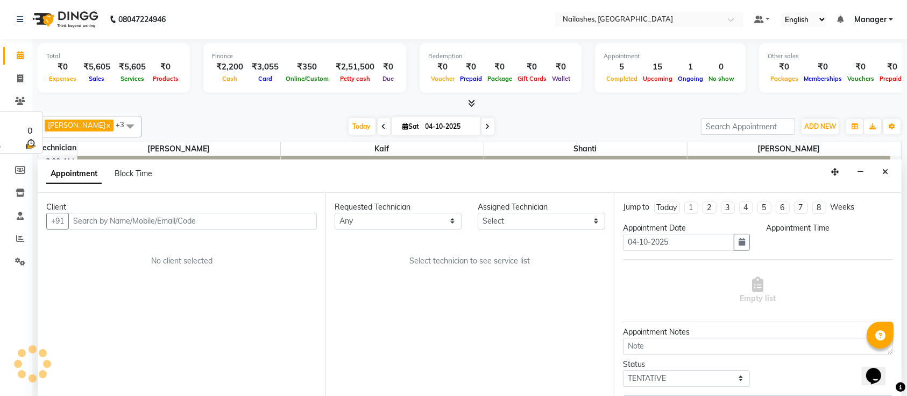
select select "1080"
select select "24569"
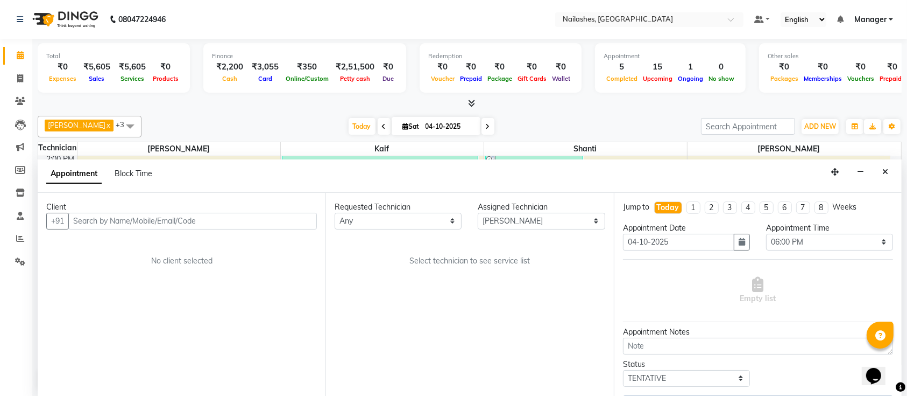
select select
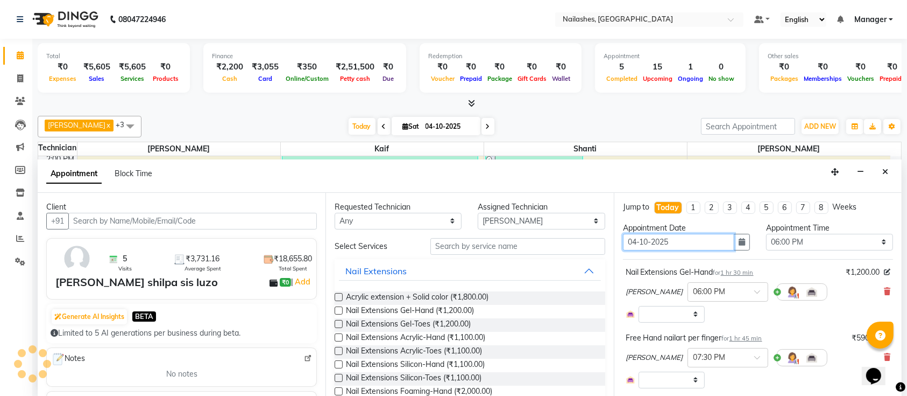
click at [638, 239] on input "04-10-2025" at bounding box center [678, 242] width 111 height 17
select select "1891"
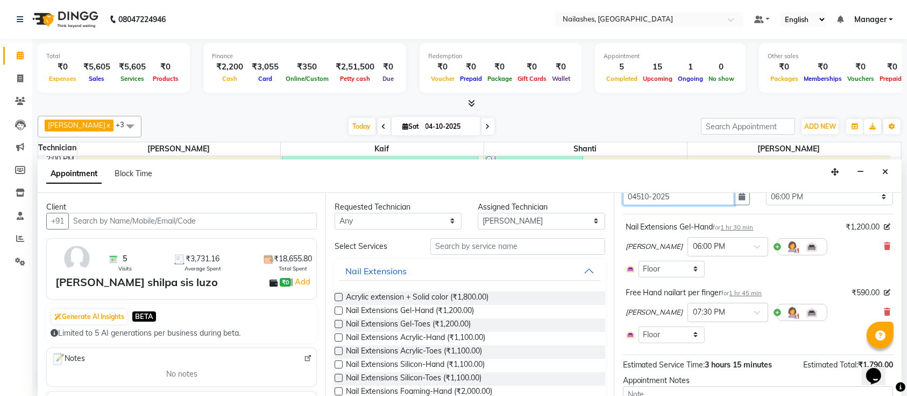
scroll to position [119, 0]
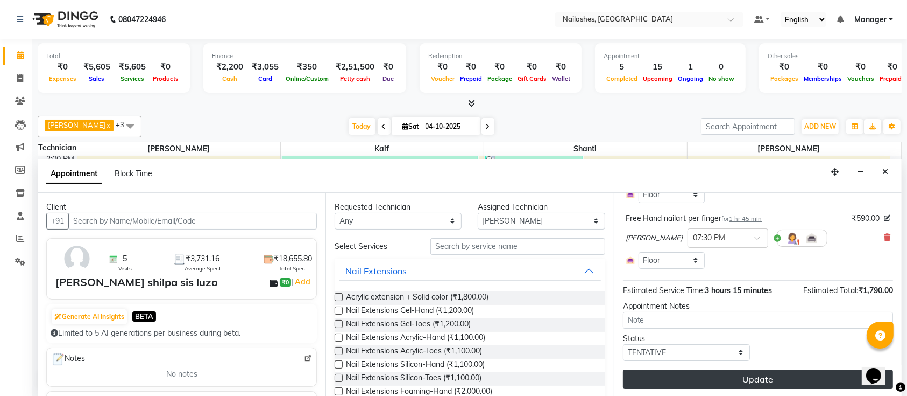
click at [727, 369] on button "Update" at bounding box center [758, 378] width 270 height 19
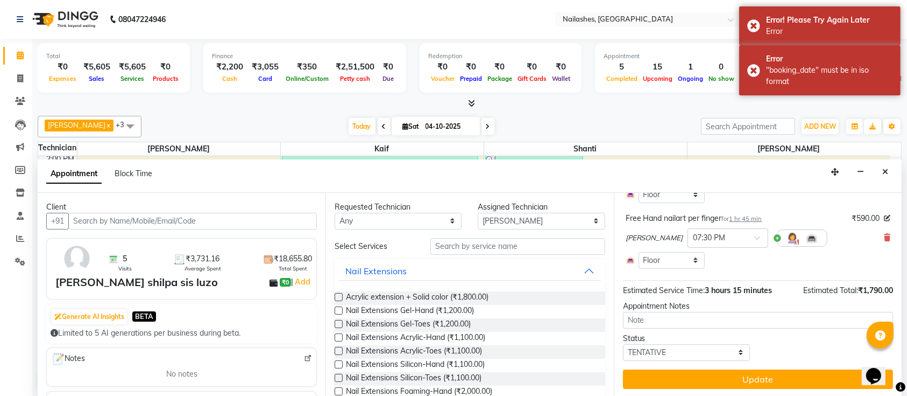
scroll to position [0, 0]
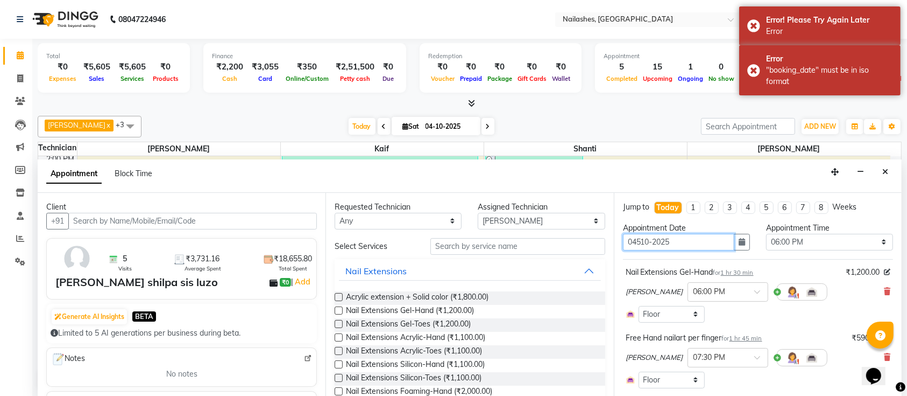
click at [643, 240] on input "04510-2025" at bounding box center [678, 242] width 111 height 17
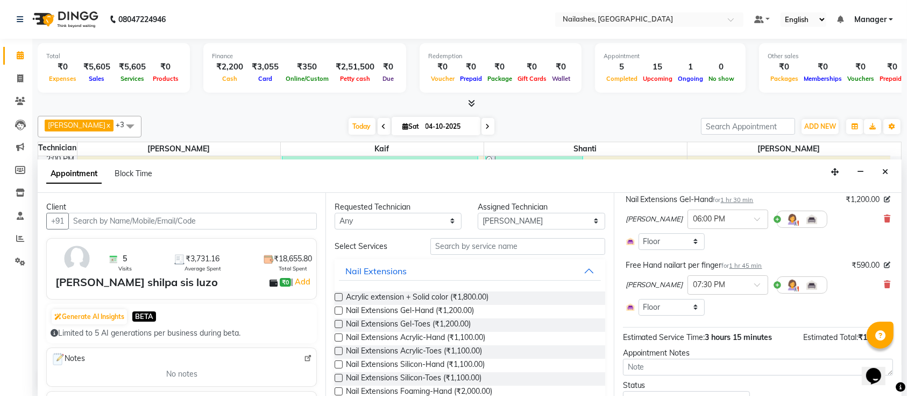
scroll to position [119, 0]
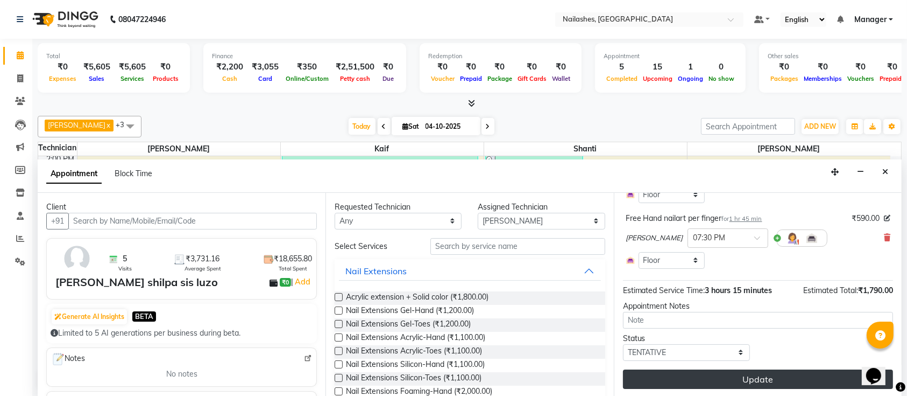
type input "0510-2025"
click at [707, 379] on button "Update" at bounding box center [758, 378] width 270 height 19
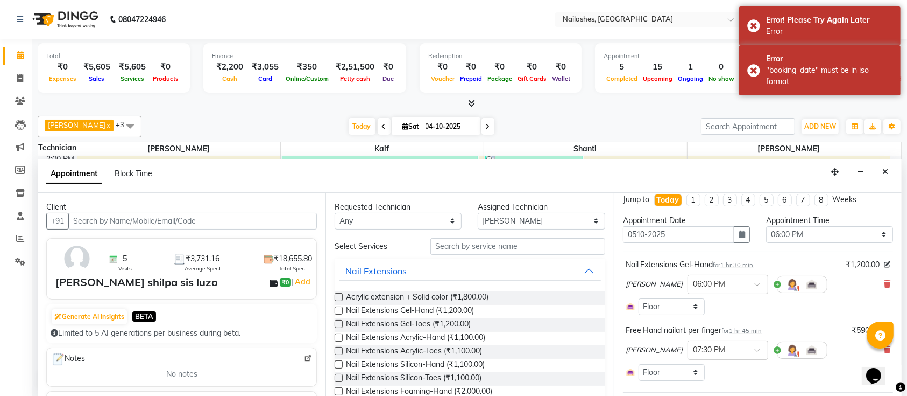
scroll to position [0, 0]
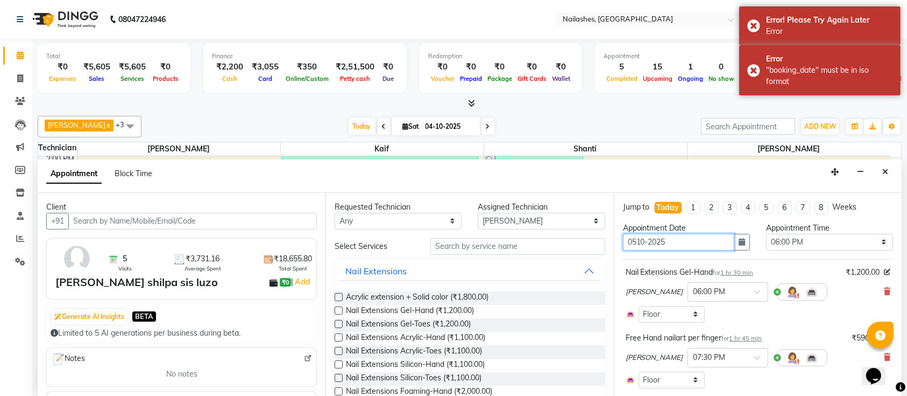
click at [638, 241] on input "0510-2025" at bounding box center [678, 242] width 111 height 17
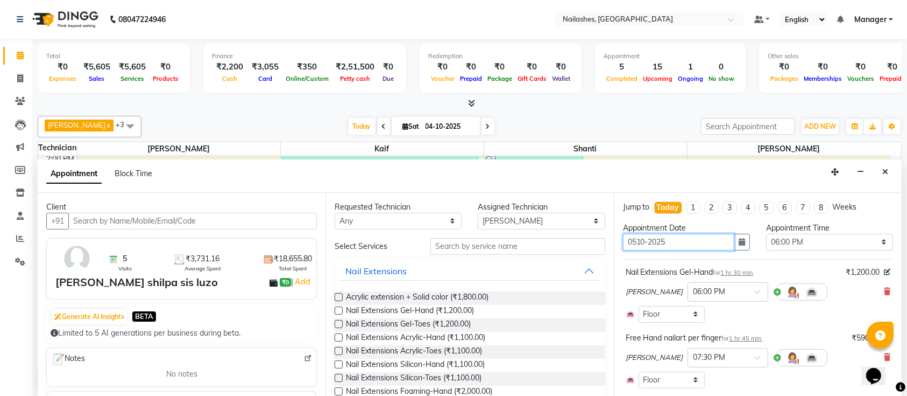
type input "05-10-2025"
select select "1080"
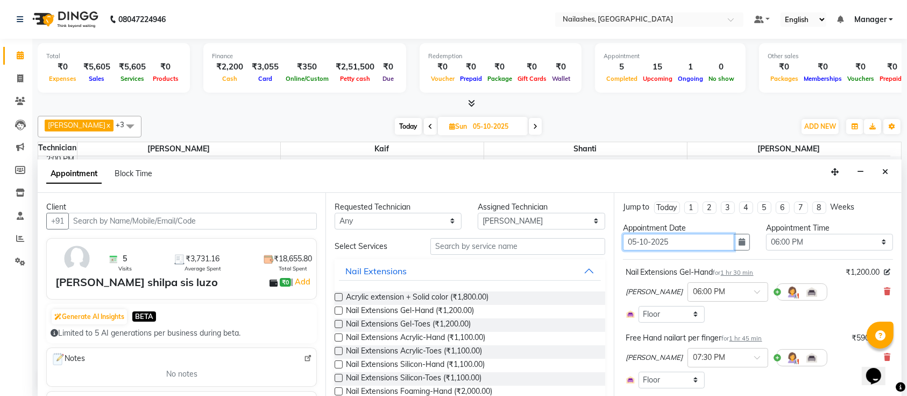
scroll to position [119, 0]
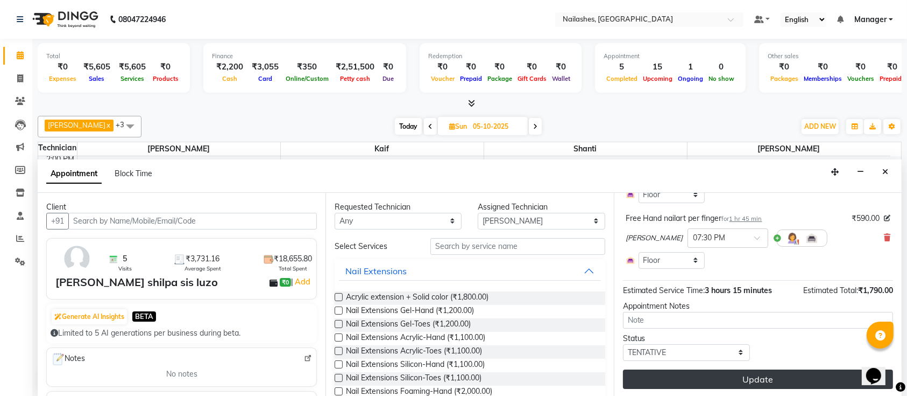
type input "05-10-2025"
click at [705, 379] on button "Update" at bounding box center [758, 378] width 270 height 19
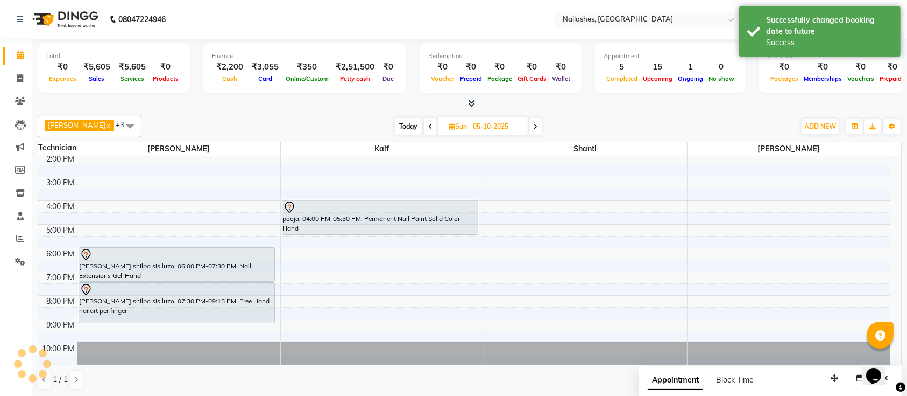
scroll to position [0, 0]
click at [398, 123] on span "Today" at bounding box center [408, 126] width 27 height 17
type input "04-10-2025"
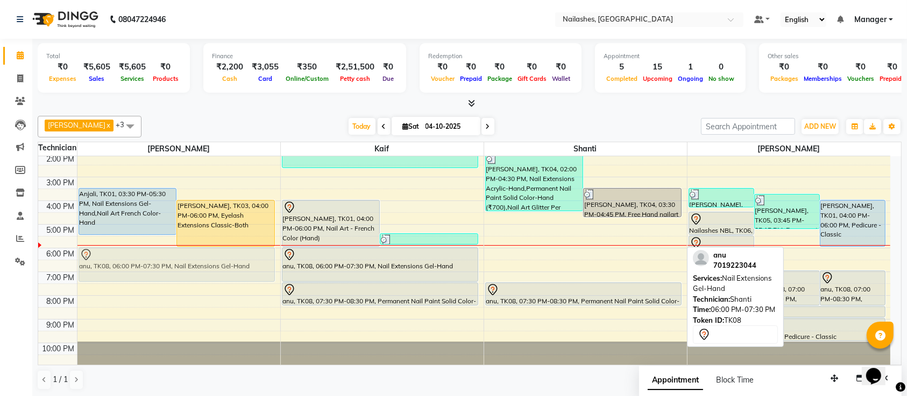
drag, startPoint x: 559, startPoint y: 251, endPoint x: 237, endPoint y: 256, distance: 321.3
click at [237, 256] on tr "Anjali, TK01, 03:30 PM-05:30 PM, Nail Extensions Gel-Hand,Nail Art French Color…" at bounding box center [464, 200] width 852 height 331
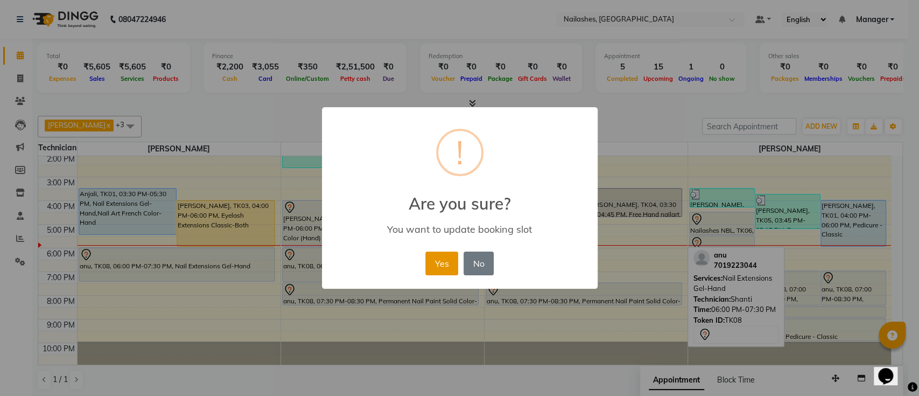
click at [432, 260] on button "Yes" at bounding box center [441, 263] width 33 height 24
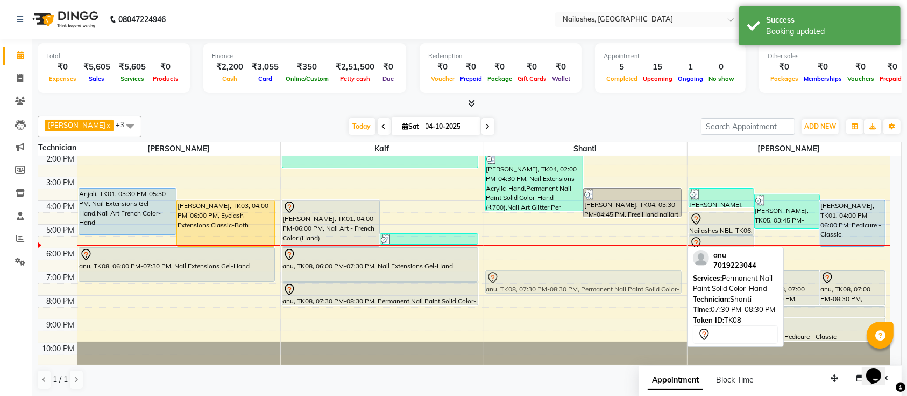
drag, startPoint x: 562, startPoint y: 291, endPoint x: 560, endPoint y: 284, distance: 7.8
click at [560, 284] on div "[PERSON_NAME], TK04, 02:00 PM-04:30 PM, Nail Extensions Acrylic-Hand,Permanent …" at bounding box center [585, 200] width 203 height 331
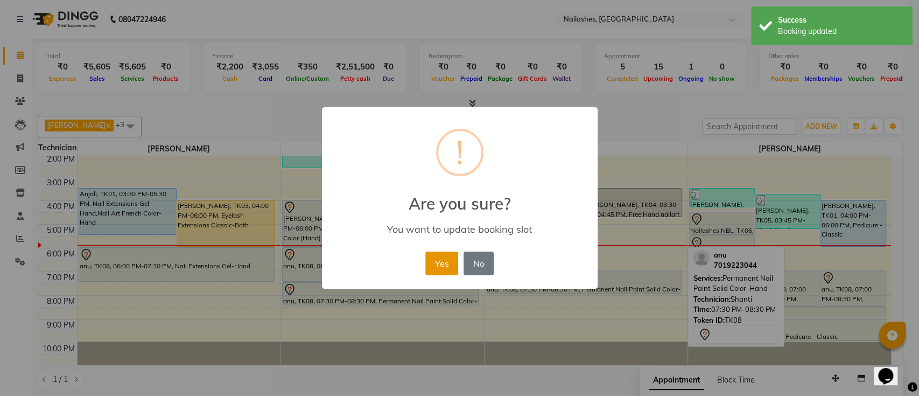
click at [435, 270] on button "Yes" at bounding box center [441, 263] width 33 height 24
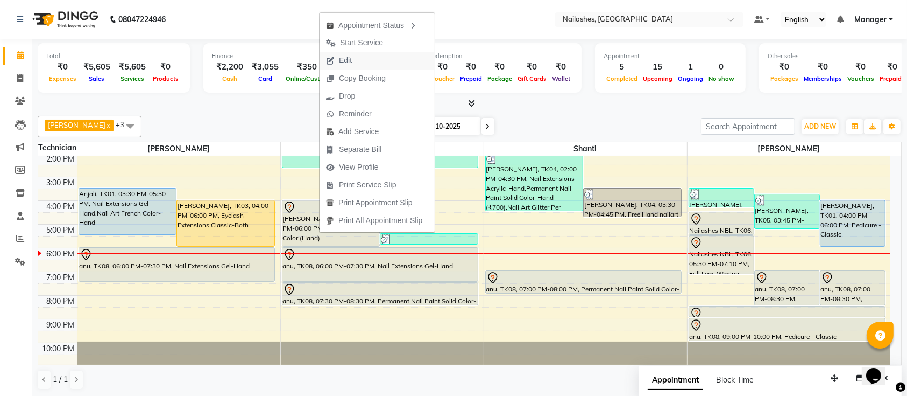
click at [362, 56] on button "Edit" at bounding box center [377, 61] width 115 height 18
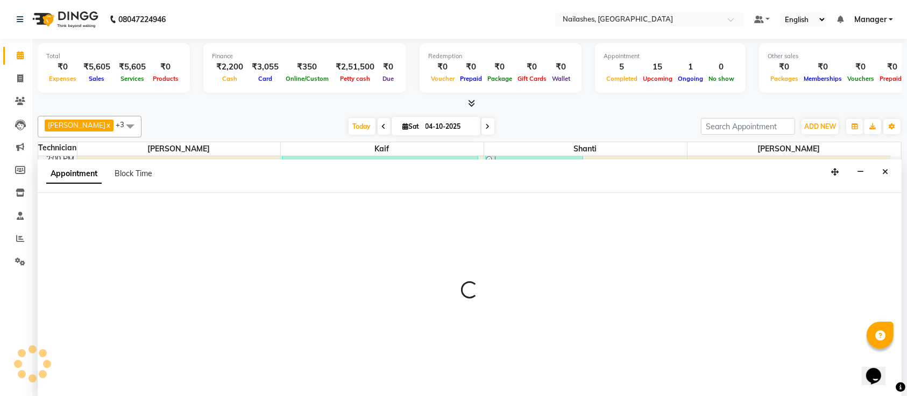
scroll to position [0, 0]
select select "tentative"
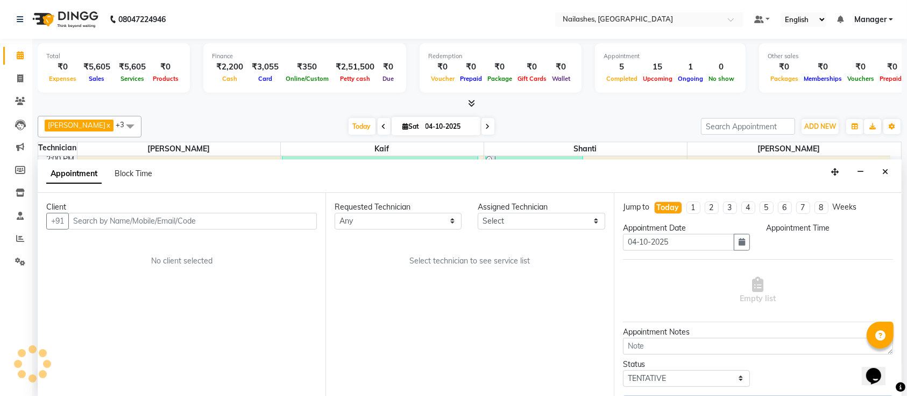
scroll to position [121, 0]
select select "930"
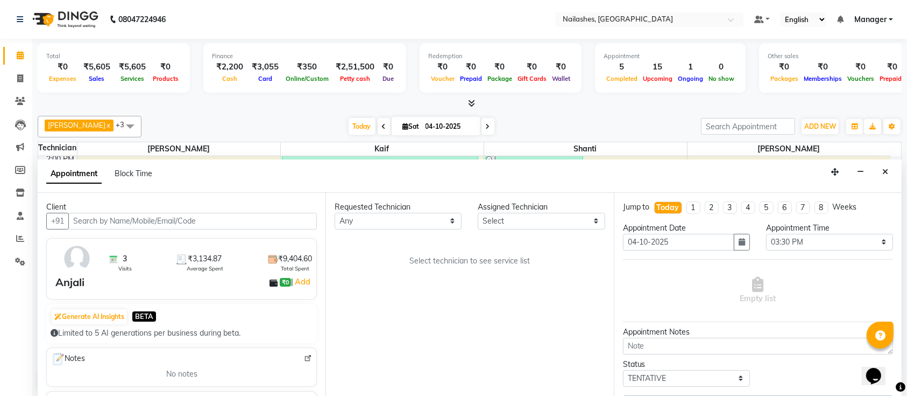
select select "29607"
select select "1891"
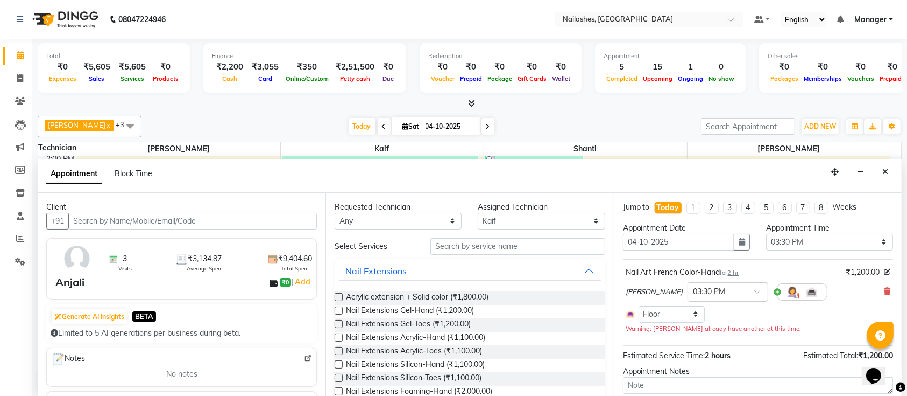
select select "1891"
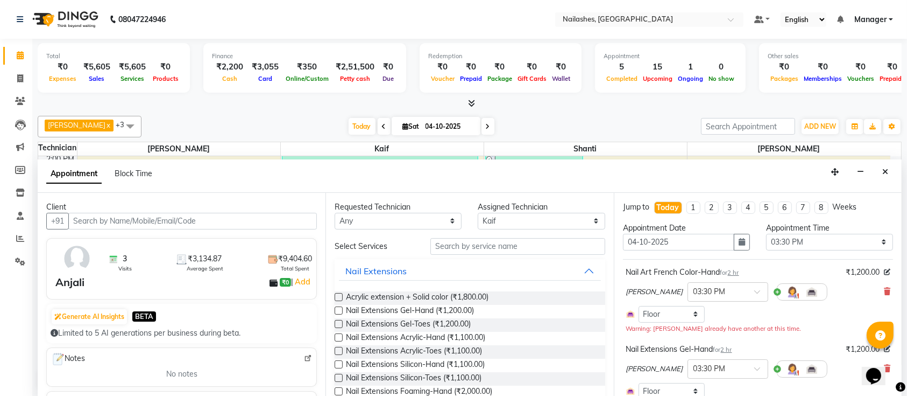
drag, startPoint x: 875, startPoint y: 285, endPoint x: 867, endPoint y: 270, distance: 16.6
click at [871, 284] on div "[PERSON_NAME] × 03:30 PM" at bounding box center [758, 292] width 265 height 28
drag, startPoint x: 880, startPoint y: 283, endPoint x: 878, endPoint y: 289, distance: 6.3
click at [878, 286] on div "[PERSON_NAME] × 03:30 PM" at bounding box center [758, 292] width 265 height 28
click at [884, 292] on icon at bounding box center [887, 291] width 6 height 8
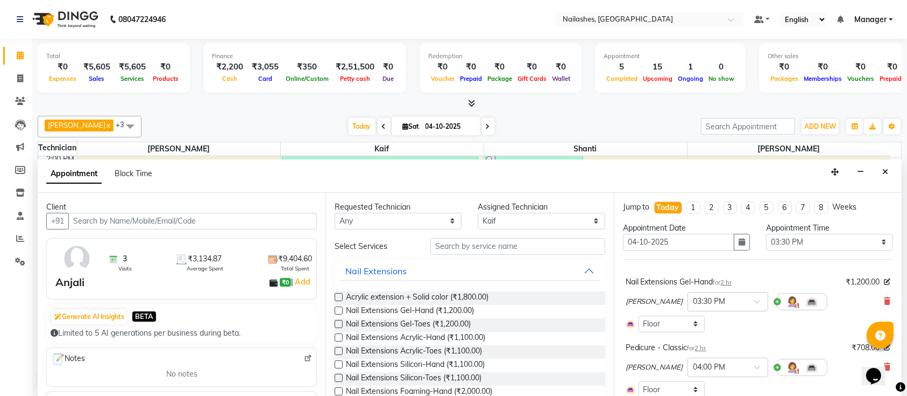
click at [872, 302] on div "[PERSON_NAME] × 03:30 PM" at bounding box center [758, 301] width 265 height 28
click at [884, 298] on icon at bounding box center [887, 301] width 6 height 8
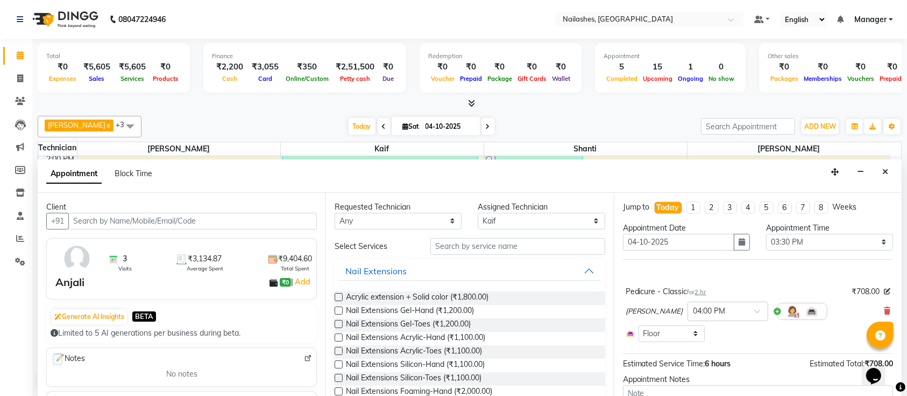
scroll to position [73, 0]
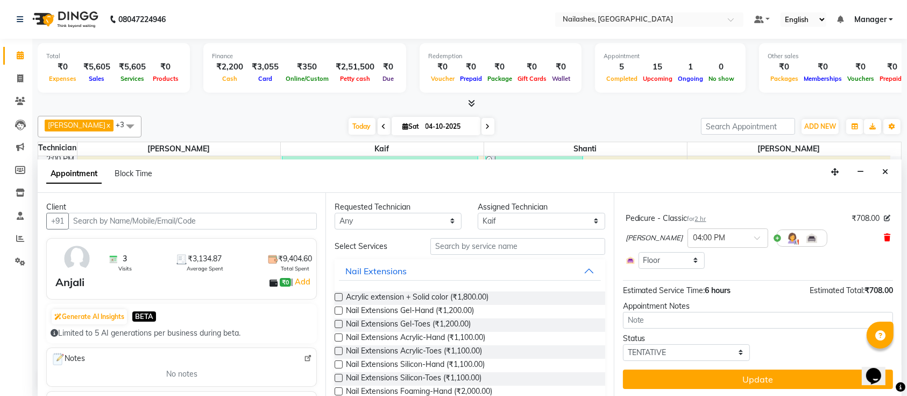
click at [884, 235] on icon at bounding box center [887, 238] width 6 height 8
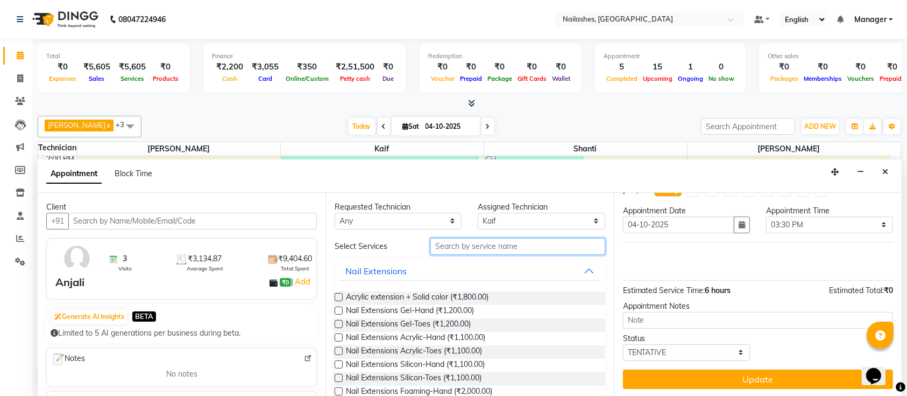
click at [491, 246] on input "text" at bounding box center [518, 246] width 175 height 17
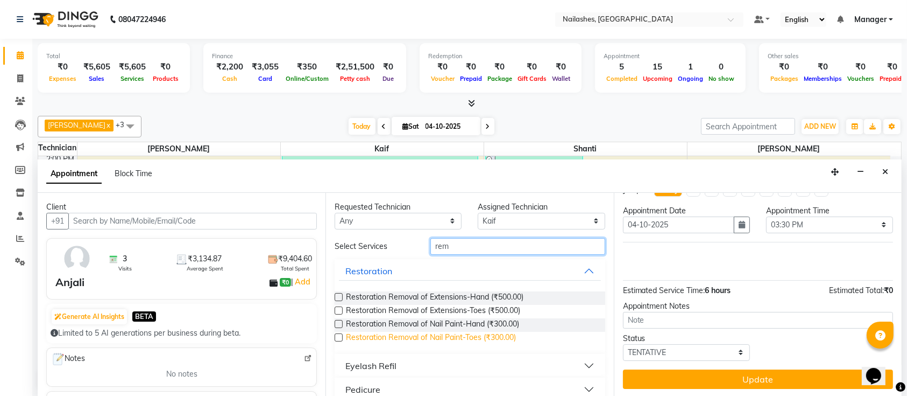
type input "rem"
click at [433, 337] on span "Restoration Removal of Nail Paint-Toes (₹300.00)" at bounding box center [431, 337] width 170 height 13
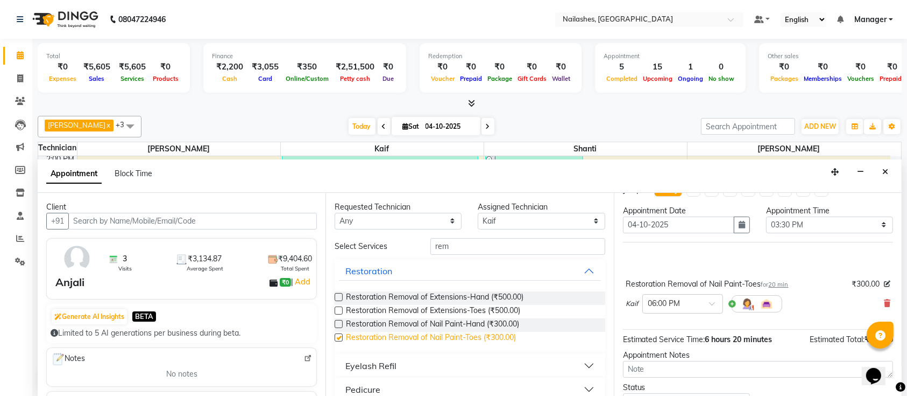
scroll to position [66, 0]
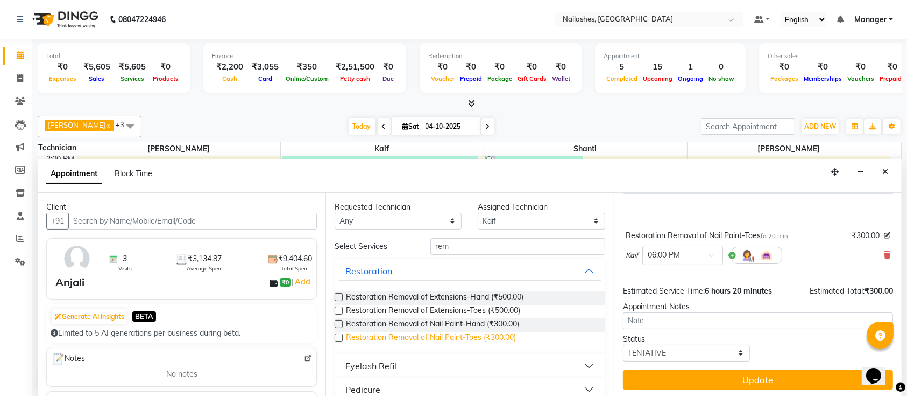
checkbox input "false"
click at [678, 383] on button "Update" at bounding box center [758, 379] width 270 height 19
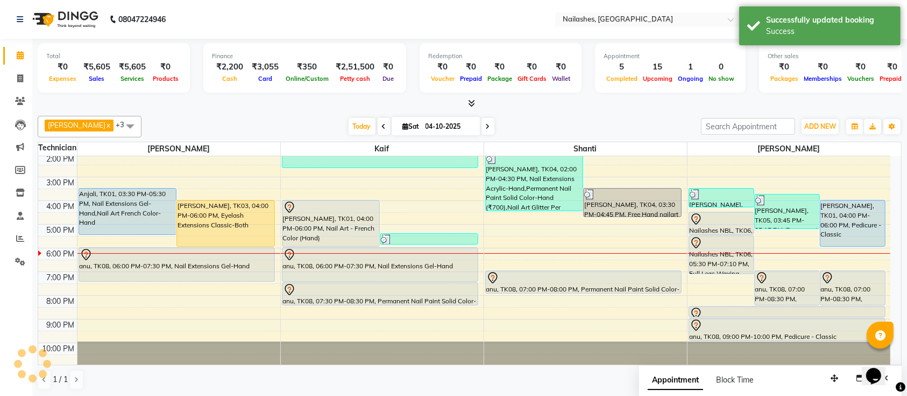
scroll to position [0, 0]
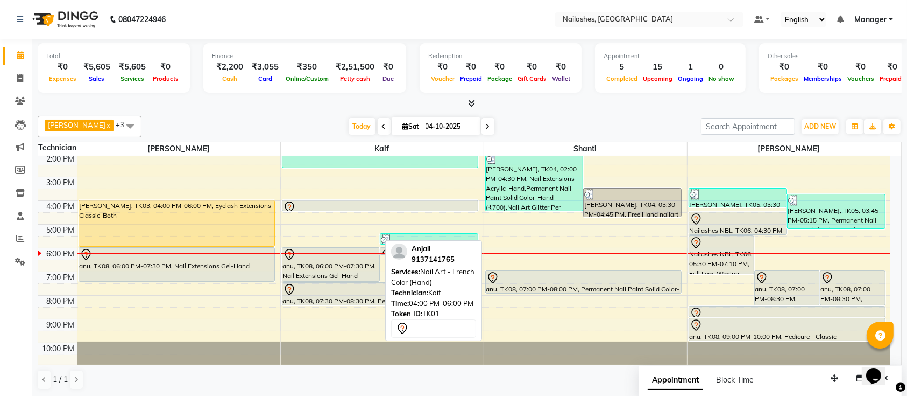
drag, startPoint x: 340, startPoint y: 243, endPoint x: 349, endPoint y: 204, distance: 39.7
click at [349, 204] on div "Anjali, TK01, 04:00 PM-06:00 PM, Nail Art - French Color (Hand) edel, TK09, 05:…" at bounding box center [382, 200] width 203 height 331
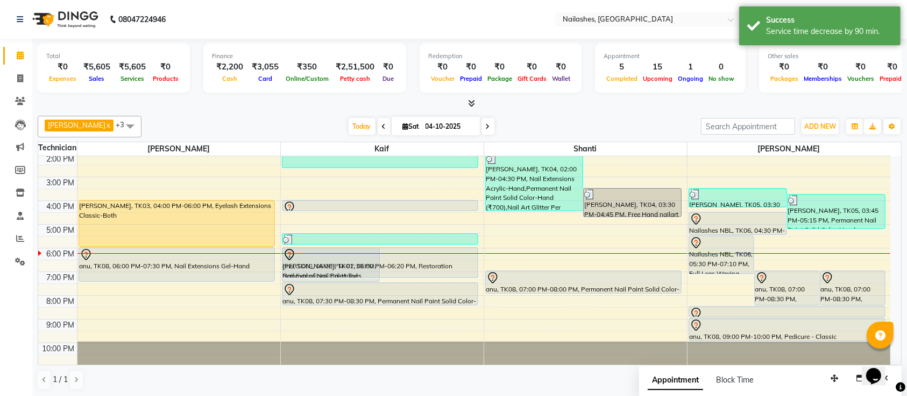
drag, startPoint x: 421, startPoint y: 255, endPoint x: 435, endPoint y: 275, distance: 24.8
click at [435, 275] on div "anu, TK08, 06:00 PM-07:30 PM, Nail Extensions Gel-Hand Anjali, TK01, 06:00 PM-0…" at bounding box center [382, 200] width 203 height 331
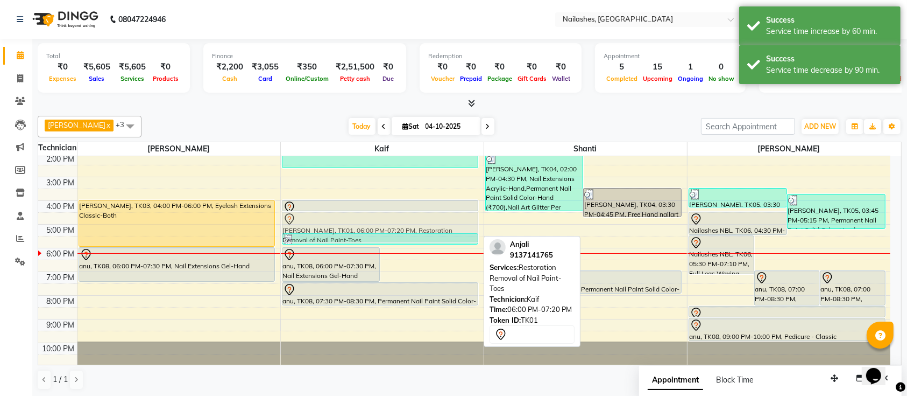
drag, startPoint x: 424, startPoint y: 265, endPoint x: 420, endPoint y: 224, distance: 40.5
click at [420, 224] on div "anu, TK08, 06:00 PM-07:30 PM, Nail Extensions Gel-Hand Anjali, TK01, 06:00 PM-0…" at bounding box center [382, 200] width 203 height 331
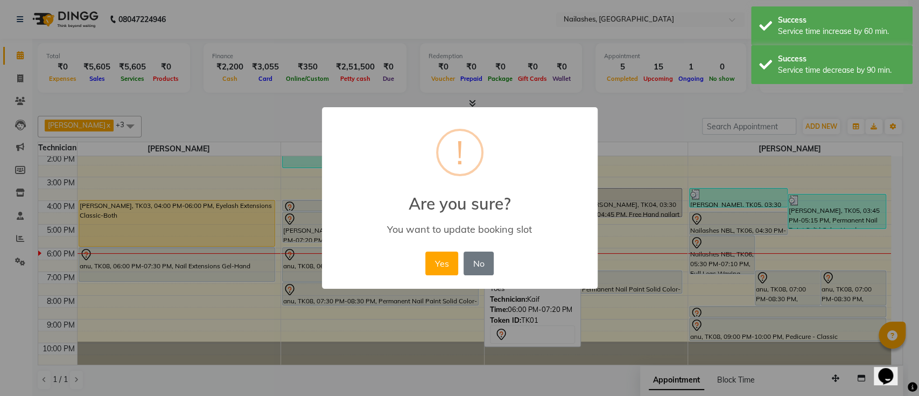
drag, startPoint x: 448, startPoint y: 260, endPoint x: 407, endPoint y: 239, distance: 46.0
click at [442, 259] on button "Yes" at bounding box center [441, 263] width 33 height 24
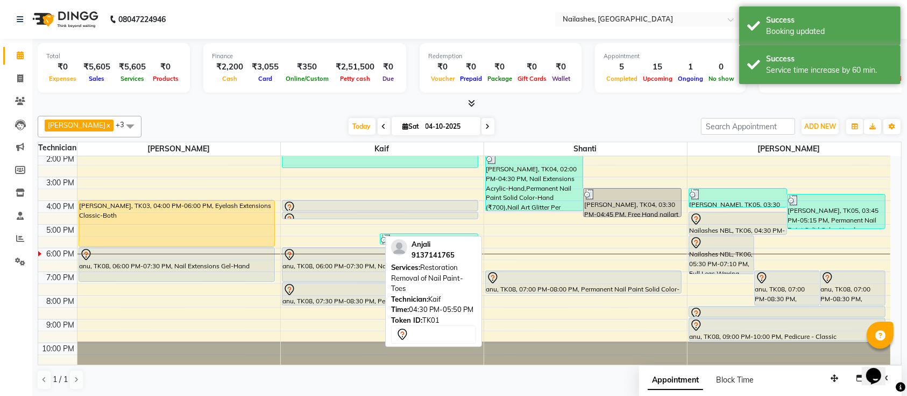
drag, startPoint x: 342, startPoint y: 239, endPoint x: 343, endPoint y: 218, distance: 21.0
click at [343, 218] on div "9:00 AM 10:00 AM 11:00 AM 12:00 PM 1:00 PM 2:00 PM 3:00 PM 4:00 PM 5:00 PM 6:00…" at bounding box center [464, 200] width 852 height 331
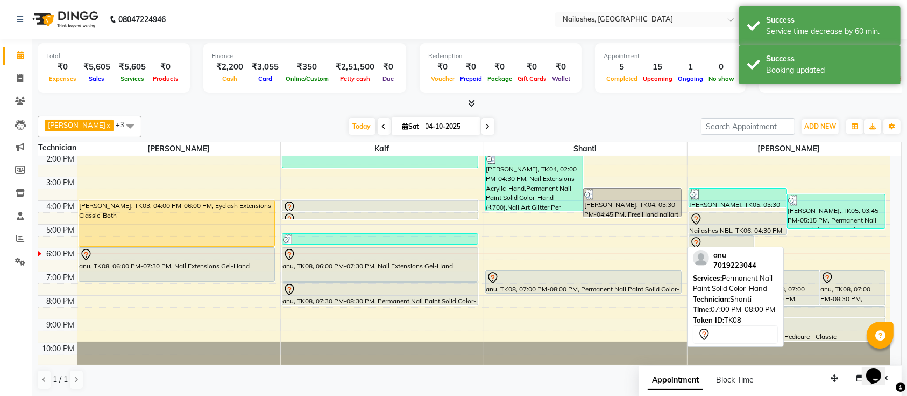
drag, startPoint x: 541, startPoint y: 291, endPoint x: 544, endPoint y: 271, distance: 20.0
click at [542, 265] on div "9:00 AM 10:00 AM 11:00 AM 12:00 PM 1:00 PM 2:00 PM 3:00 PM 4:00 PM 5:00 PM 6:00…" at bounding box center [464, 200] width 852 height 331
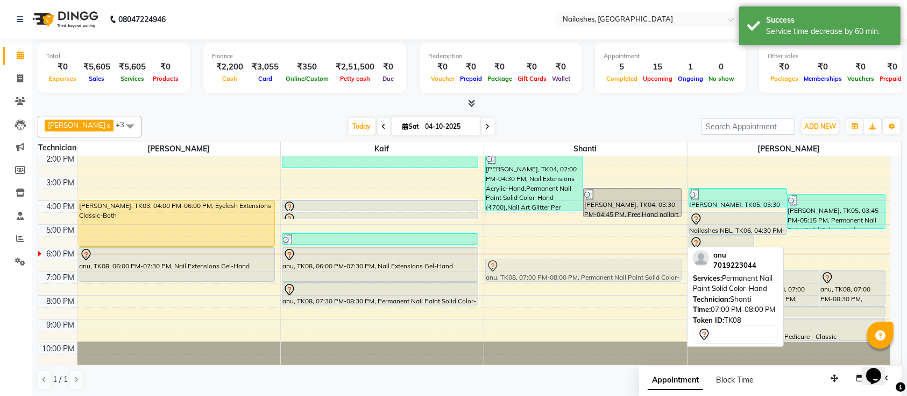
drag, startPoint x: 545, startPoint y: 280, endPoint x: 555, endPoint y: 263, distance: 19.8
click at [555, 263] on div "[PERSON_NAME], TK04, 02:00 PM-04:30 PM, Nail Extensions Acrylic-Hand,Permanent …" at bounding box center [585, 200] width 203 height 331
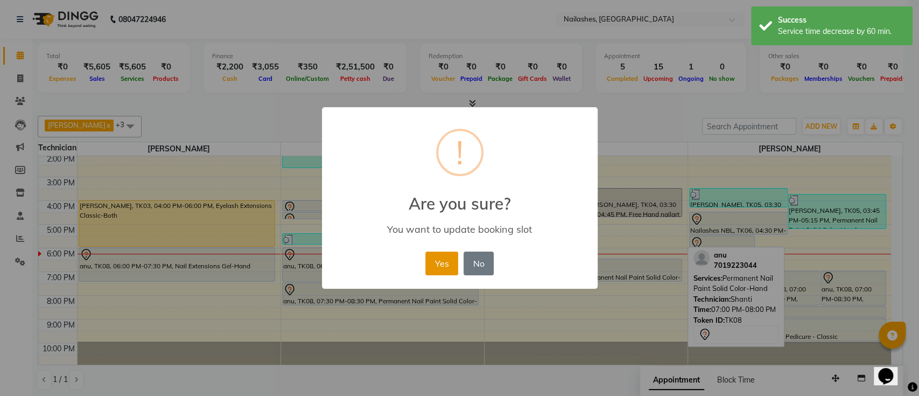
click at [436, 267] on button "Yes" at bounding box center [441, 263] width 33 height 24
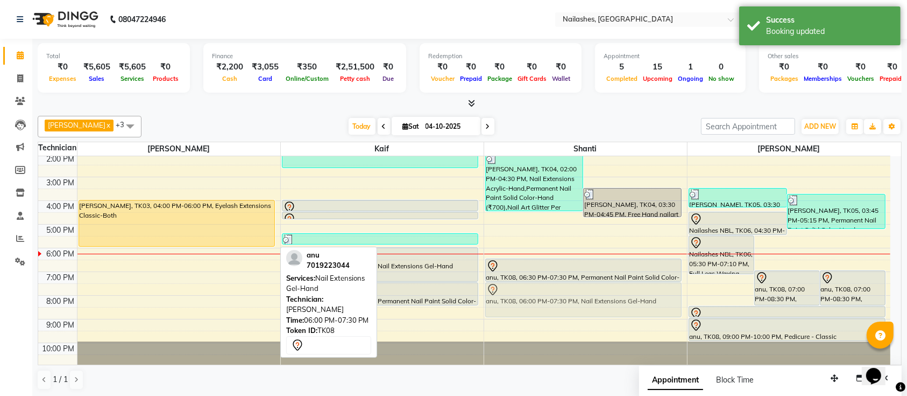
drag, startPoint x: 242, startPoint y: 267, endPoint x: 549, endPoint y: 295, distance: 308.6
click at [572, 302] on tr "kruthika, TK03, 04:00 PM-06:00 PM, Eyelash Extensions Classic-Both anu, TK08, 0…" at bounding box center [464, 200] width 852 height 331
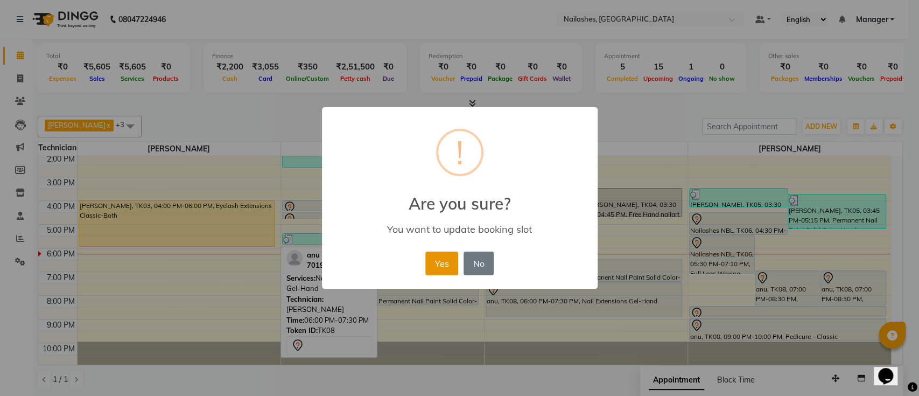
click at [441, 260] on button "Yes" at bounding box center [441, 263] width 33 height 24
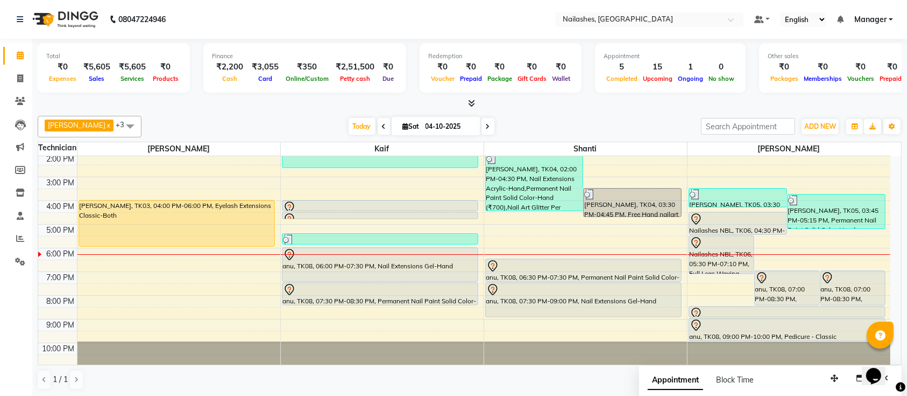
click at [482, 130] on span at bounding box center [488, 126] width 13 height 17
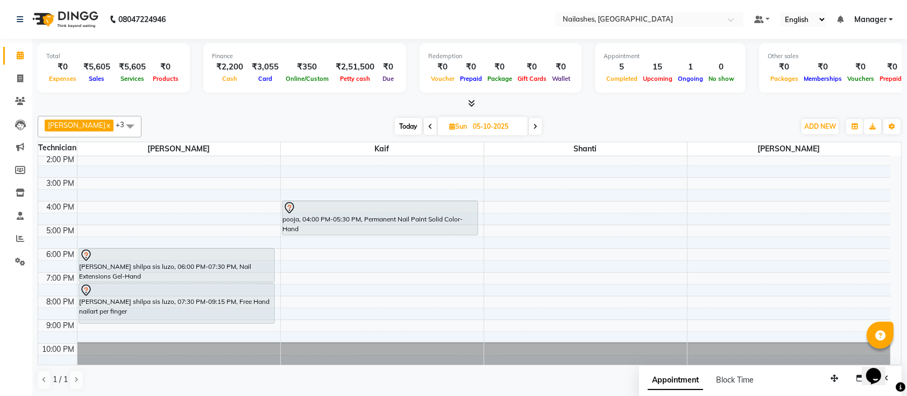
click at [405, 124] on span "Today" at bounding box center [408, 126] width 27 height 17
type input "04-10-2025"
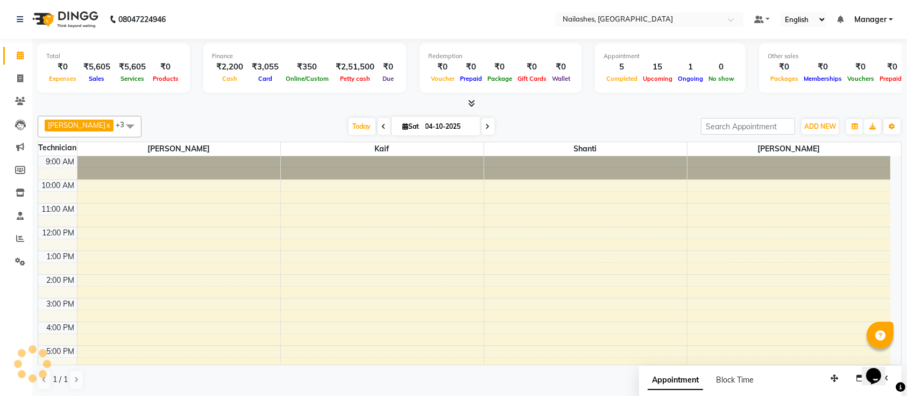
scroll to position [121, 0]
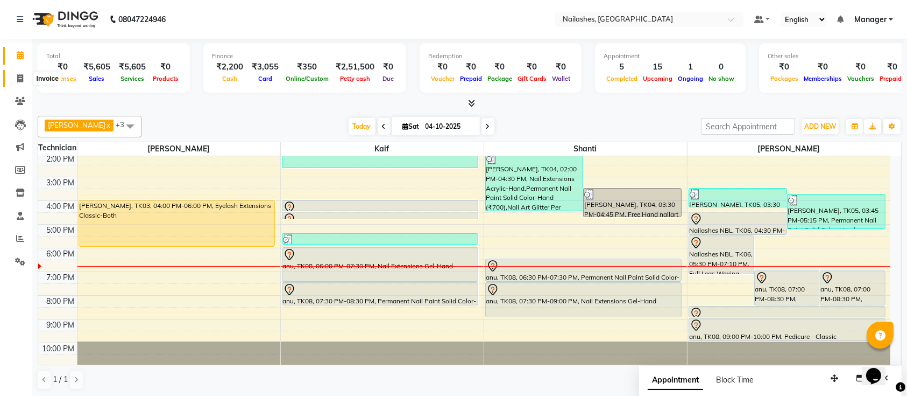
click at [24, 80] on span at bounding box center [20, 79] width 19 height 12
select select "service"
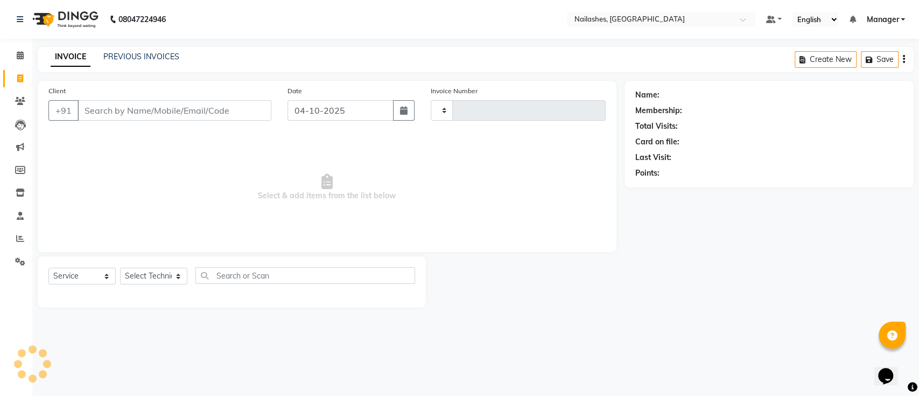
type input "0787"
select select "4407"
click at [20, 55] on icon at bounding box center [20, 55] width 7 height 8
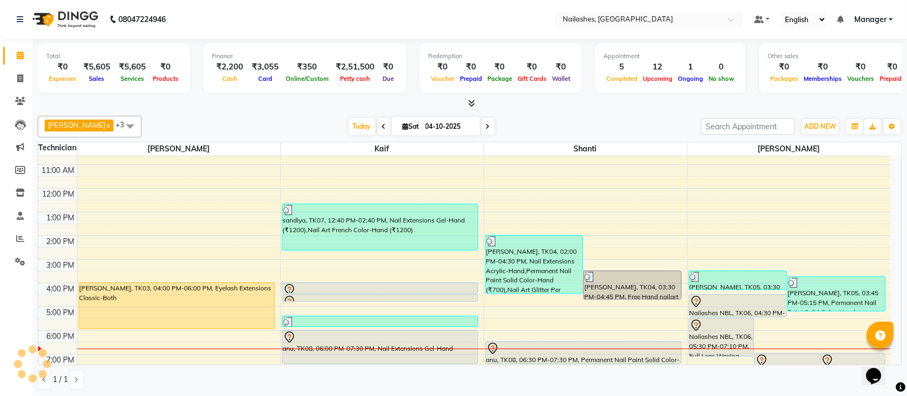
scroll to position [72, 0]
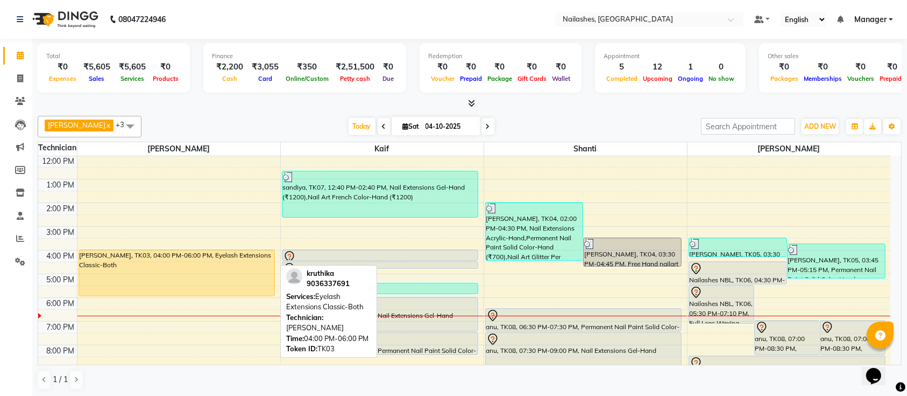
click at [194, 281] on div "[PERSON_NAME], TK03, 04:00 PM-06:00 PM, Eyelash Extensions Classic-Both" at bounding box center [177, 273] width 196 height 46
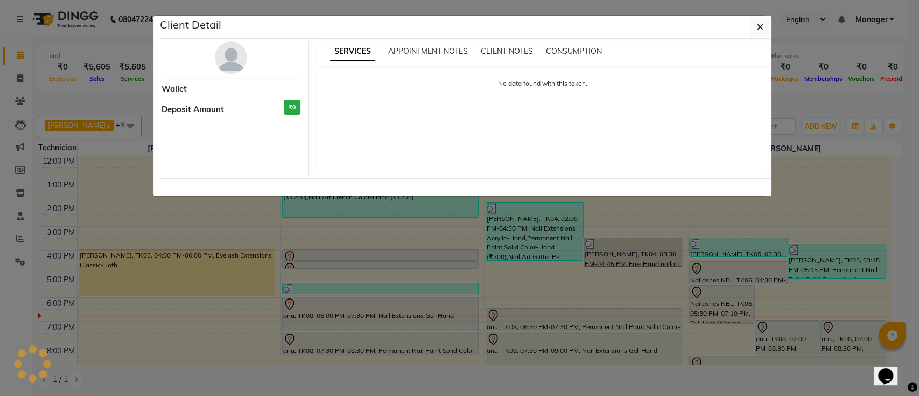
select select "1"
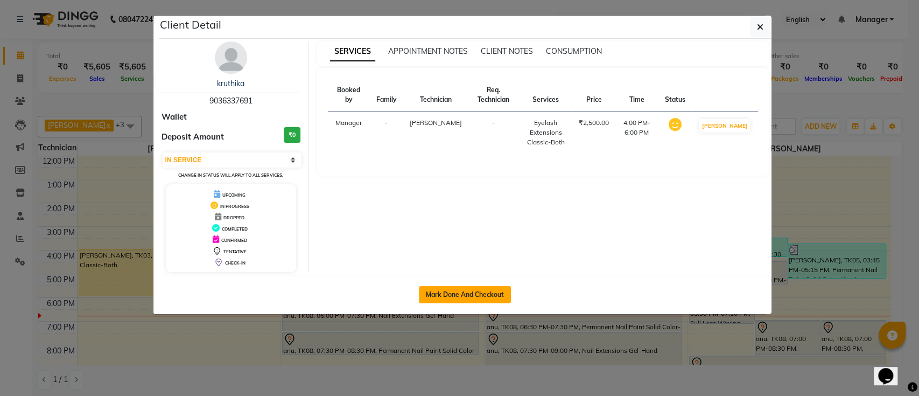
click at [455, 299] on button "Mark Done And Checkout" at bounding box center [465, 294] width 92 height 17
select select "service"
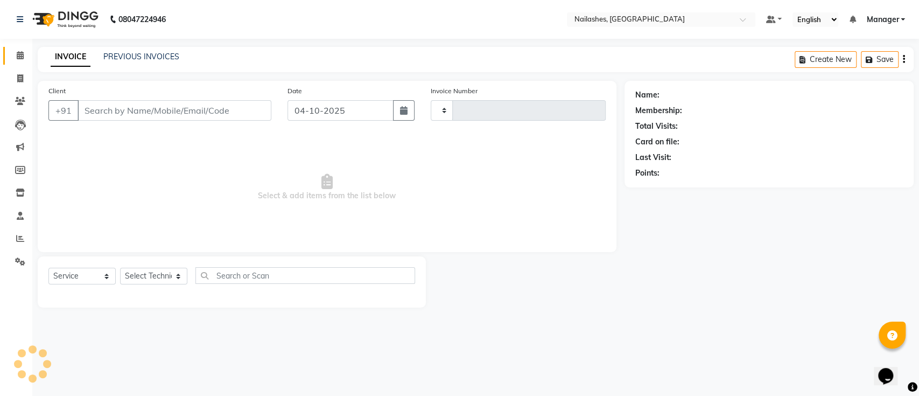
type input "0787"
select select "4407"
type input "90******91"
select select "24569"
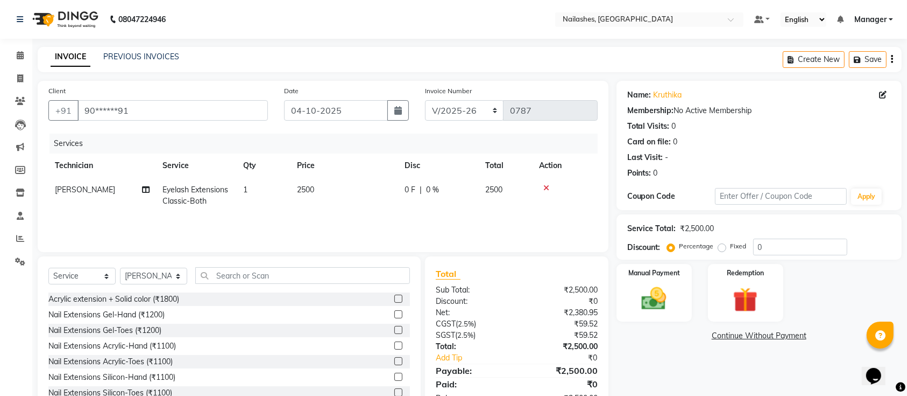
click at [197, 198] on span "Eyelash Extensions Classic-Both" at bounding box center [196, 195] width 66 height 21
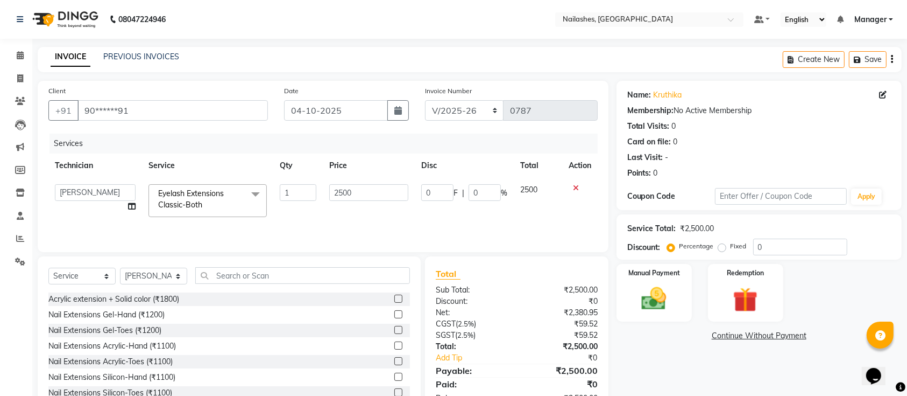
click at [210, 192] on span "Eyelash Extensions Classic-Both" at bounding box center [191, 198] width 66 height 21
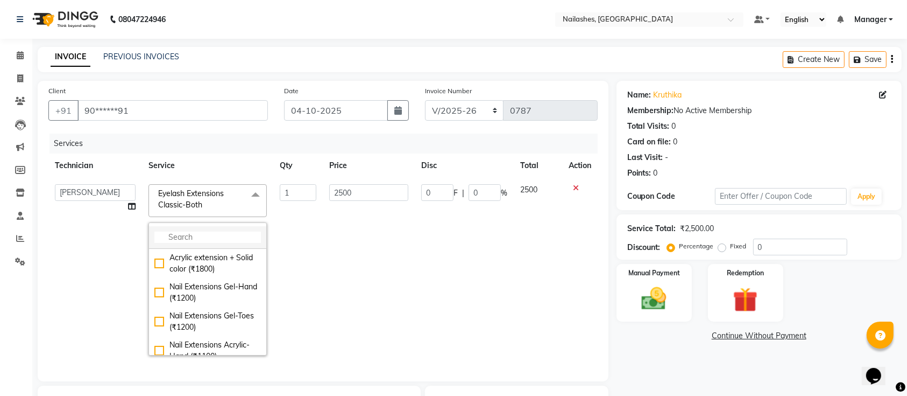
click at [201, 238] on input "multiselect-search" at bounding box center [207, 236] width 107 height 11
type input "h"
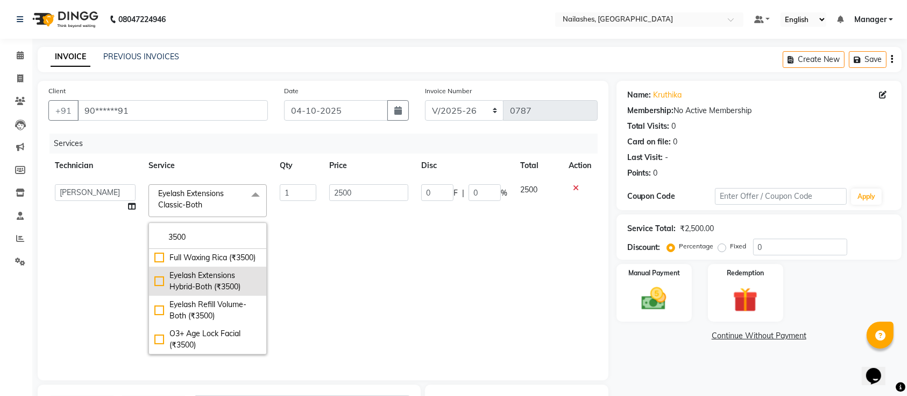
type input "3500"
click at [207, 292] on div "Eyelash Extensions Hybrid-Both (₹3500)" at bounding box center [207, 281] width 107 height 23
type input "3500"
checkbox input "true"
click at [679, 377] on div "Name: Kruthika Membership: No Active Membership Total Visits: 0 Card on file: 0…" at bounding box center [763, 312] width 293 height 462
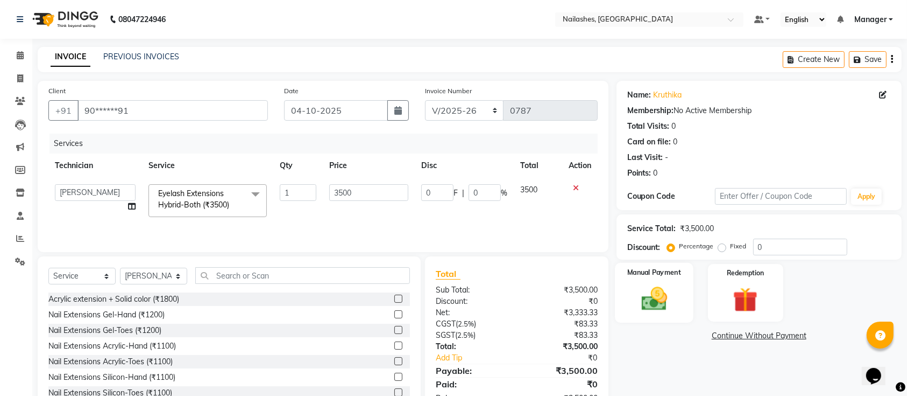
click at [650, 299] on img at bounding box center [654, 299] width 42 height 30
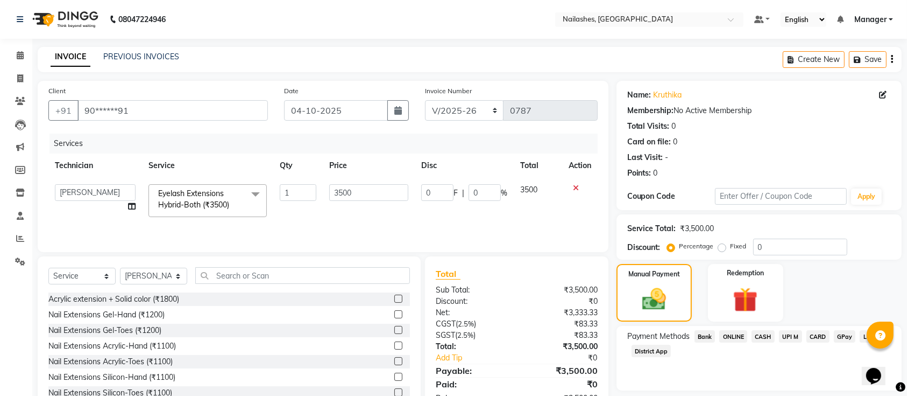
click at [766, 333] on span "CASH" at bounding box center [763, 336] width 23 height 12
click at [761, 375] on input "3500" at bounding box center [806, 371] width 171 height 17
type input "3"
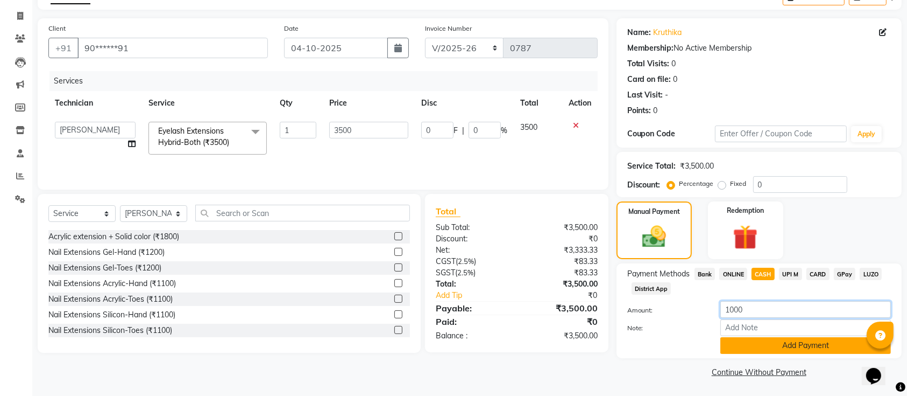
type input "1000"
click at [758, 346] on button "Add Payment" at bounding box center [806, 345] width 171 height 17
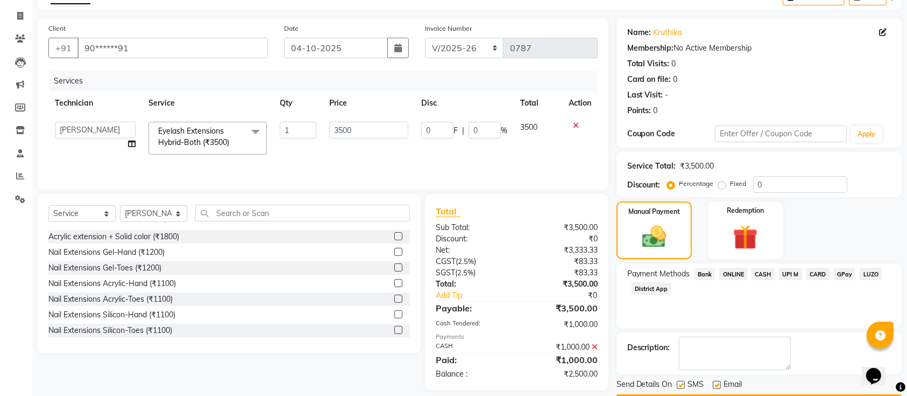
click at [730, 274] on span "ONLINE" at bounding box center [733, 273] width 28 height 12
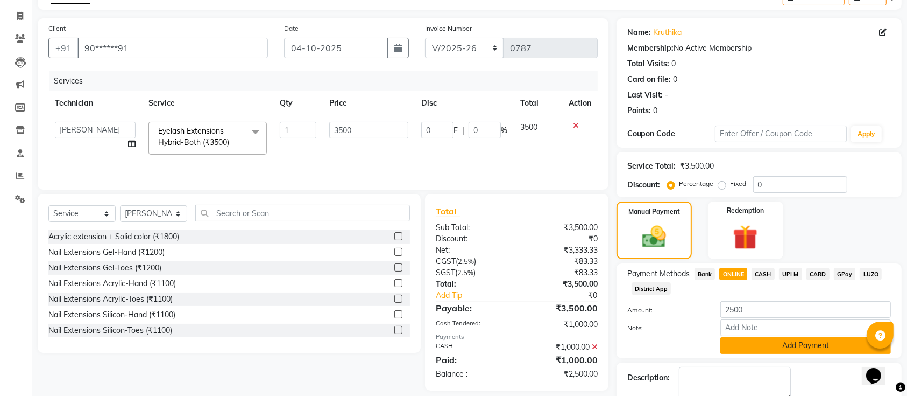
scroll to position [123, 0]
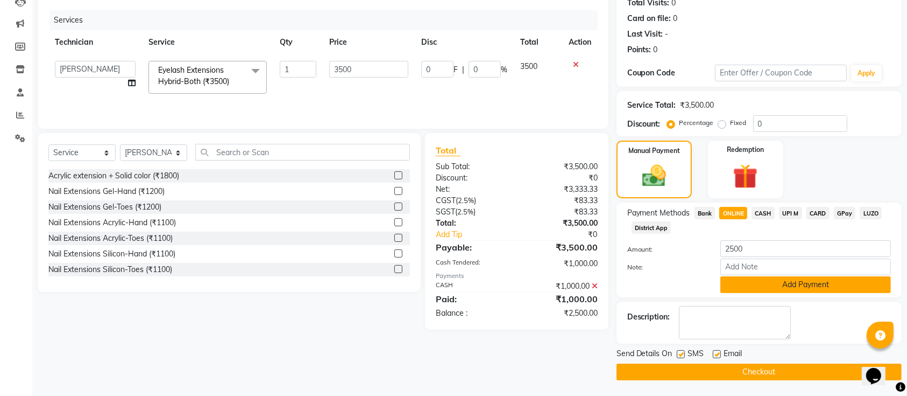
click at [742, 280] on button "Add Payment" at bounding box center [806, 284] width 171 height 17
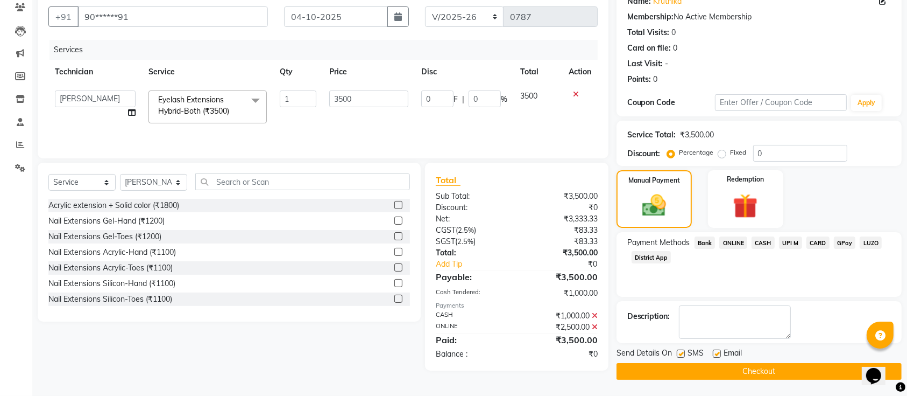
scroll to position [93, 0]
click at [683, 372] on button "Checkout" at bounding box center [759, 371] width 285 height 17
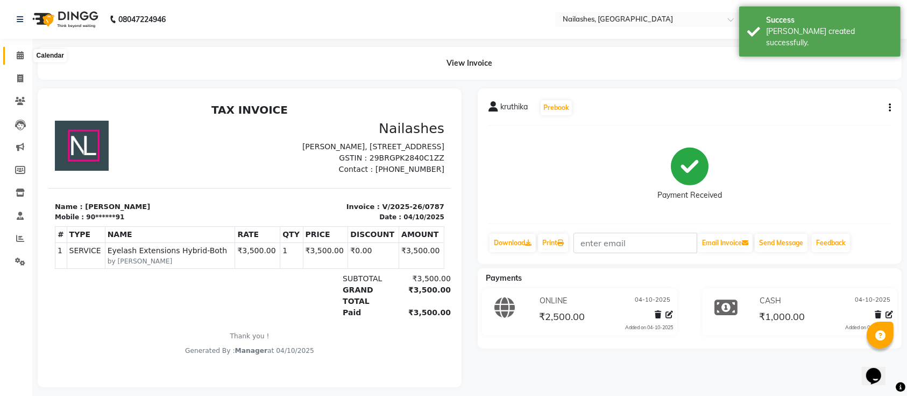
click at [22, 53] on icon at bounding box center [20, 55] width 7 height 8
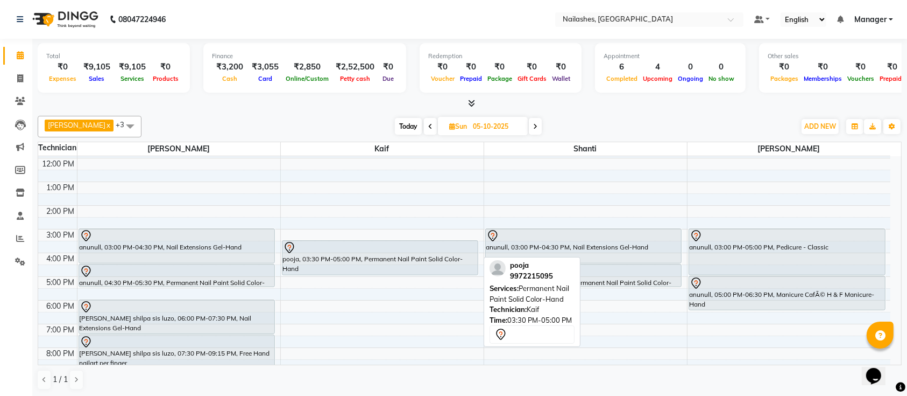
scroll to position [66, 0]
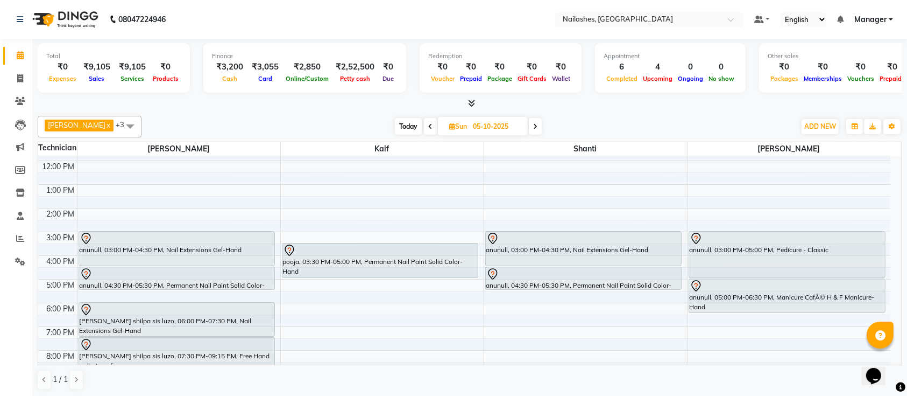
click at [395, 131] on span "Today" at bounding box center [408, 126] width 27 height 17
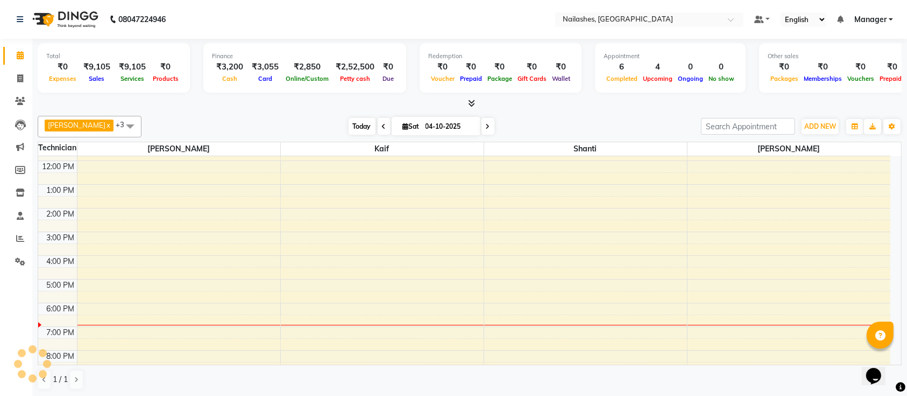
scroll to position [121, 0]
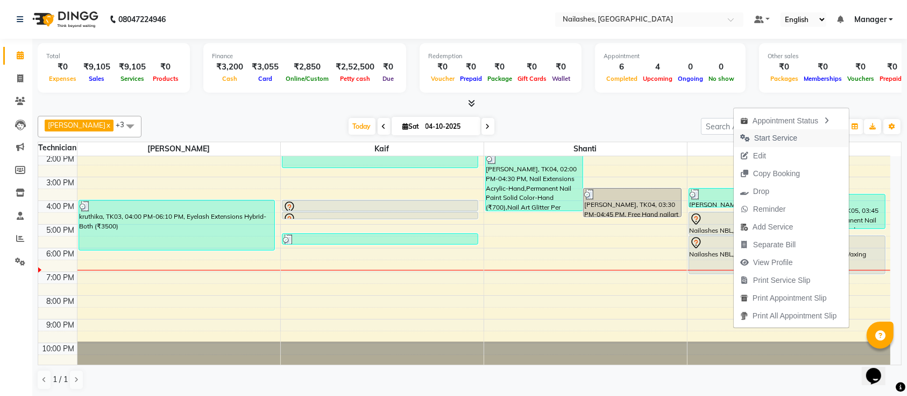
click at [761, 137] on span "Start Service" at bounding box center [775, 137] width 43 height 11
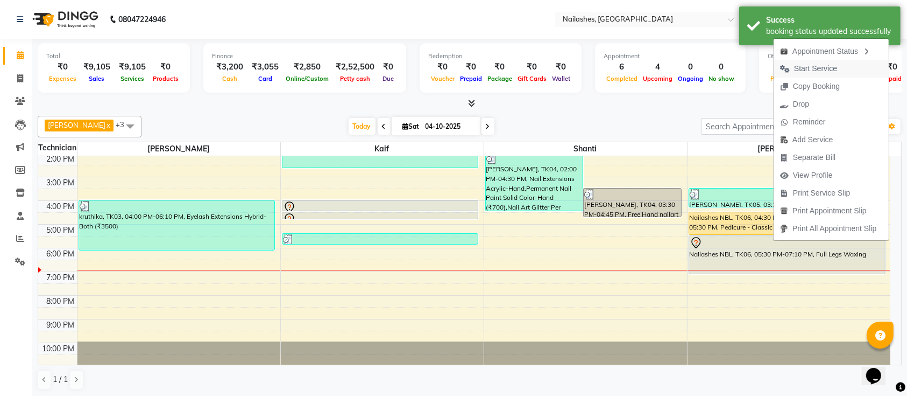
click at [805, 66] on span "Start Service" at bounding box center [815, 68] width 43 height 11
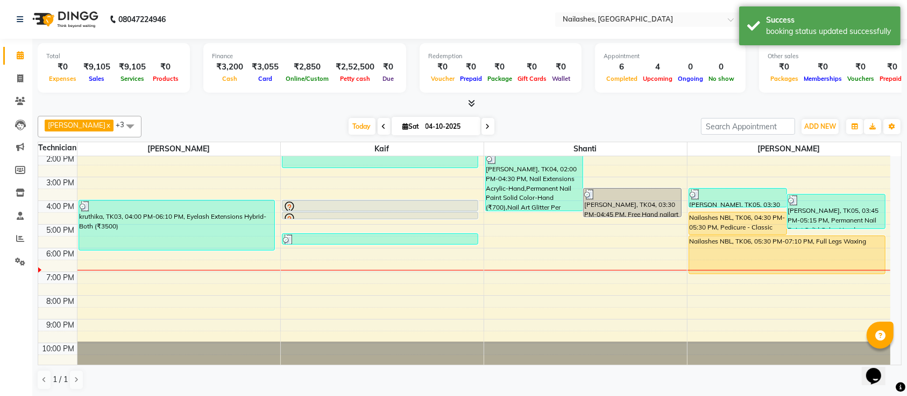
click at [486, 129] on icon at bounding box center [488, 126] width 4 height 6
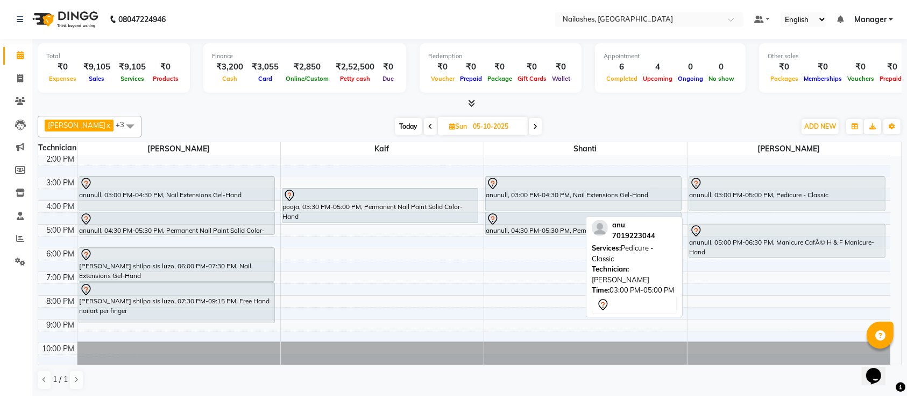
drag, startPoint x: 782, startPoint y: 219, endPoint x: 785, endPoint y: 209, distance: 10.1
click at [785, 209] on div "anunull, 03:00 PM-05:00 PM, Pedicure - Classic anunull, 05:00 PM-06:30 PM, Mani…" at bounding box center [789, 200] width 203 height 331
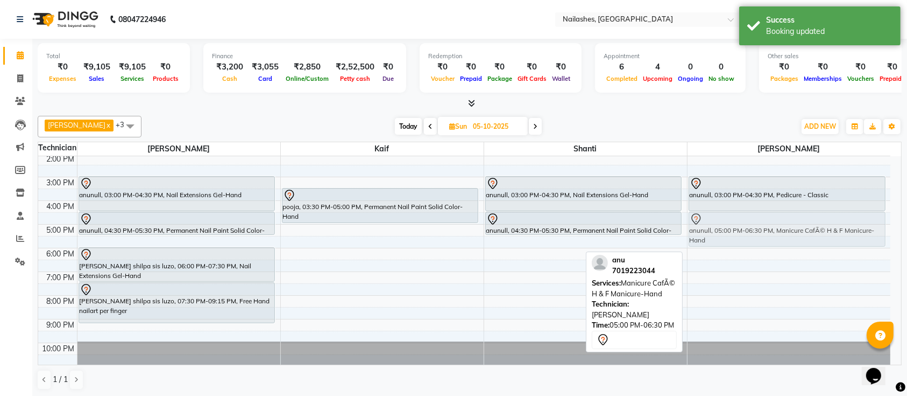
click at [740, 222] on div "anunull, 03:00 PM-04:30 PM, Pedicure - Classic anunull, 05:00 PM-06:30 PM, Mani…" at bounding box center [789, 200] width 203 height 331
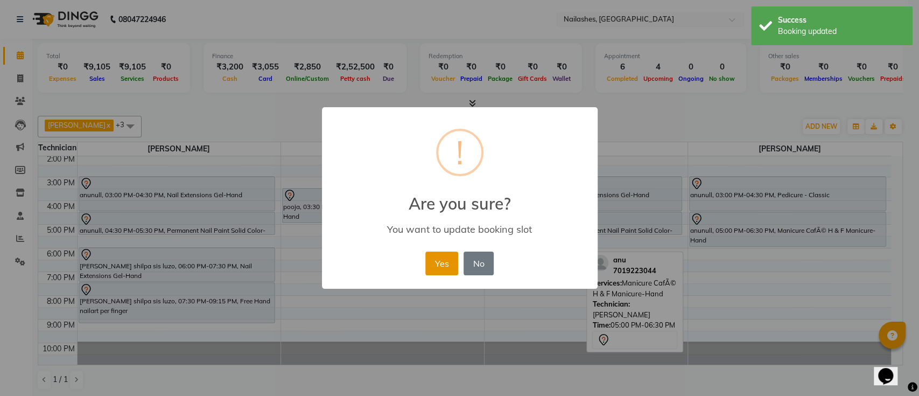
click at [451, 251] on button "Yes" at bounding box center [441, 263] width 33 height 24
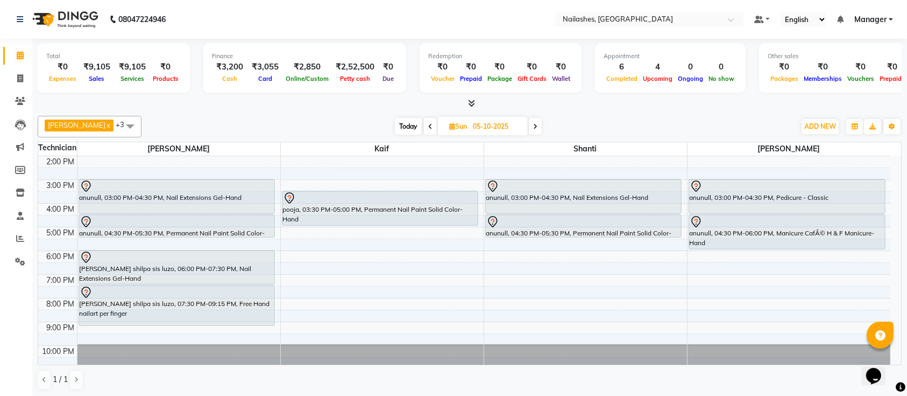
scroll to position [121, 0]
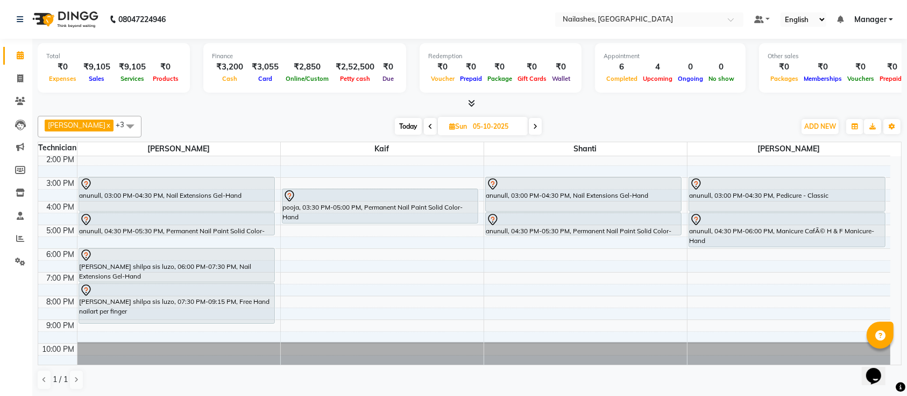
click at [395, 121] on span "Today" at bounding box center [408, 126] width 27 height 17
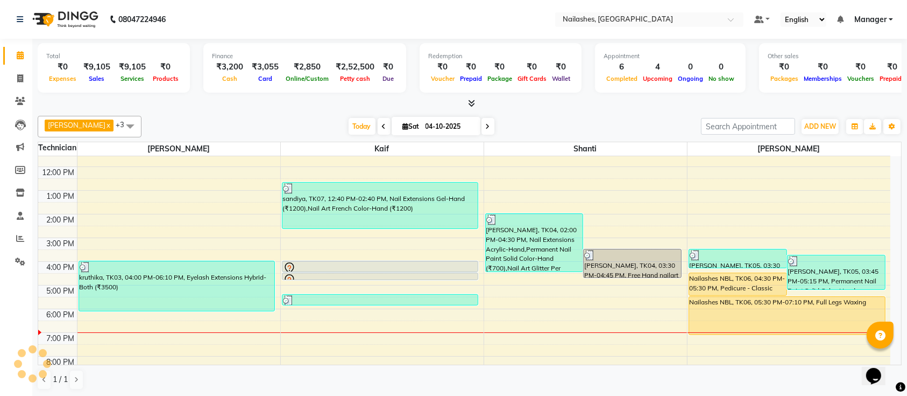
scroll to position [50, 0]
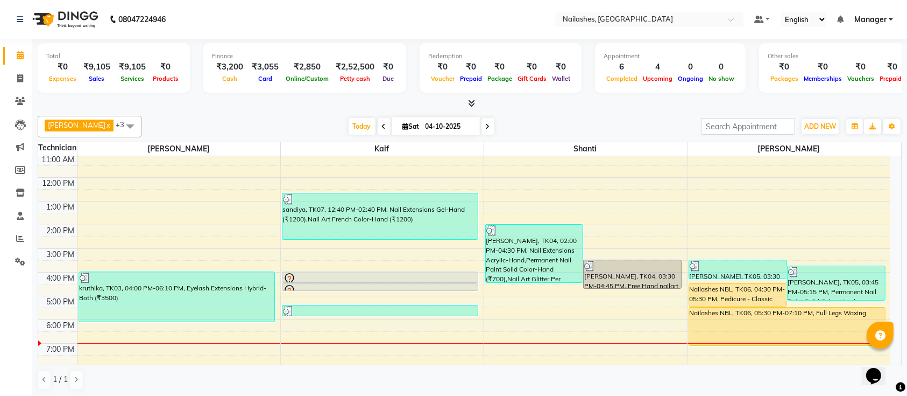
click at [260, 95] on div "Total ₹0 Expenses ₹9,105 Sales ₹9,105 Services ₹0 Products Finance ₹3,200 Cash …" at bounding box center [470, 69] width 864 height 53
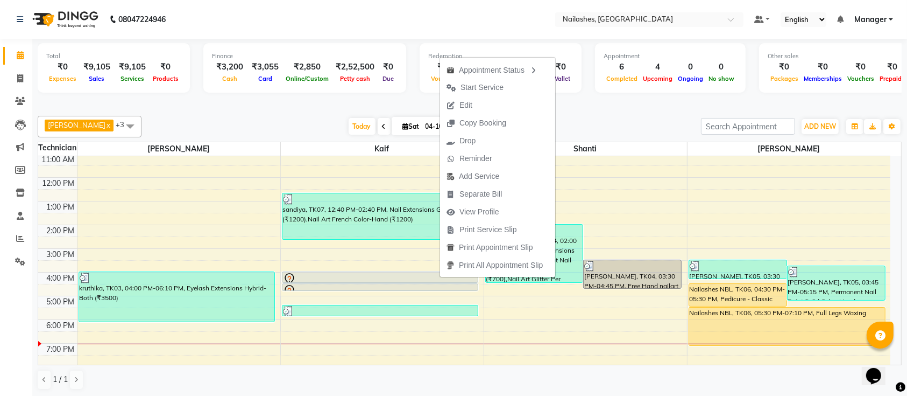
click at [316, 101] on div at bounding box center [470, 103] width 864 height 11
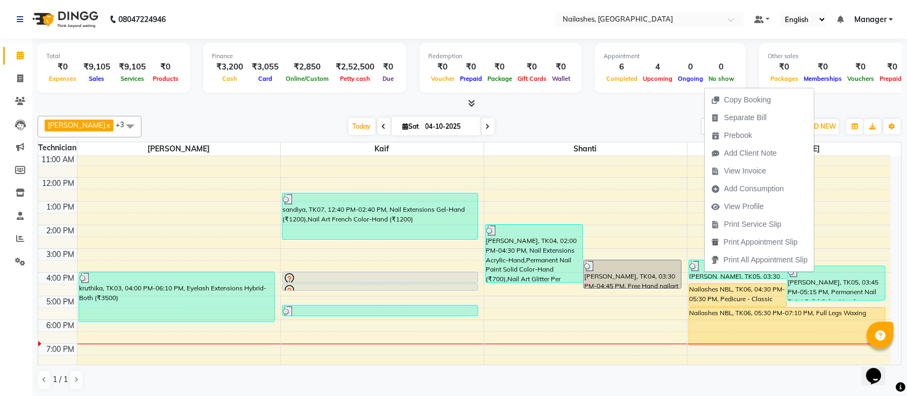
click at [295, 111] on div "Ismail x Shanti x [PERSON_NAME] x Kaif x +3 UnSelect All Ismail Kaif Shanti [PE…" at bounding box center [470, 252] width 864 height 283
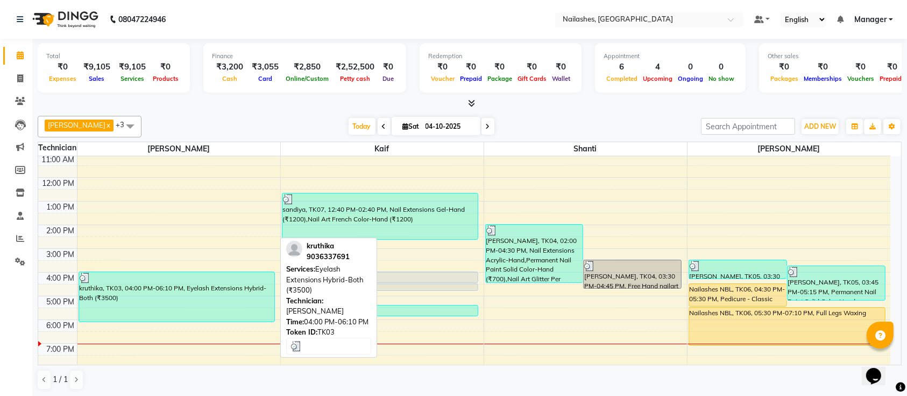
scroll to position [121, 0]
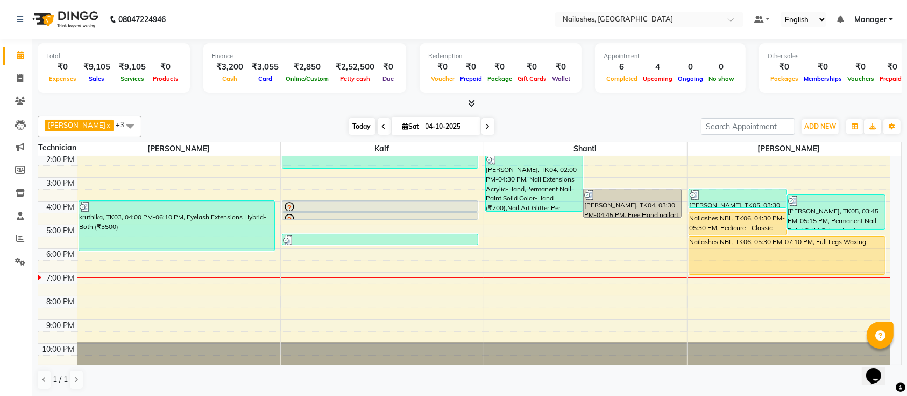
click at [350, 133] on span "Today" at bounding box center [362, 126] width 27 height 17
click at [349, 124] on span "Today" at bounding box center [362, 126] width 27 height 17
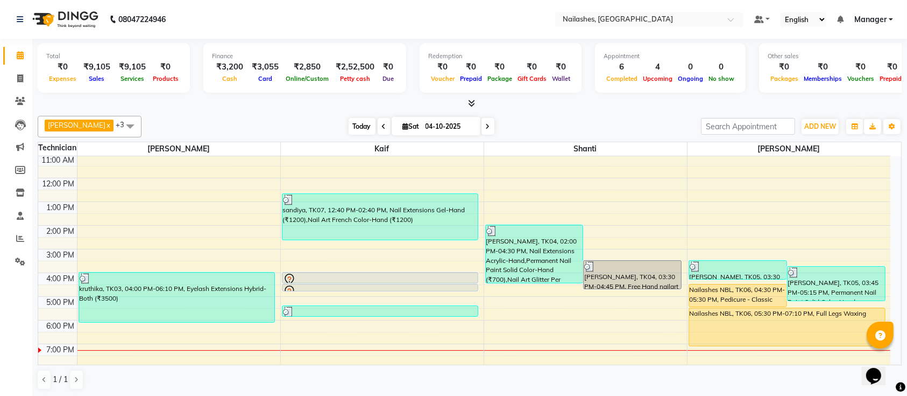
click at [349, 126] on span "Today" at bounding box center [362, 126] width 27 height 17
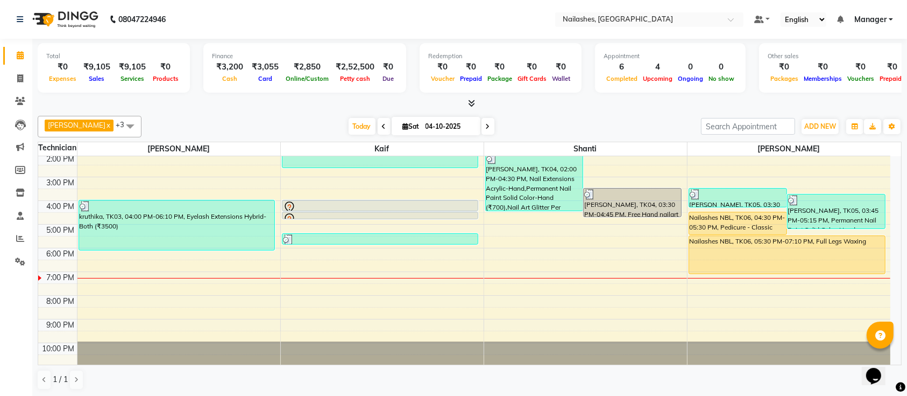
click at [486, 123] on icon at bounding box center [488, 126] width 4 height 6
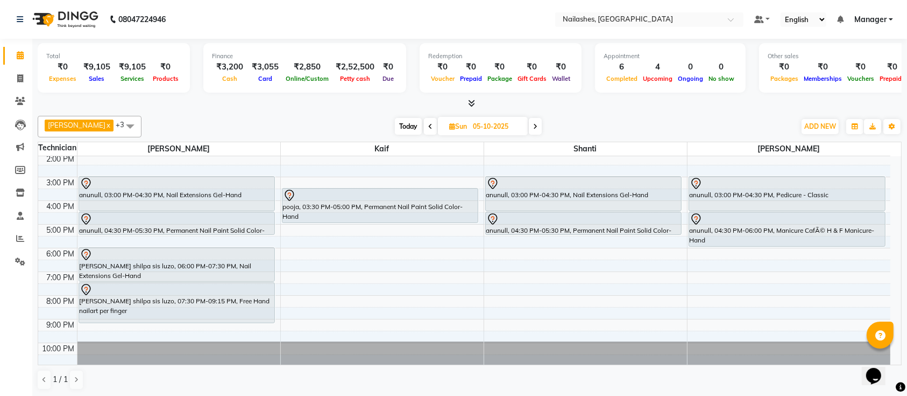
scroll to position [0, 0]
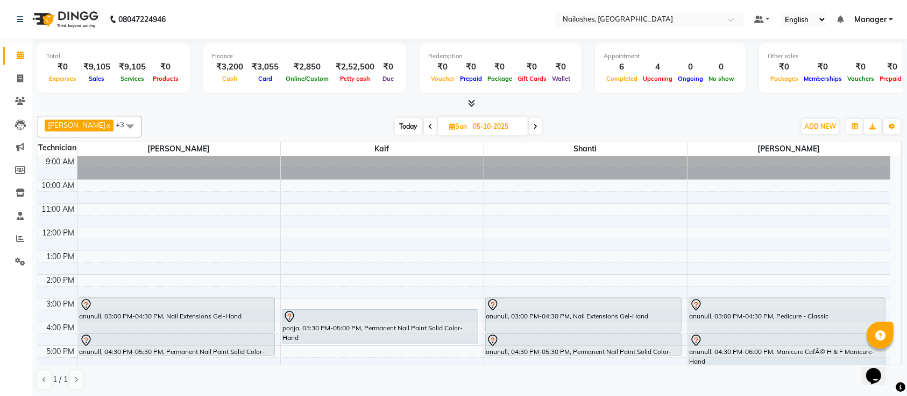
click at [395, 127] on span "Today" at bounding box center [408, 126] width 27 height 17
type input "04-10-2025"
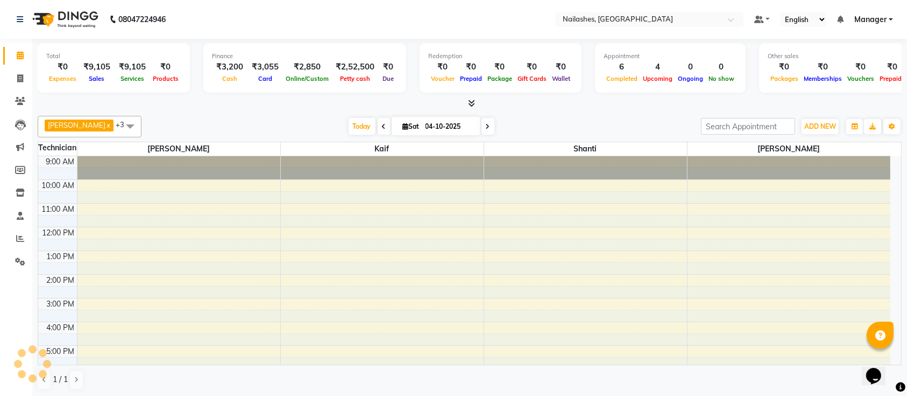
scroll to position [121, 0]
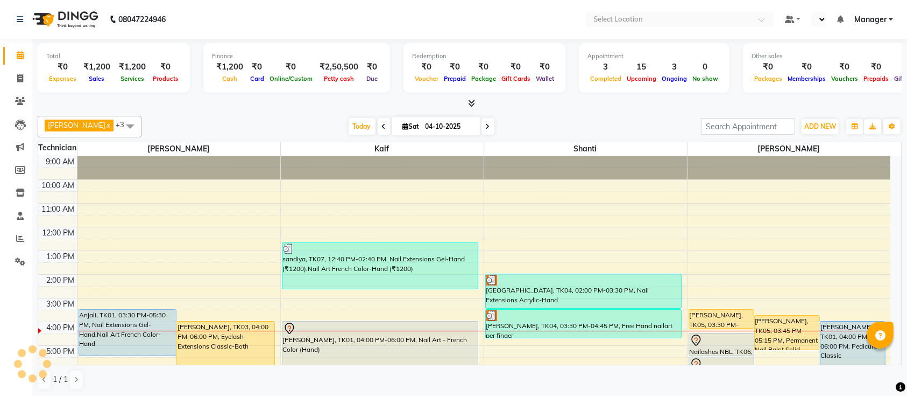
select select "en"
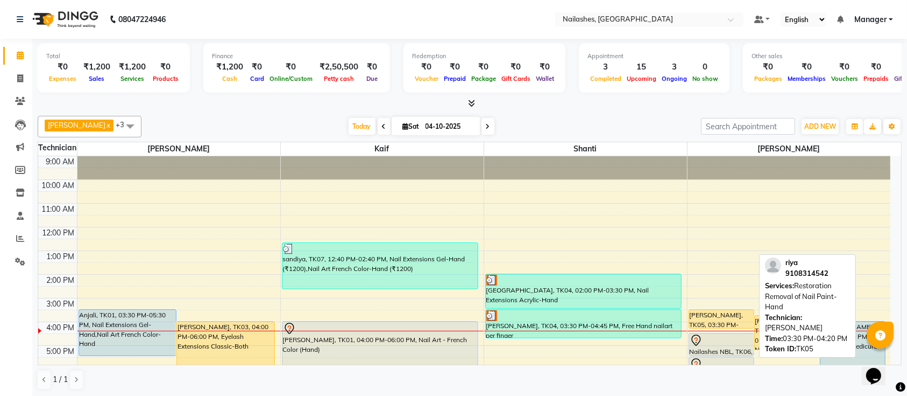
click at [725, 322] on div "[PERSON_NAME], TK05, 03:30 PM-04:20 PM, Restoration Removal of Nail Paint-Hand" at bounding box center [721, 318] width 65 height 18
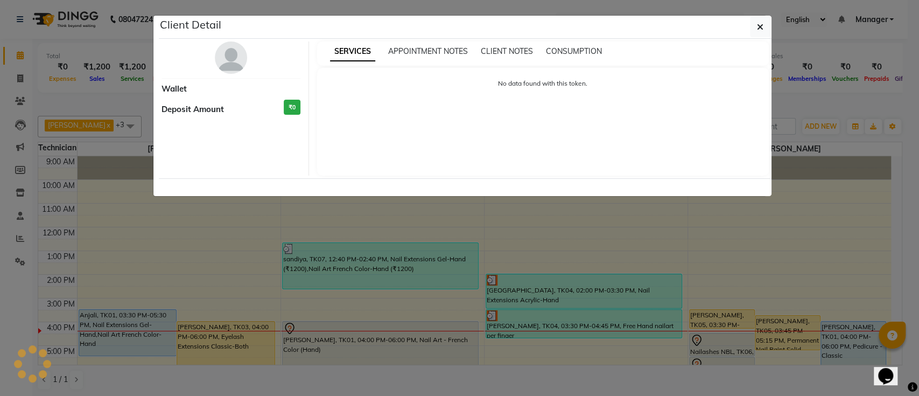
select select "1"
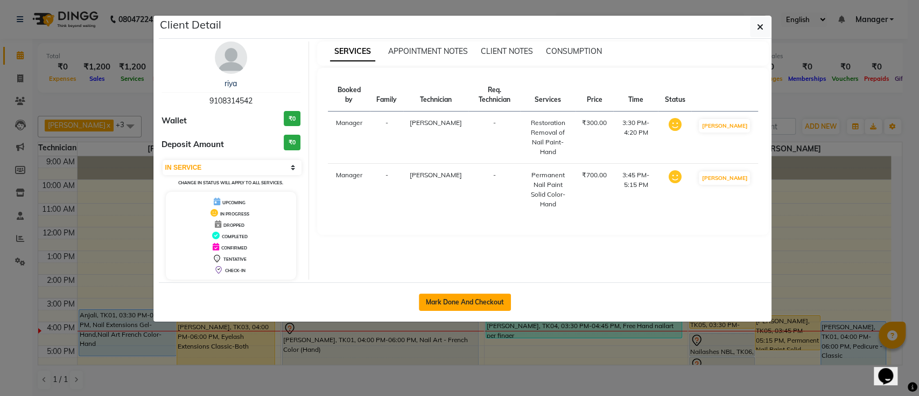
click at [482, 306] on button "Mark Done And Checkout" at bounding box center [465, 301] width 92 height 17
select select "service"
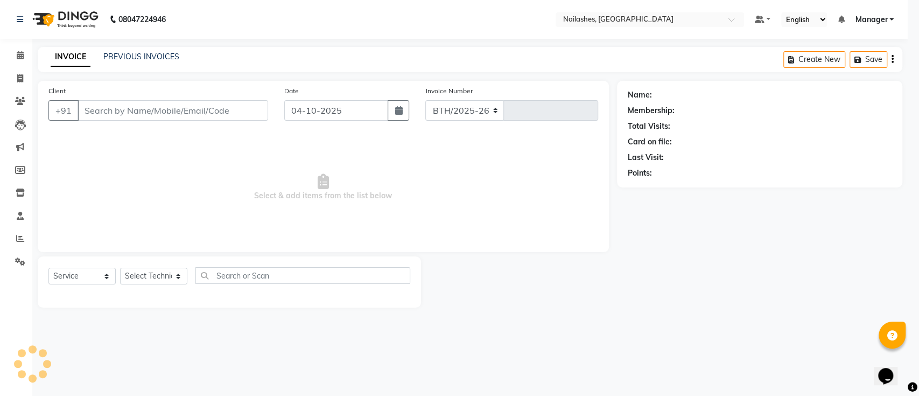
select select "4407"
type input "0784"
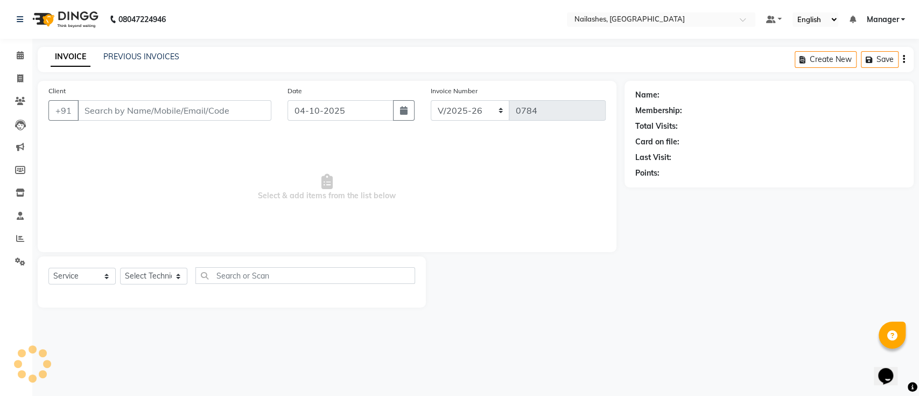
type input "91******42"
select select "33291"
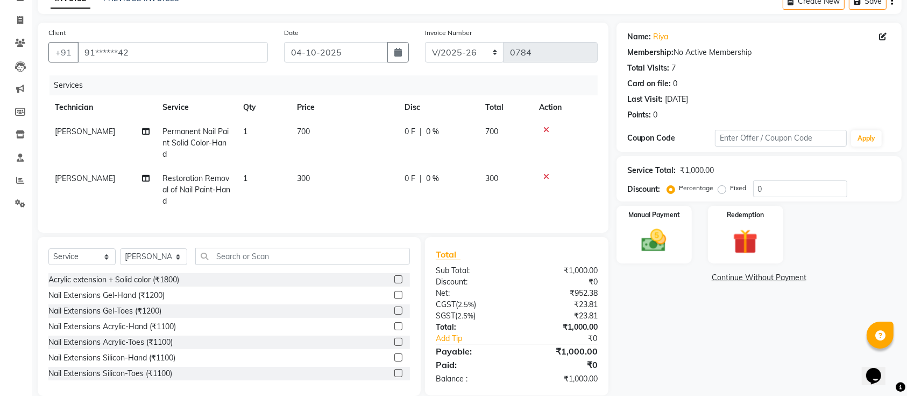
scroll to position [72, 0]
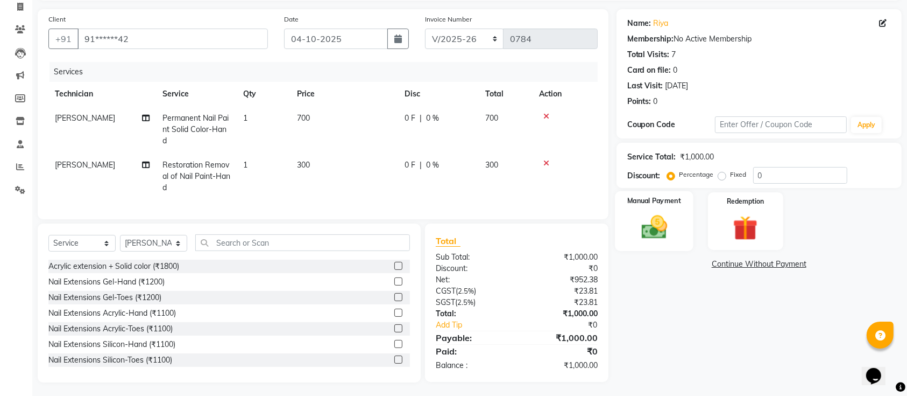
click at [650, 213] on img at bounding box center [654, 227] width 42 height 30
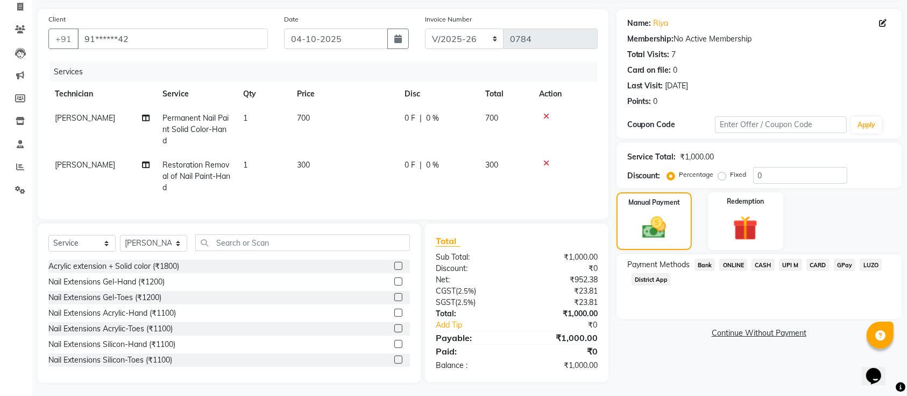
click at [758, 264] on span "CASH" at bounding box center [763, 264] width 23 height 12
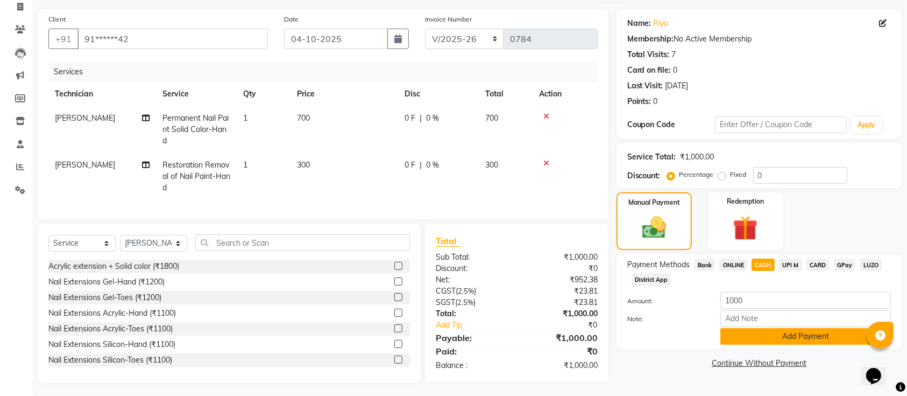
click at [822, 340] on button "Add Payment" at bounding box center [806, 336] width 171 height 17
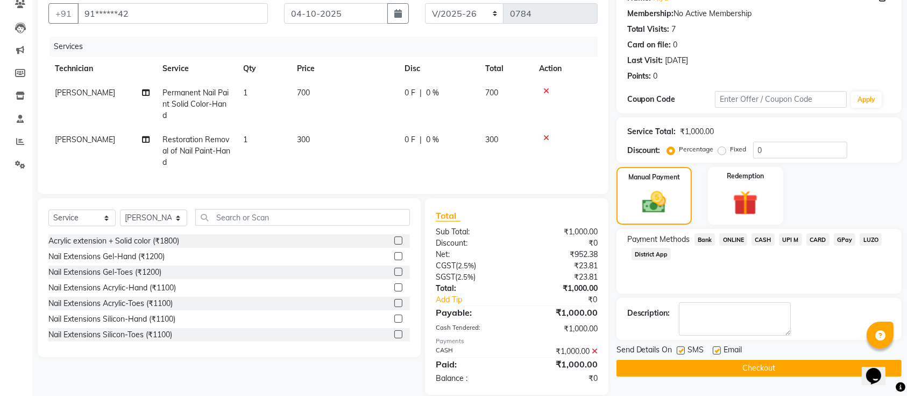
scroll to position [122, 0]
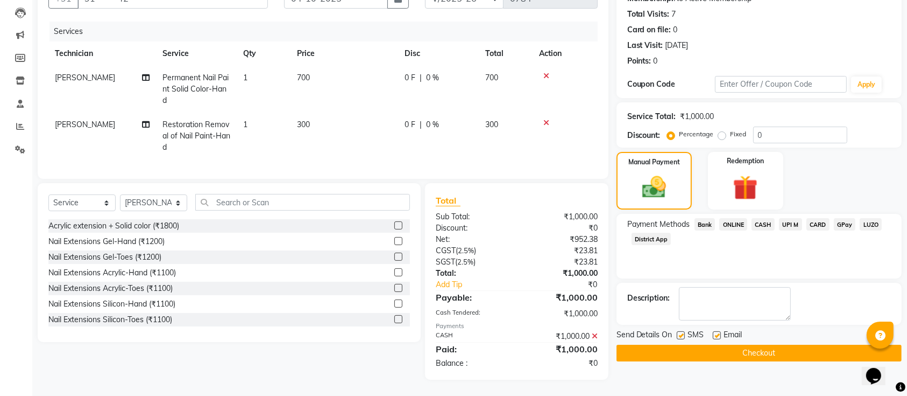
click at [773, 345] on button "Checkout" at bounding box center [759, 352] width 285 height 17
